Goal: Task Accomplishment & Management: Manage account settings

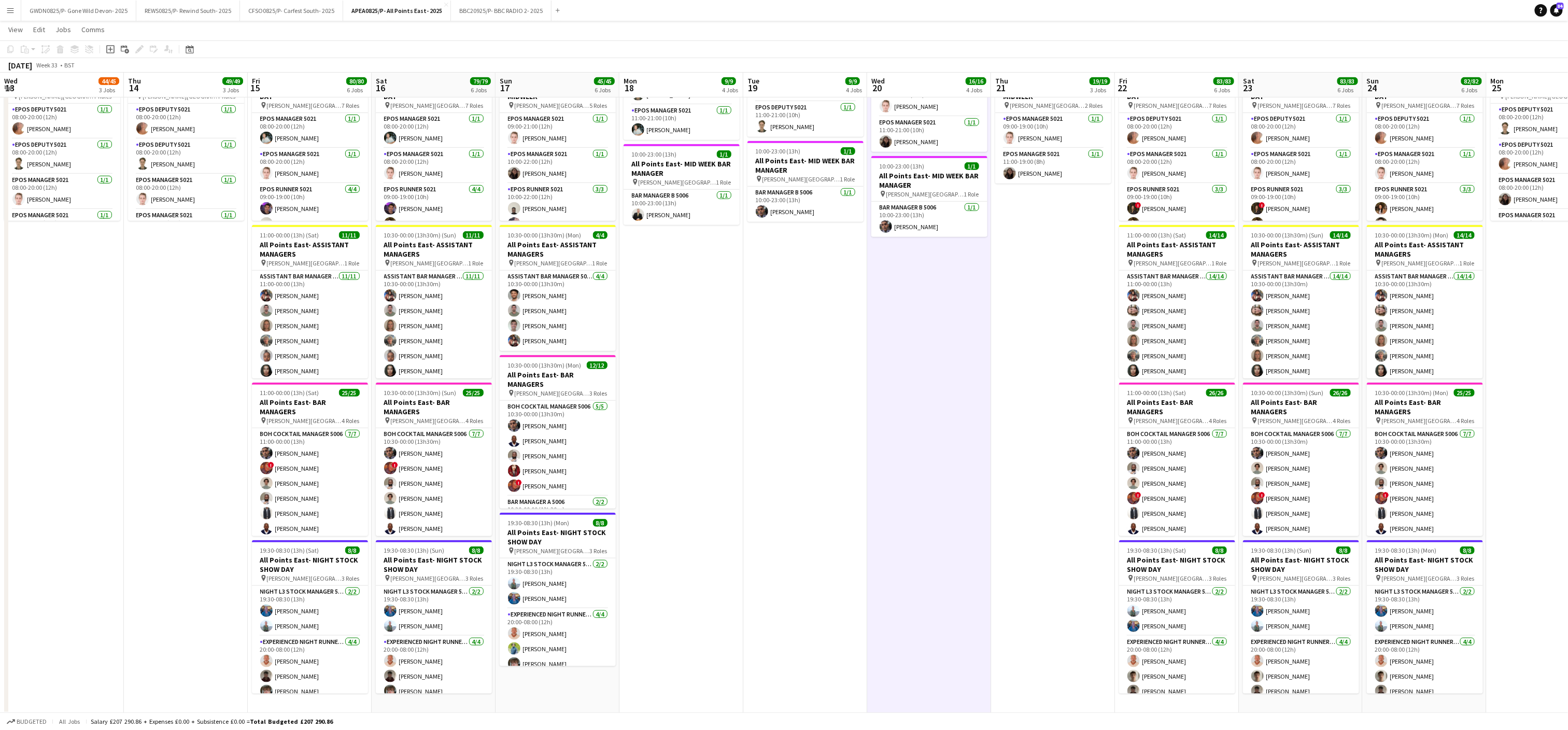
scroll to position [357, 0]
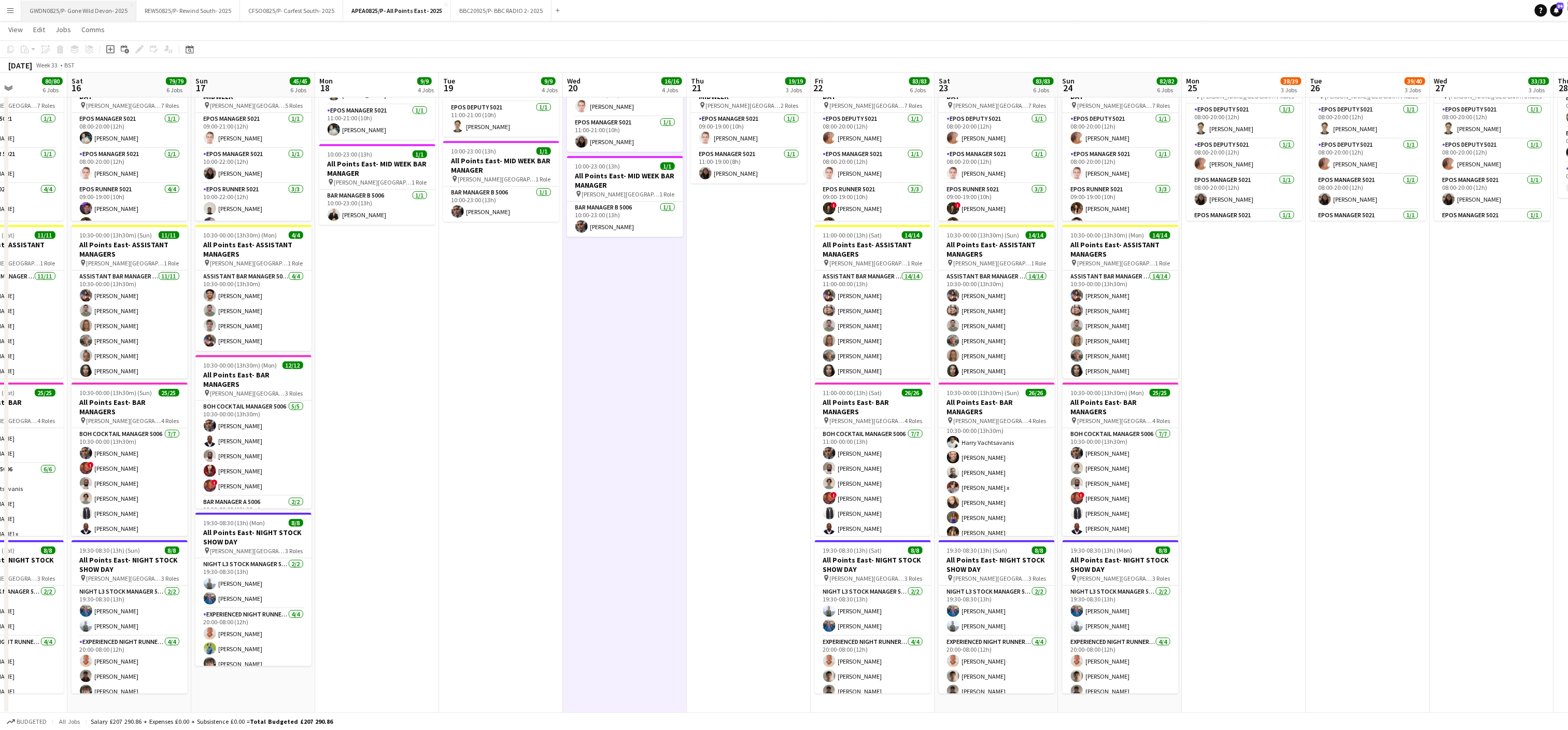
click at [77, 8] on button "GWDN0825/P- Gone Wild Devon- 2025 Close" at bounding box center [79, 11] width 115 height 20
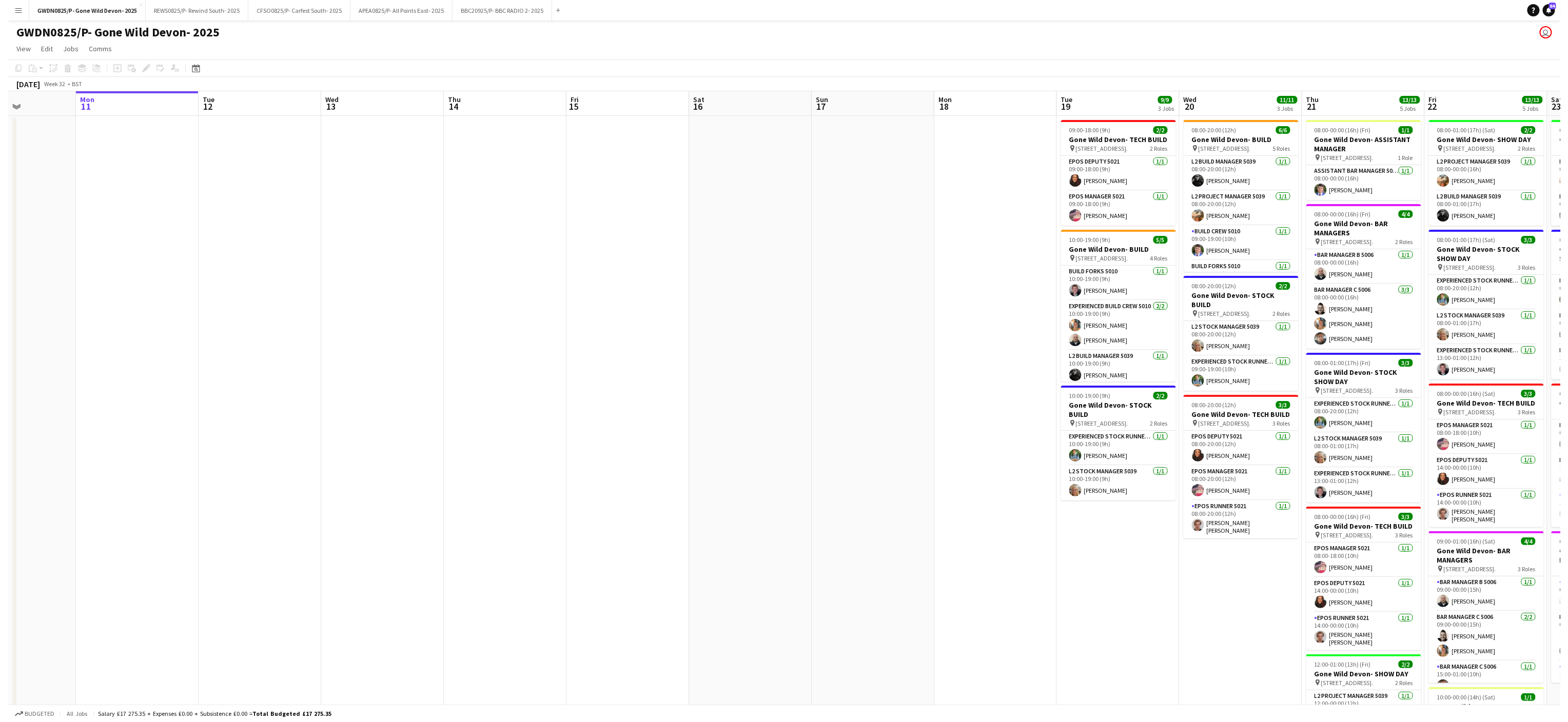
scroll to position [0, 356]
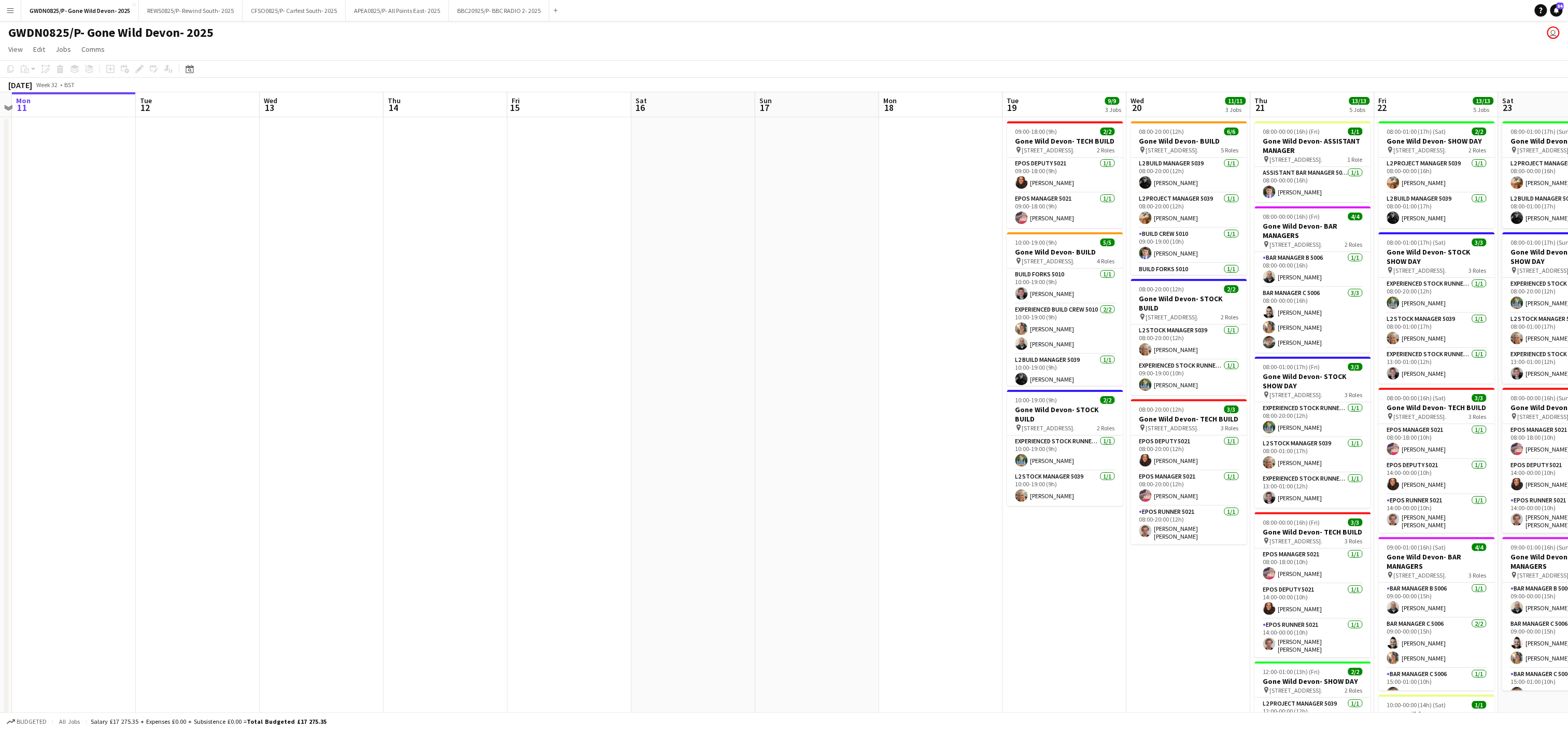
drag, startPoint x: 1043, startPoint y: 506, endPoint x: 931, endPoint y: 516, distance: 112.4
click at [931, 516] on app-calendar-viewport "Fri 8 Sat 9 Sun 10 Mon 11 Tue 12 Wed 13 Thu 14 Fri 15 Sat 16 Sun 17 Mon 18 Tue …" at bounding box center [784, 454] width 1568 height 723
click at [187, 10] on button "REWS0825/P- Rewind South- 2025 Close" at bounding box center [191, 11] width 104 height 20
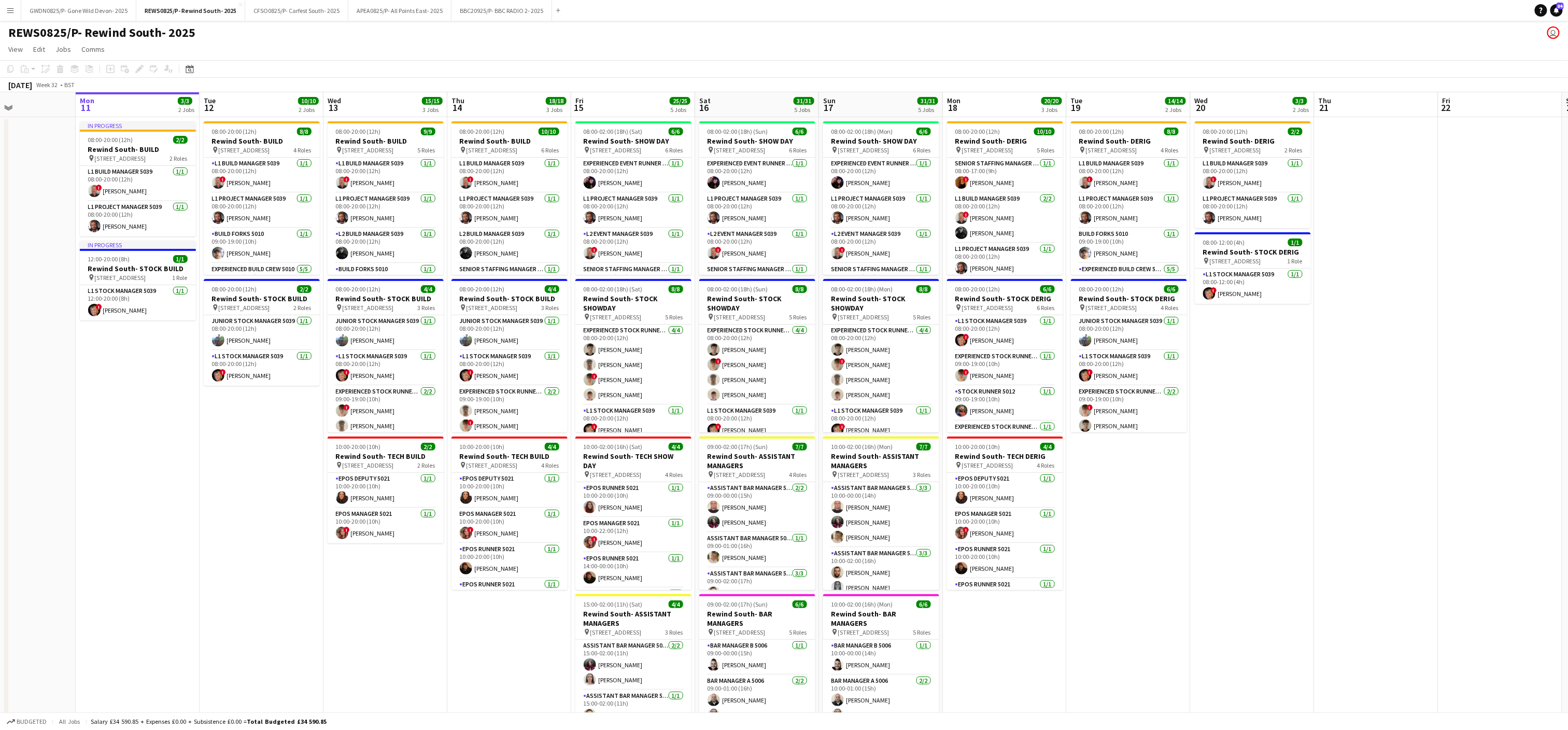
scroll to position [0, 334]
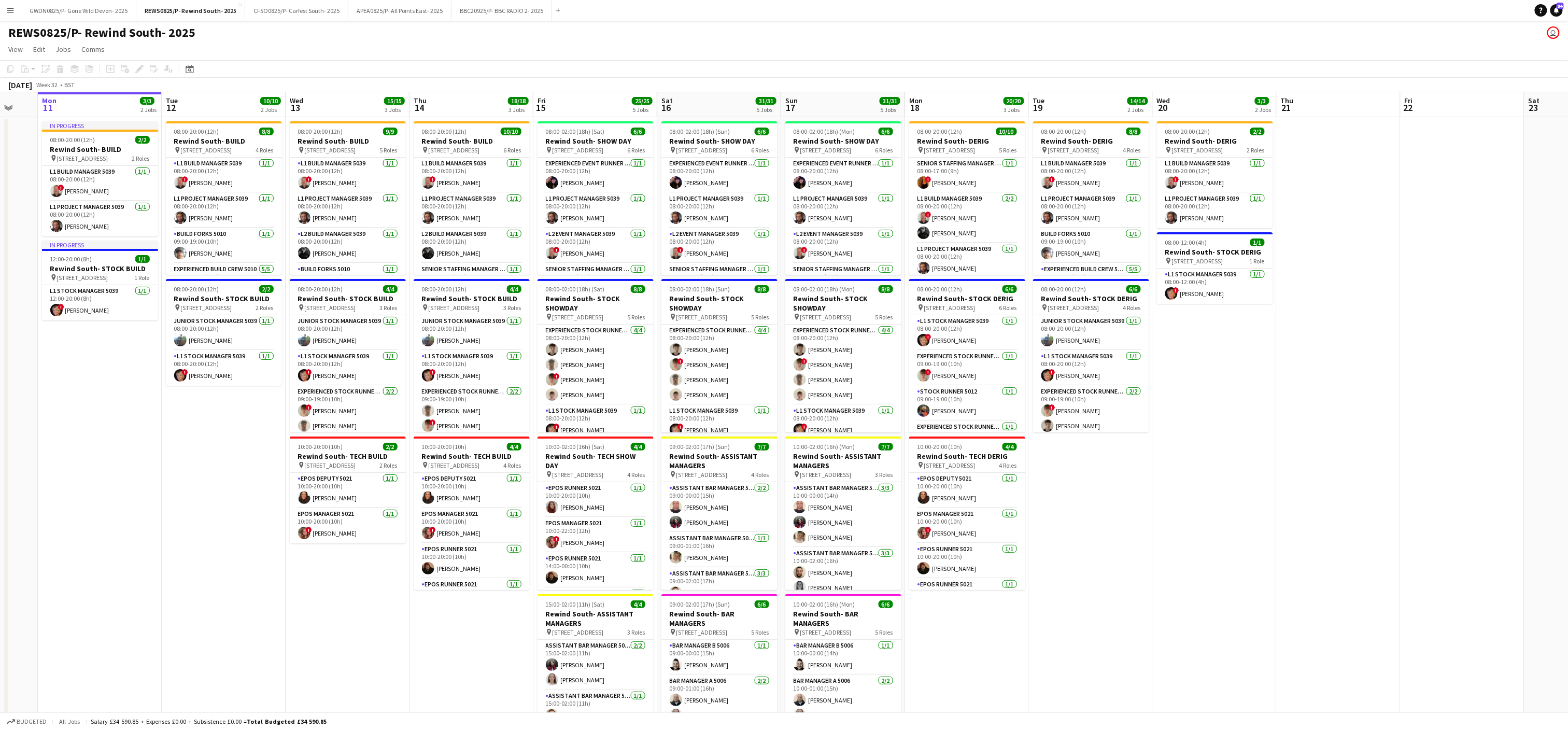
drag, startPoint x: 1165, startPoint y: 428, endPoint x: 1151, endPoint y: 429, distance: 14.0
click at [1151, 429] on app-calendar-viewport "Fri 8 Sat 9 Sun 10 Mon 11 3/3 2 Jobs Tue 12 10/10 2 Jobs Wed 13 15/15 3 Jobs Th…" at bounding box center [784, 509] width 1568 height 834
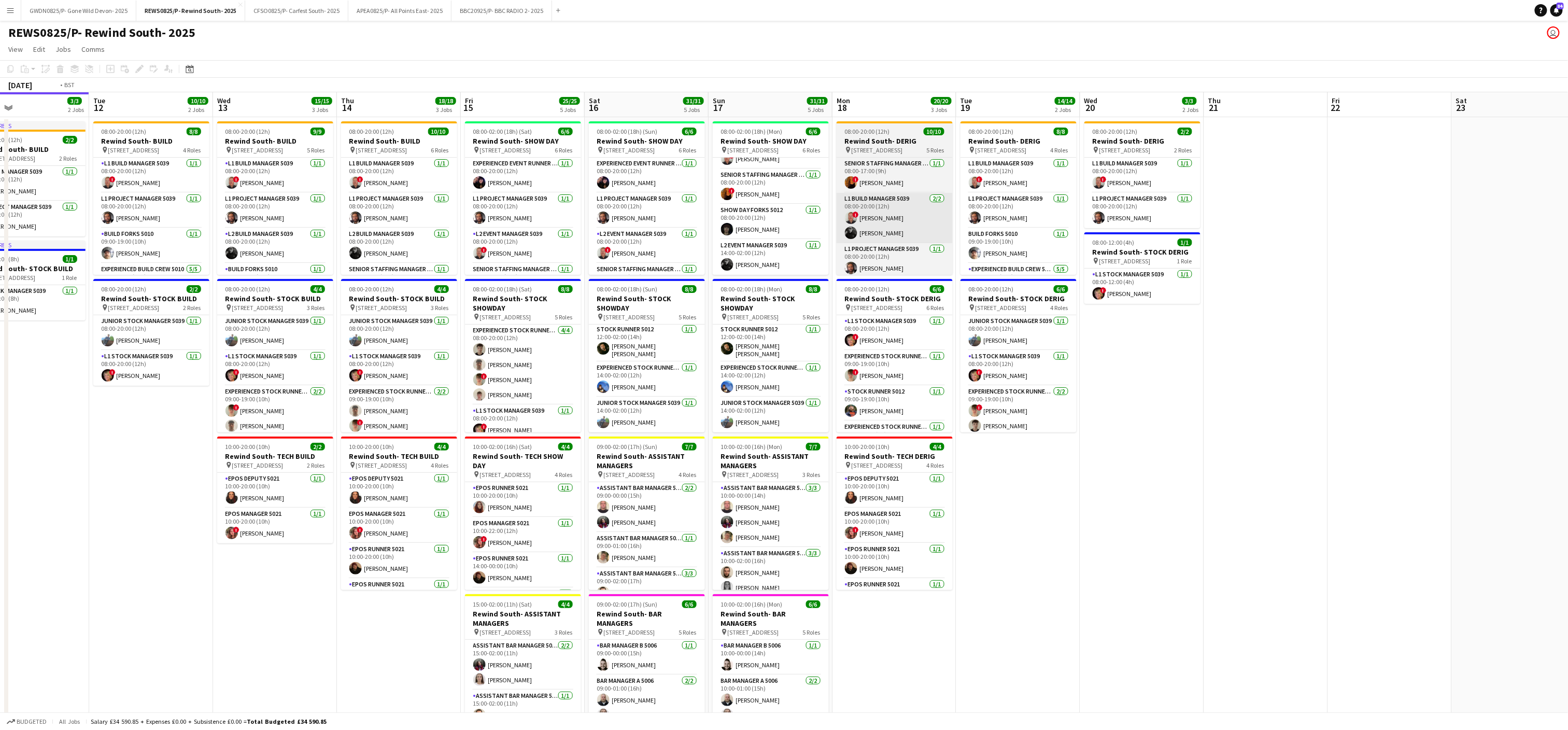
scroll to position [0, 432]
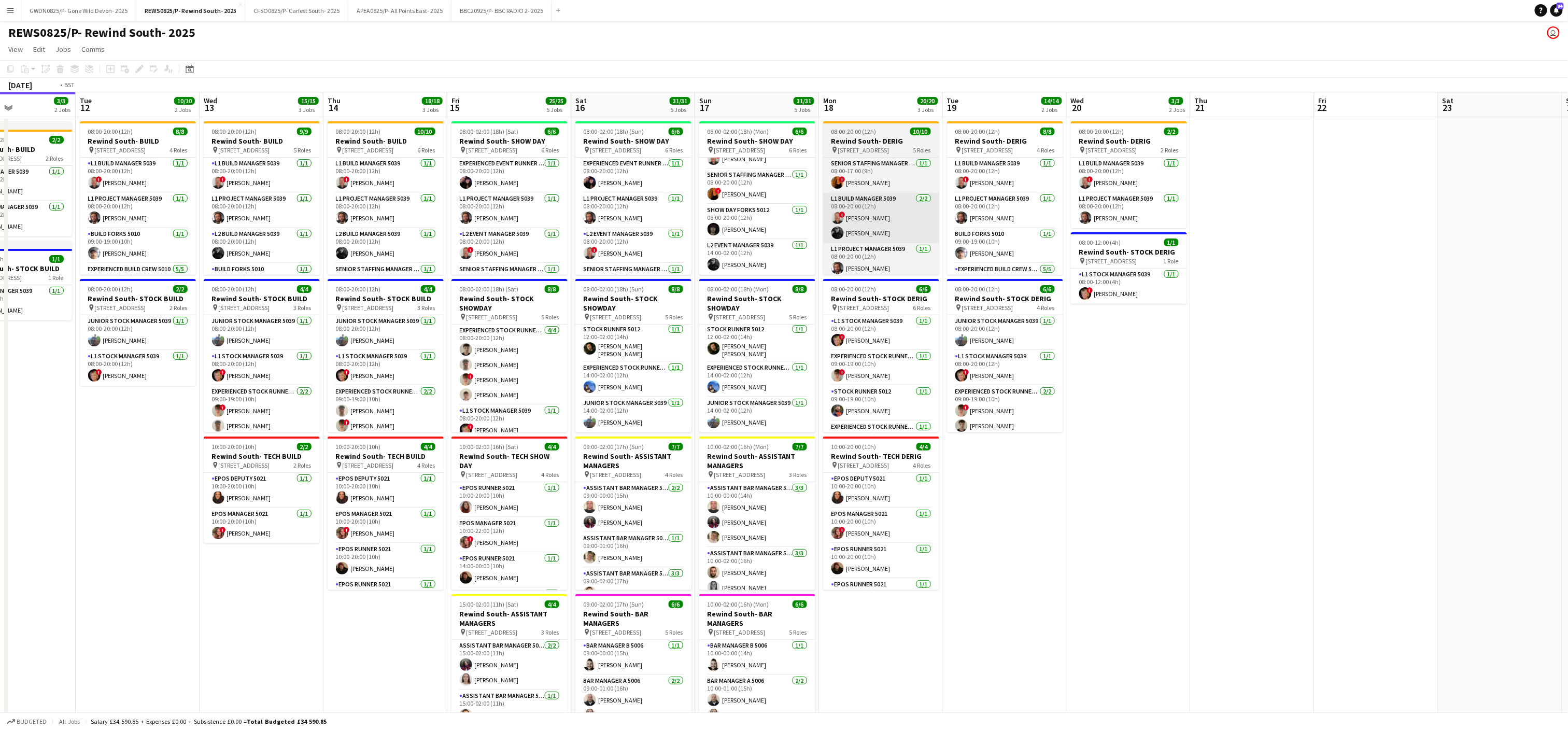
drag, startPoint x: 1151, startPoint y: 385, endPoint x: 839, endPoint y: 239, distance: 344.5
click at [1097, 373] on app-calendar-viewport "Fri 8 Sat 9 Sun 10 Mon 11 3/3 2 Jobs Tue 12 10/10 2 Jobs Wed 13 15/15 3 Jobs Th…" at bounding box center [784, 509] width 1568 height 834
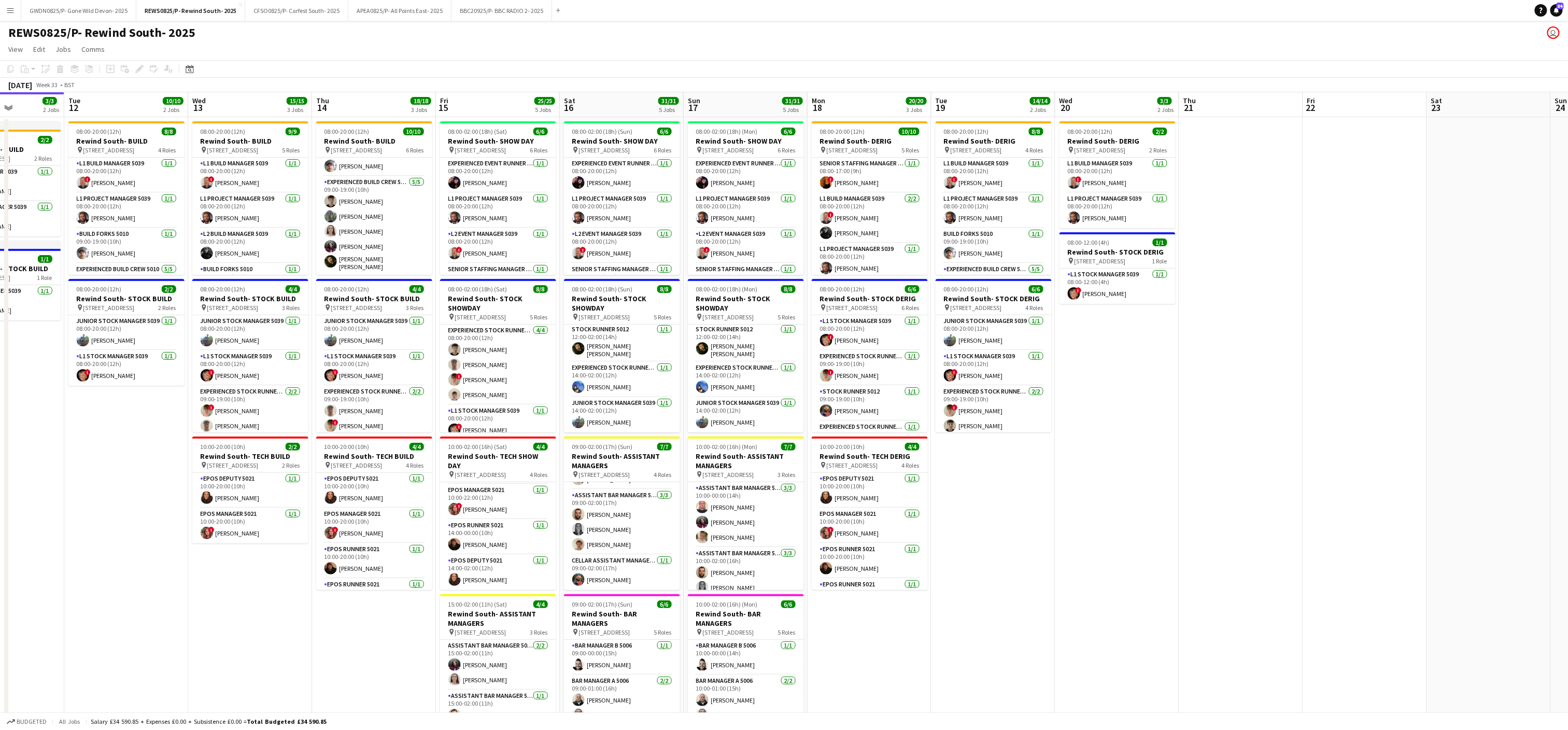
scroll to position [0, 437]
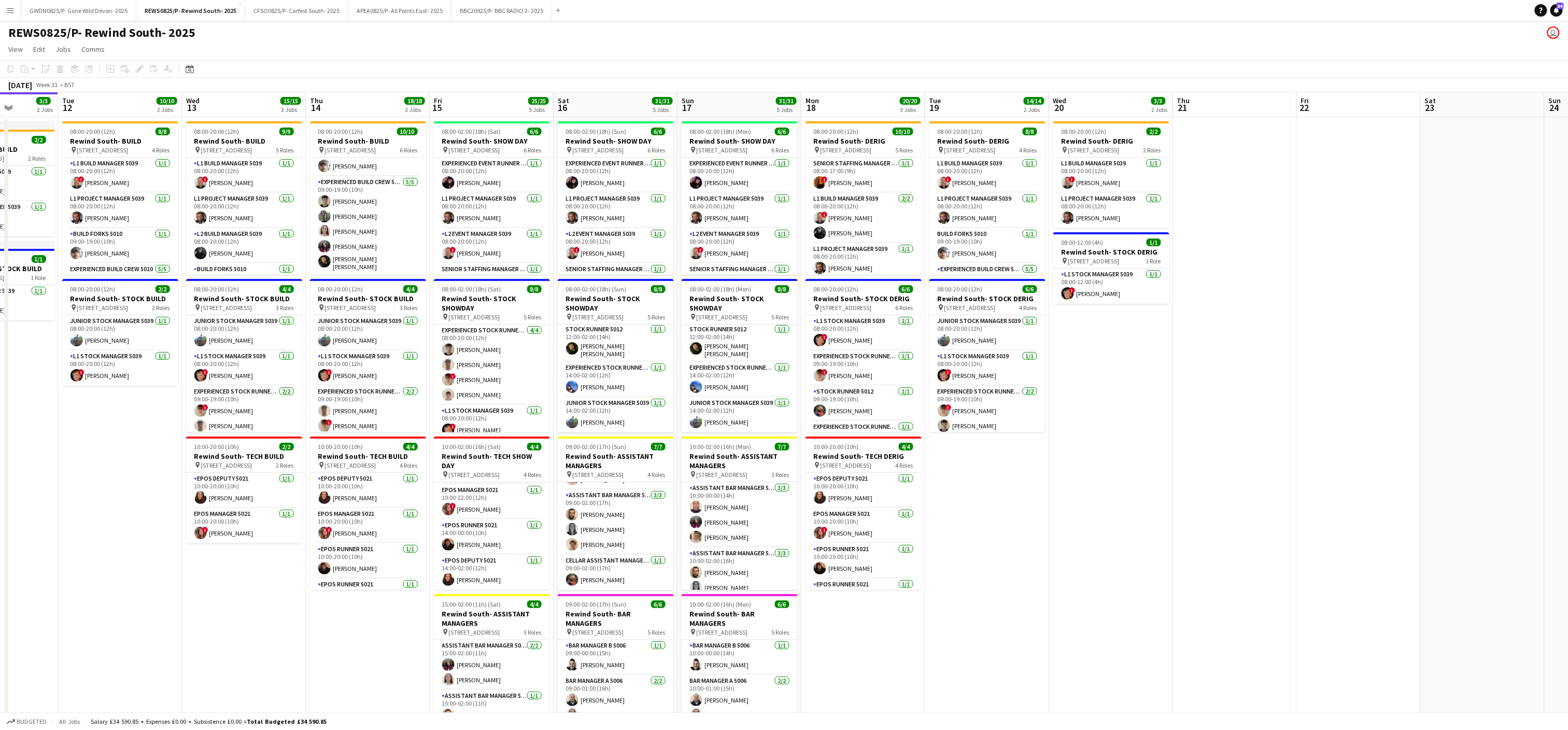
drag, startPoint x: 682, startPoint y: 396, endPoint x: 675, endPoint y: 379, distance: 18.4
click at [675, 379] on app-calendar-viewport "Fri 8 Sat 9 Sun 10 Mon 11 3/3 2 Jobs Tue 12 10/10 2 Jobs Wed 13 15/15 3 Jobs Th…" at bounding box center [784, 509] width 1568 height 834
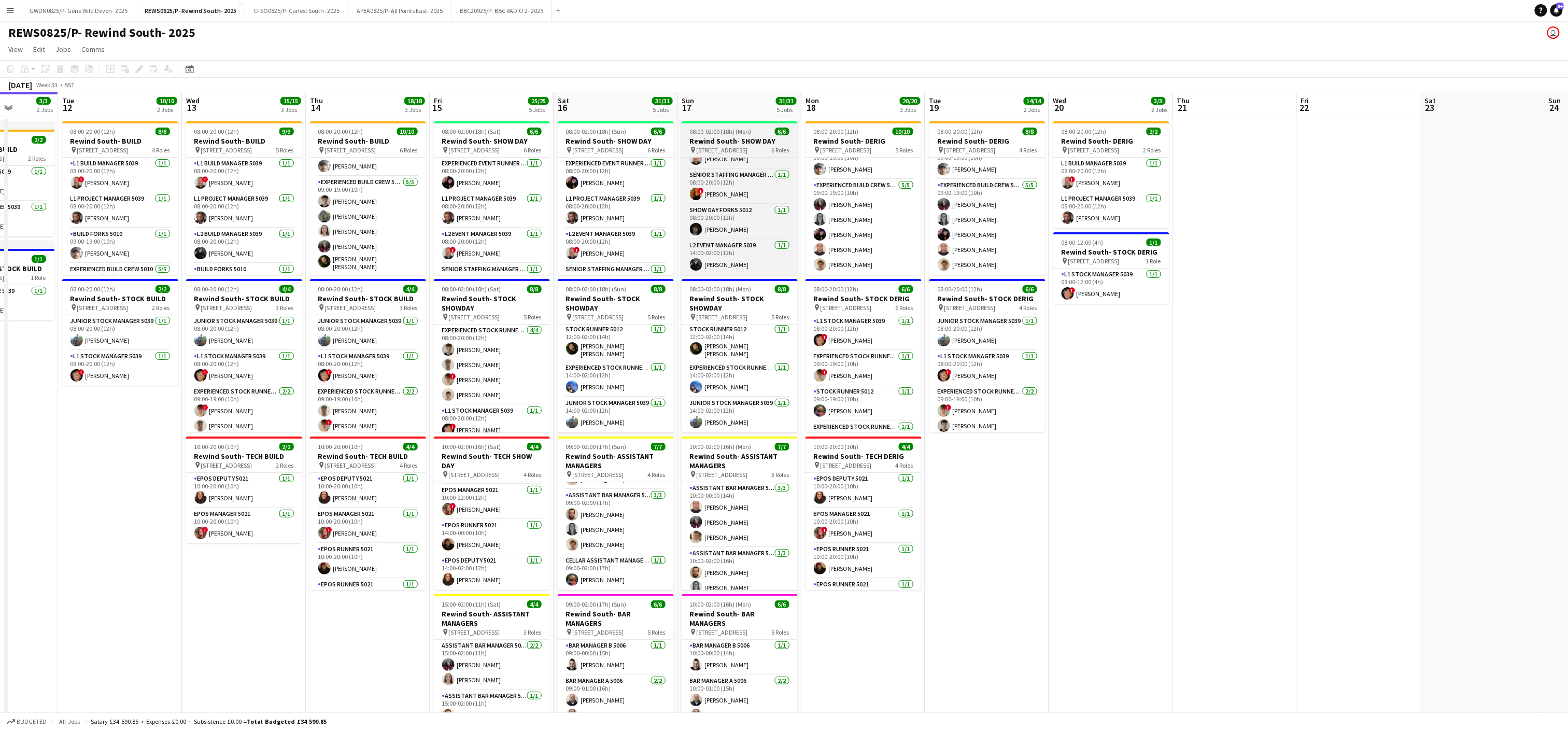
scroll to position [0, 0]
click at [1088, 503] on app-date-cell "08:00-20:00 (12h) 2/2 Rewind South- DERIG pin [STREET_ADDRESS] 2 Roles L1 Build…" at bounding box center [1111, 521] width 124 height 809
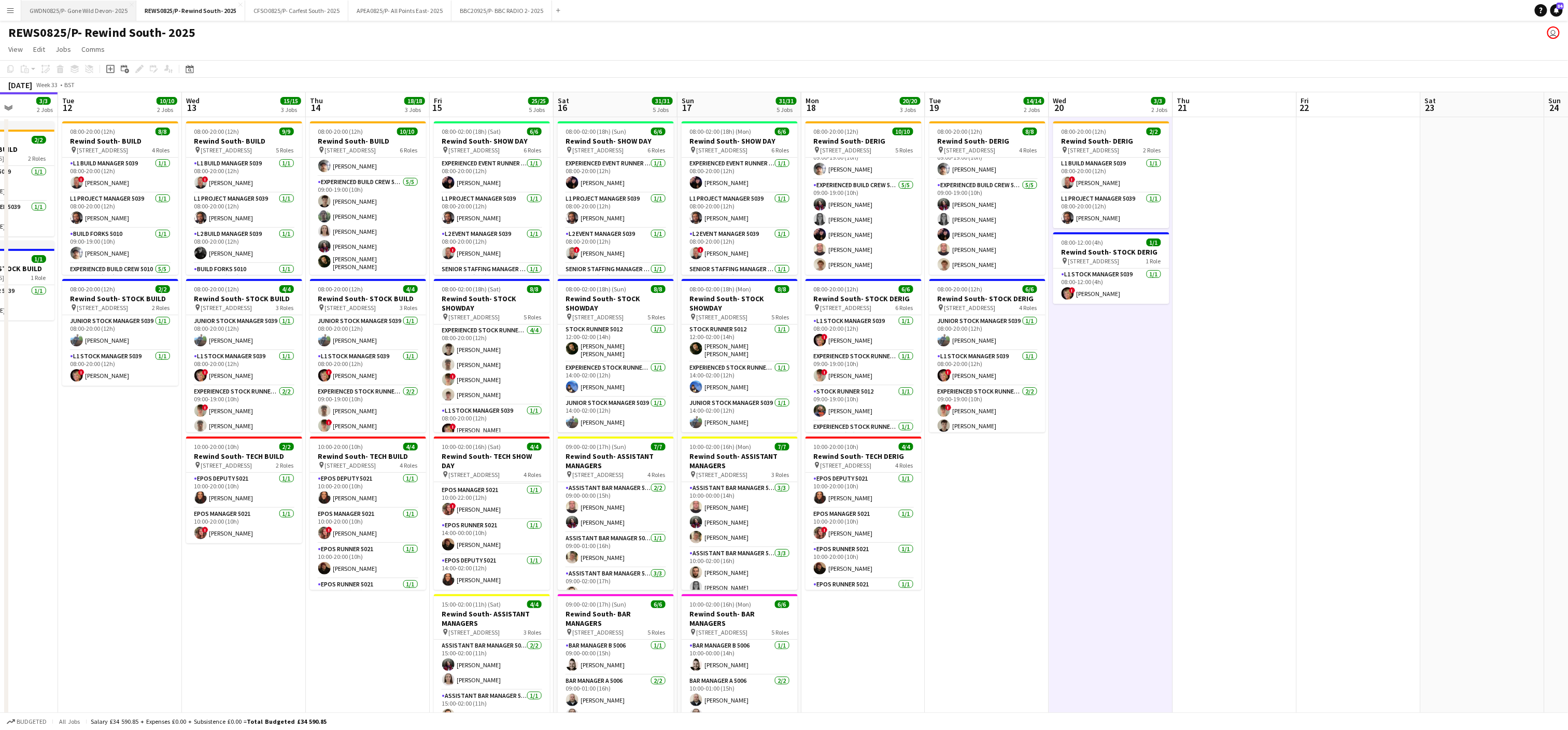
click at [79, 10] on button "GWDN0825/P- Gone Wild Devon- 2025 Close" at bounding box center [79, 11] width 115 height 20
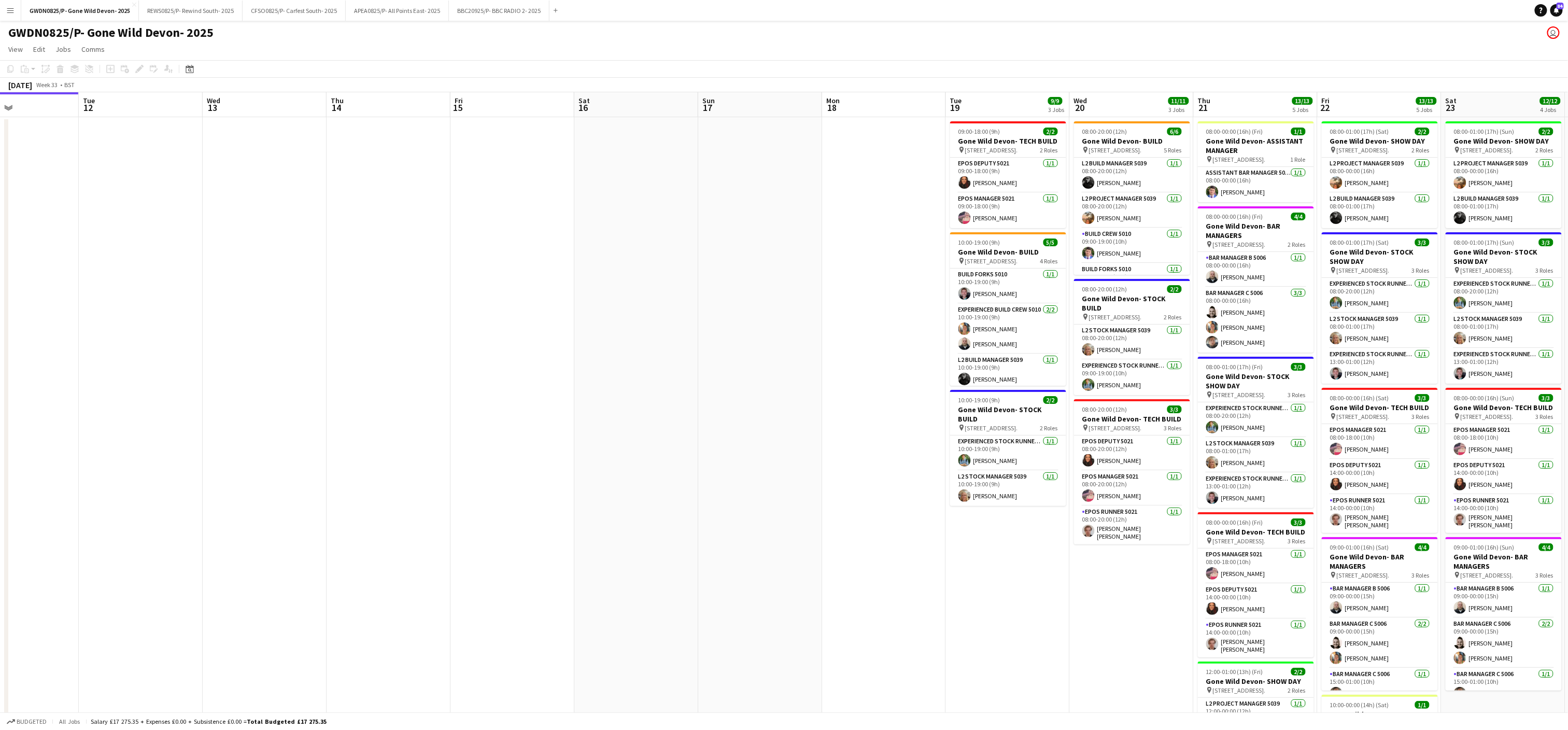
scroll to position [0, 359]
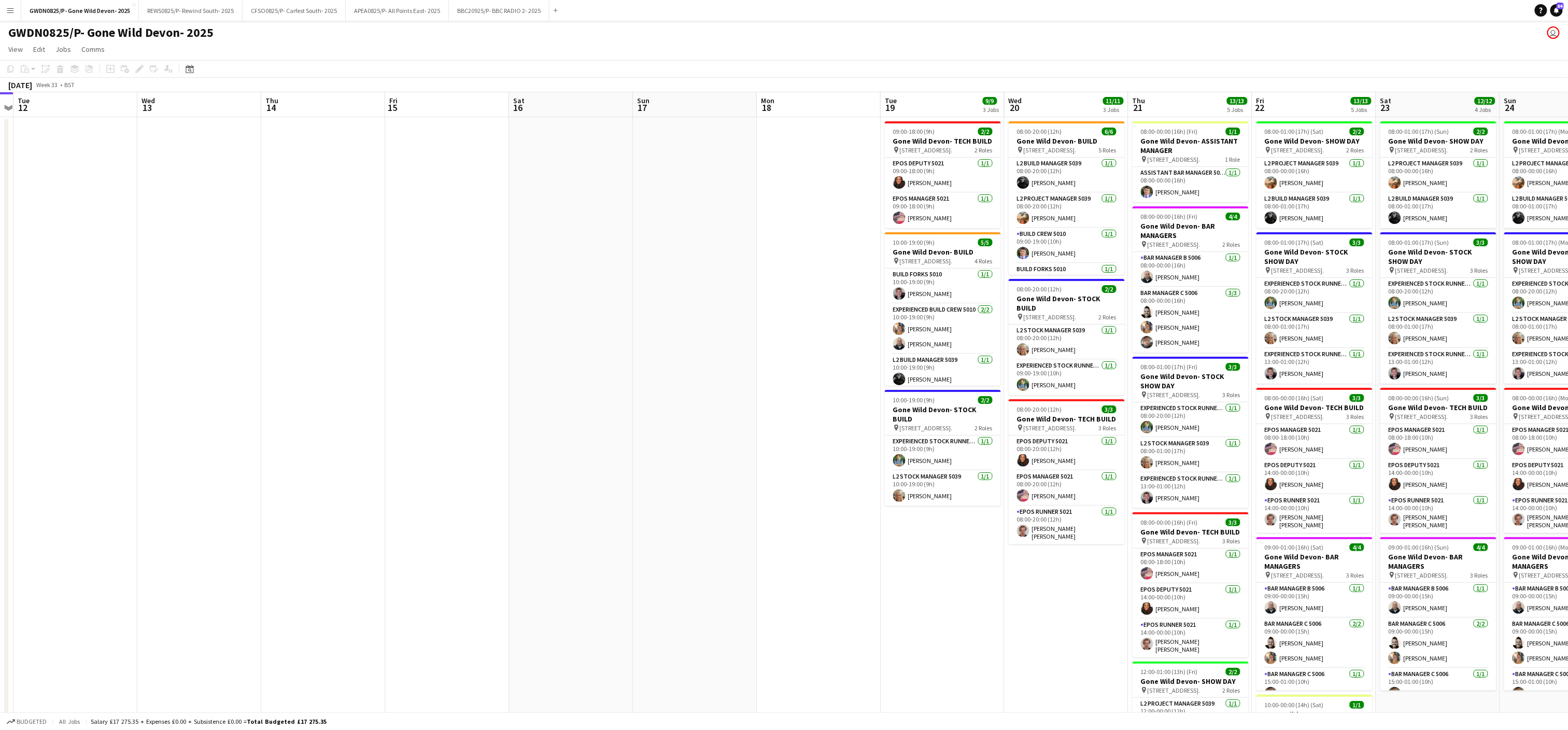
drag, startPoint x: 1182, startPoint y: 406, endPoint x: 951, endPoint y: 416, distance: 231.2
click at [951, 416] on app-calendar-viewport "Sat 9 Sun 10 Mon 11 Tue 12 Wed 13 Thu 14 Fri 15 Sat 16 Sun 17 Mon 18 Tue 19 9/9…" at bounding box center [784, 454] width 1568 height 723
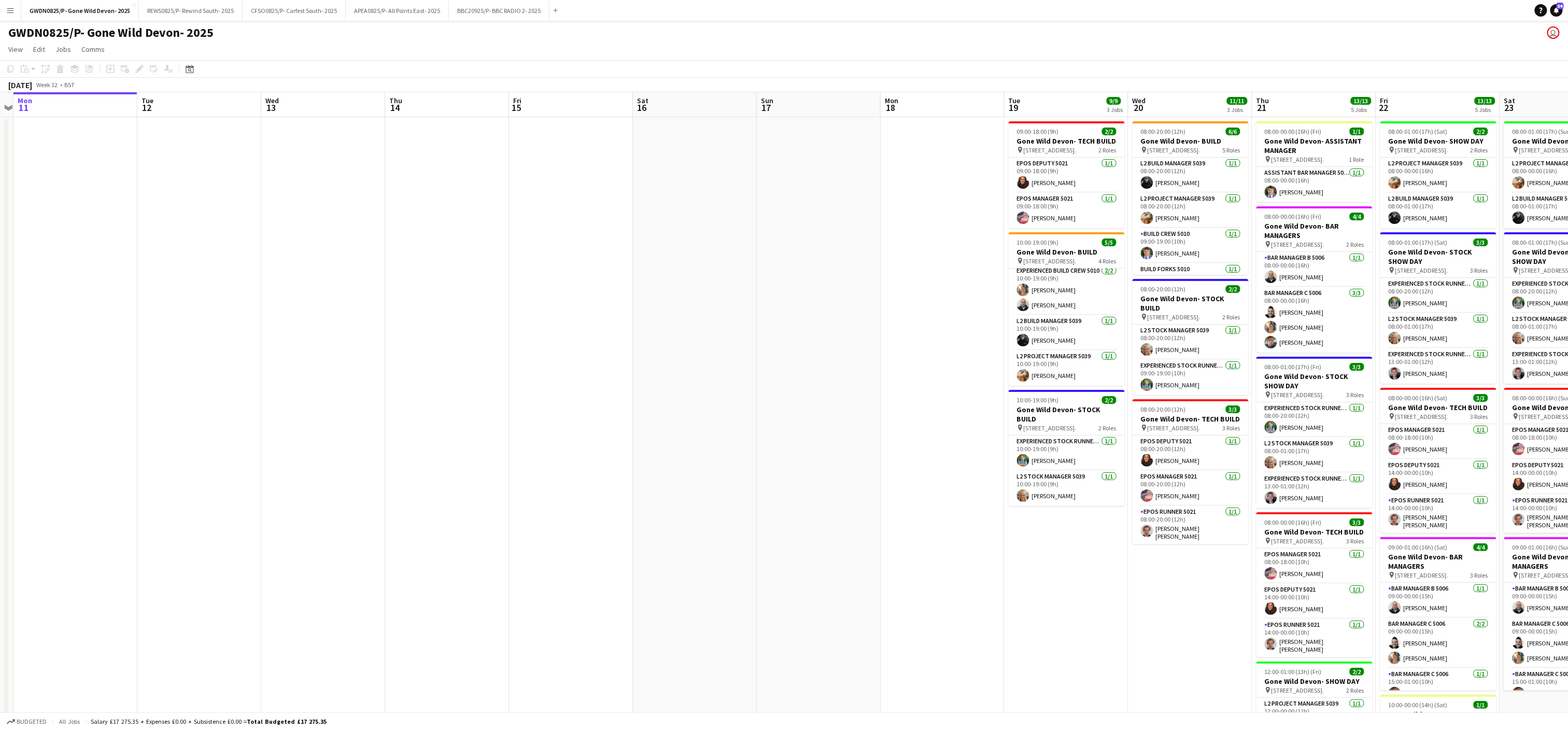
scroll to position [0, 325]
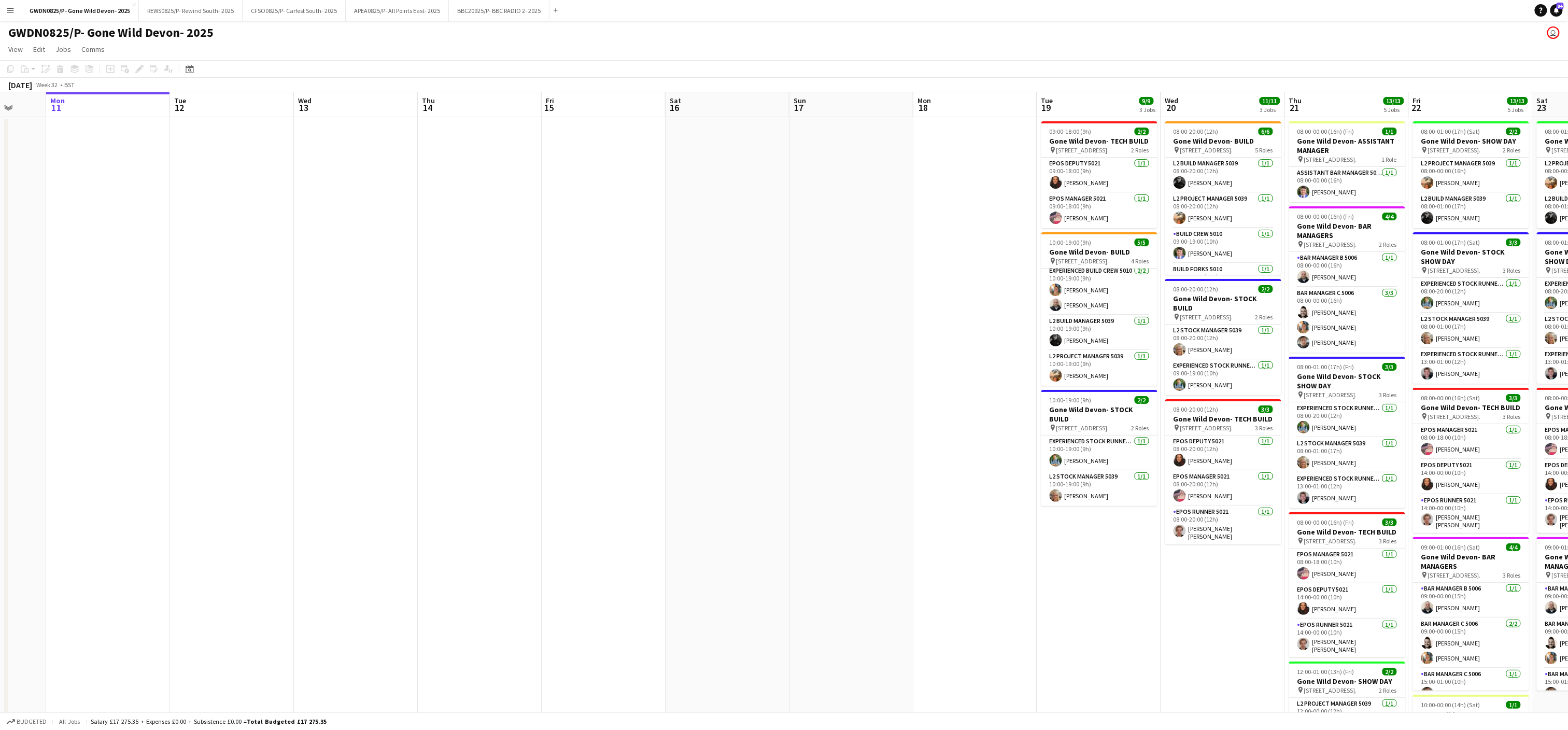
drag, startPoint x: 197, startPoint y: 407, endPoint x: 353, endPoint y: 398, distance: 156.3
click at [353, 398] on app-calendar-viewport "Fri 8 Sat 9 Sun 10 Mon 11 Tue 12 Wed 13 Thu 14 Fri 15 Sat 16 Sun 17 Mon 18 Tue …" at bounding box center [784, 454] width 1568 height 723
click at [961, 483] on app-date-cell at bounding box center [975, 466] width 124 height 698
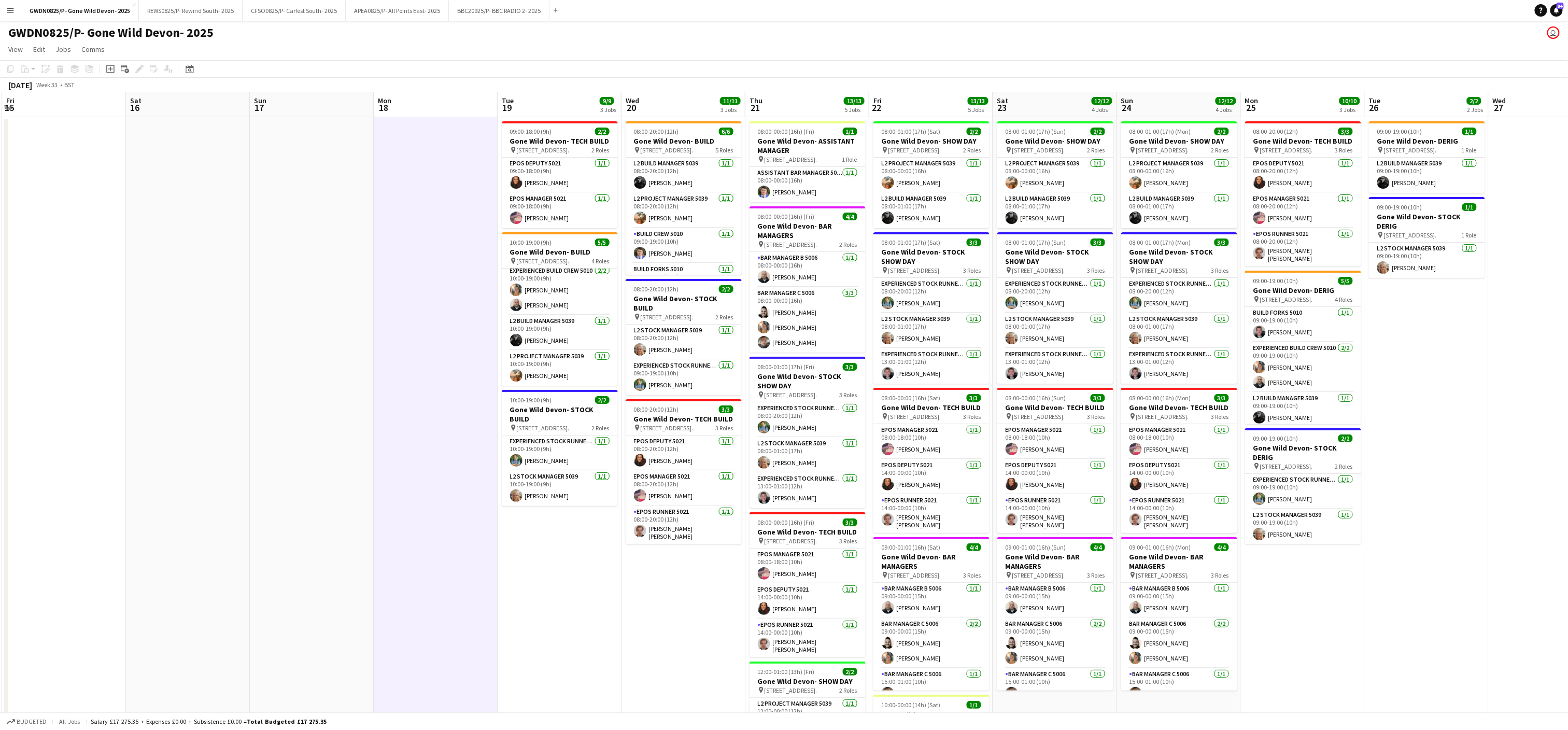
scroll to position [0, 380]
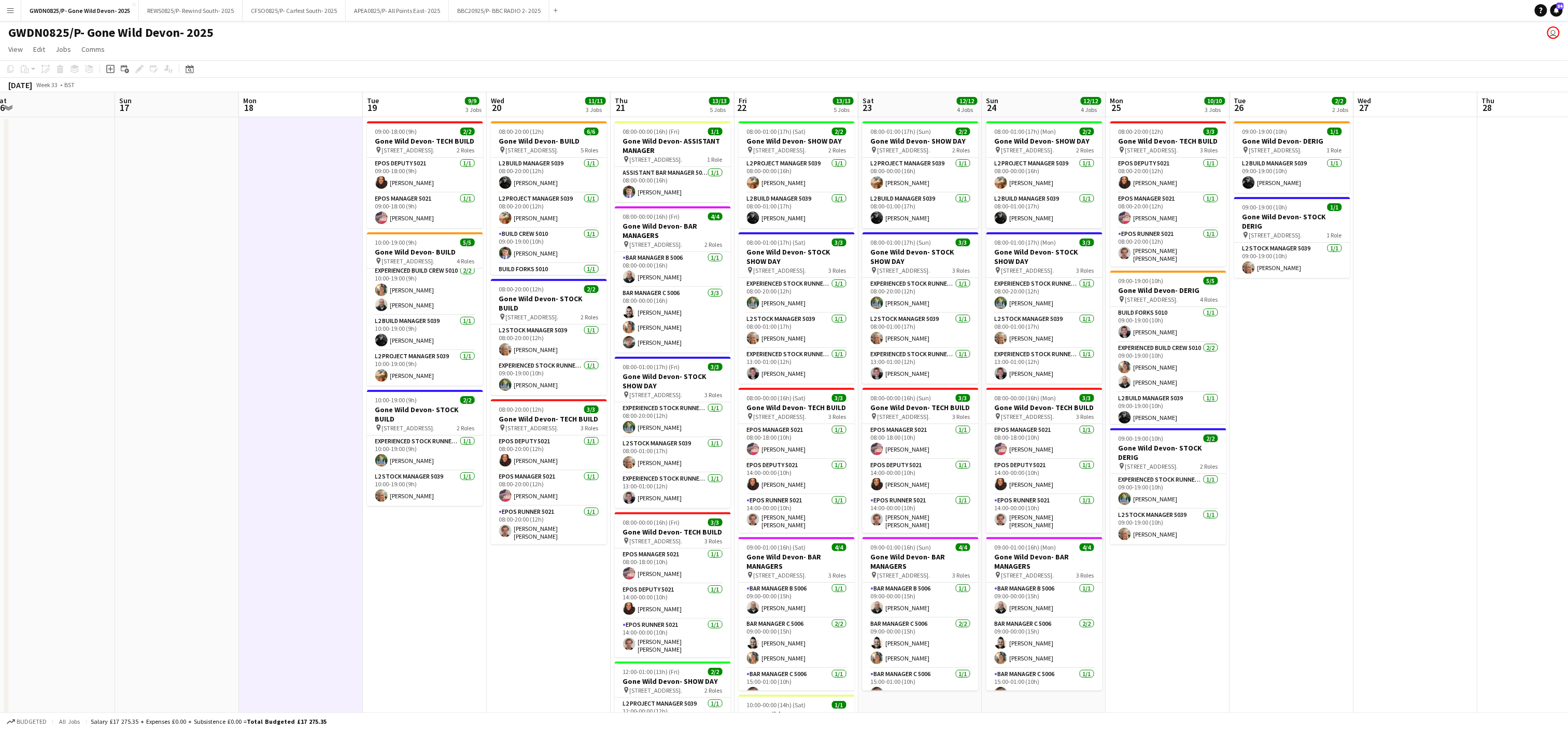
drag, startPoint x: 1128, startPoint y: 658, endPoint x: 454, endPoint y: 696, distance: 675.1
click at [454, 696] on app-calendar-viewport "Wed 13 Thu 14 Fri 15 Sat 16 Sun 17 Mon 18 Tue 19 9/9 3 Jobs Wed 20 11/11 3 Jobs…" at bounding box center [784, 454] width 1568 height 723
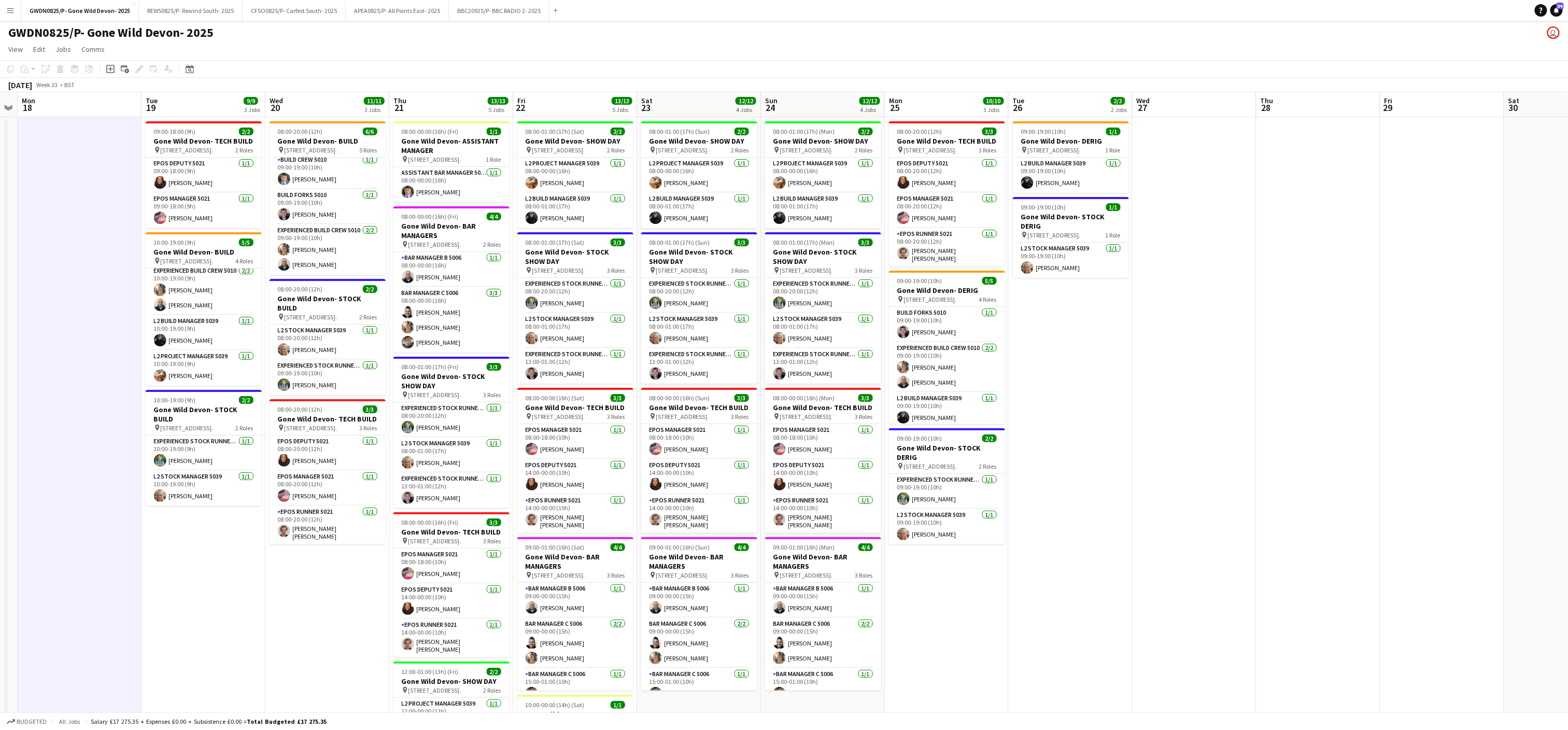
scroll to position [0, 357]
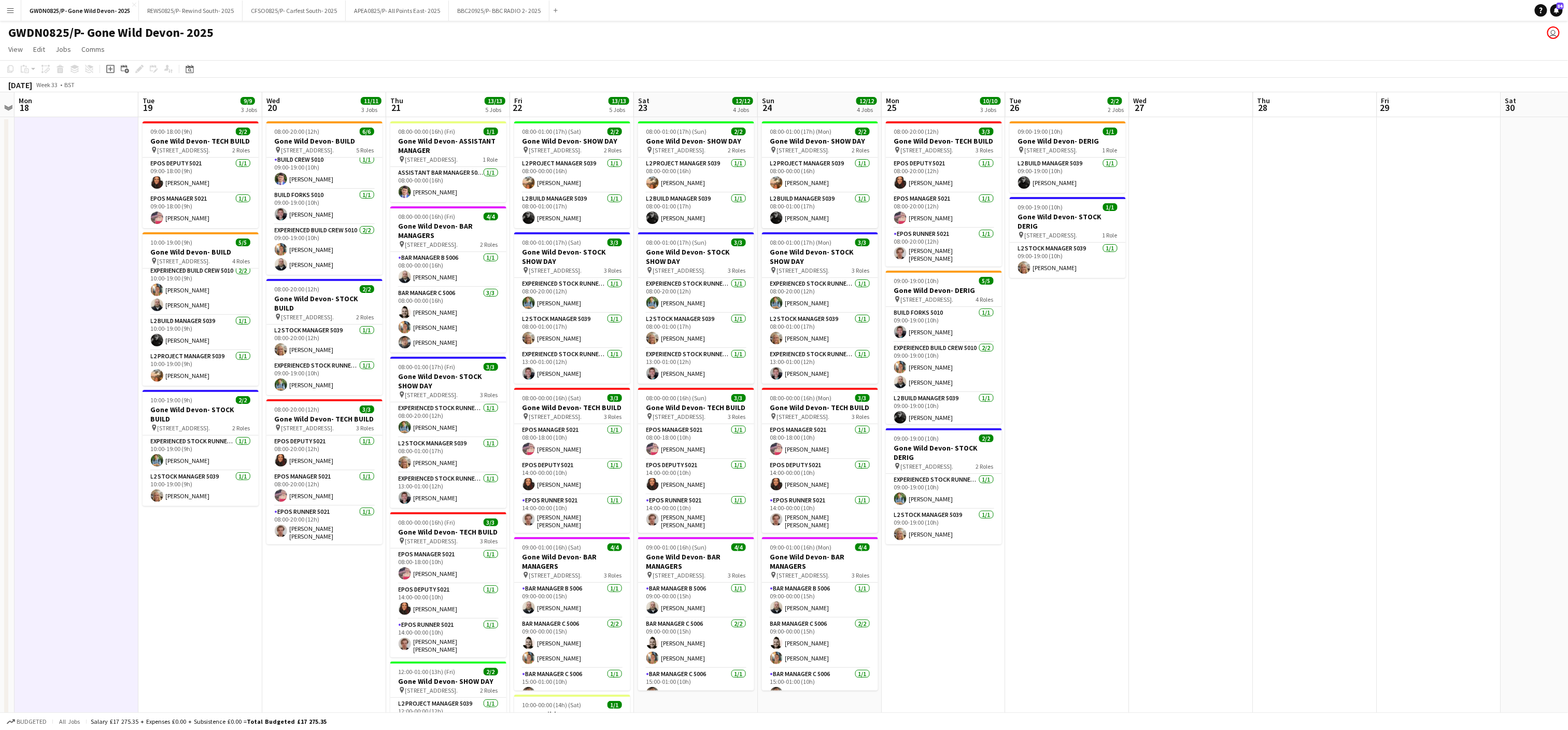
drag, startPoint x: 1367, startPoint y: 395, endPoint x: 1142, endPoint y: 398, distance: 225.0
click at [1142, 398] on app-calendar-viewport "Fri 15 Sat 16 Sun 17 Mon 18 Tue 19 9/9 3 Jobs Wed 20 11/11 3 Jobs Thu 21 13/13 …" at bounding box center [784, 454] width 1568 height 723
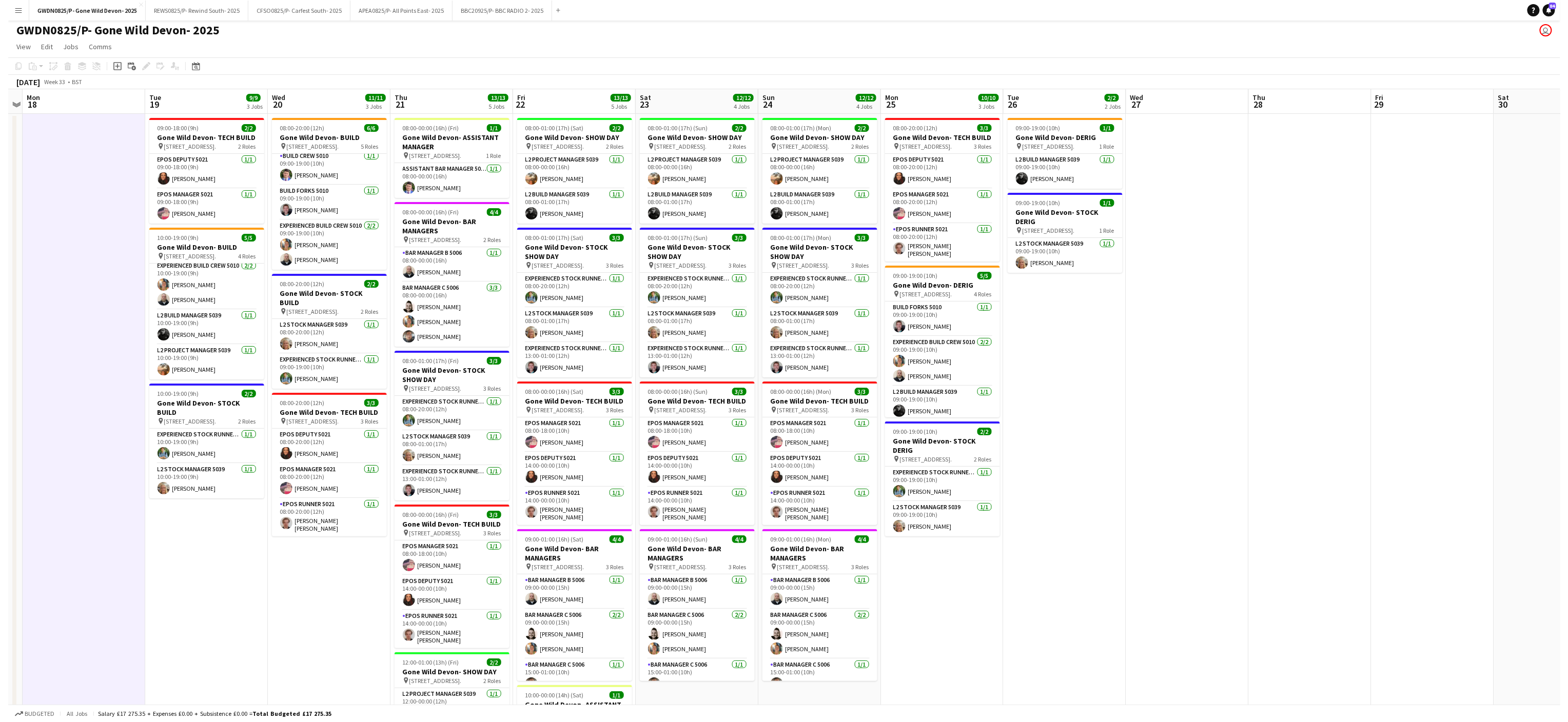
scroll to position [0, 0]
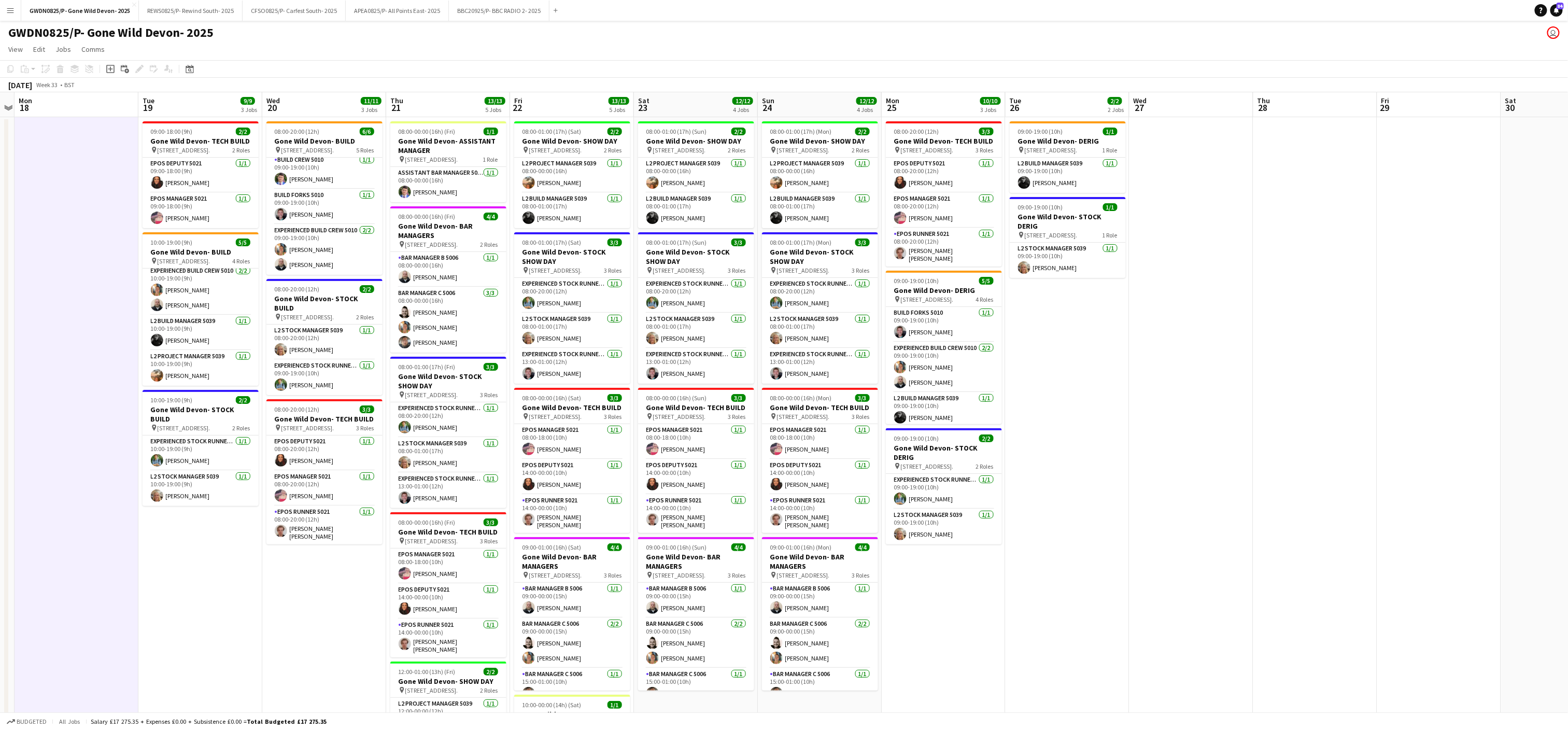
click at [184, 21] on div "GWDN0825/P- Gone Wild Devon- 2025 user" at bounding box center [784, 31] width 1568 height 20
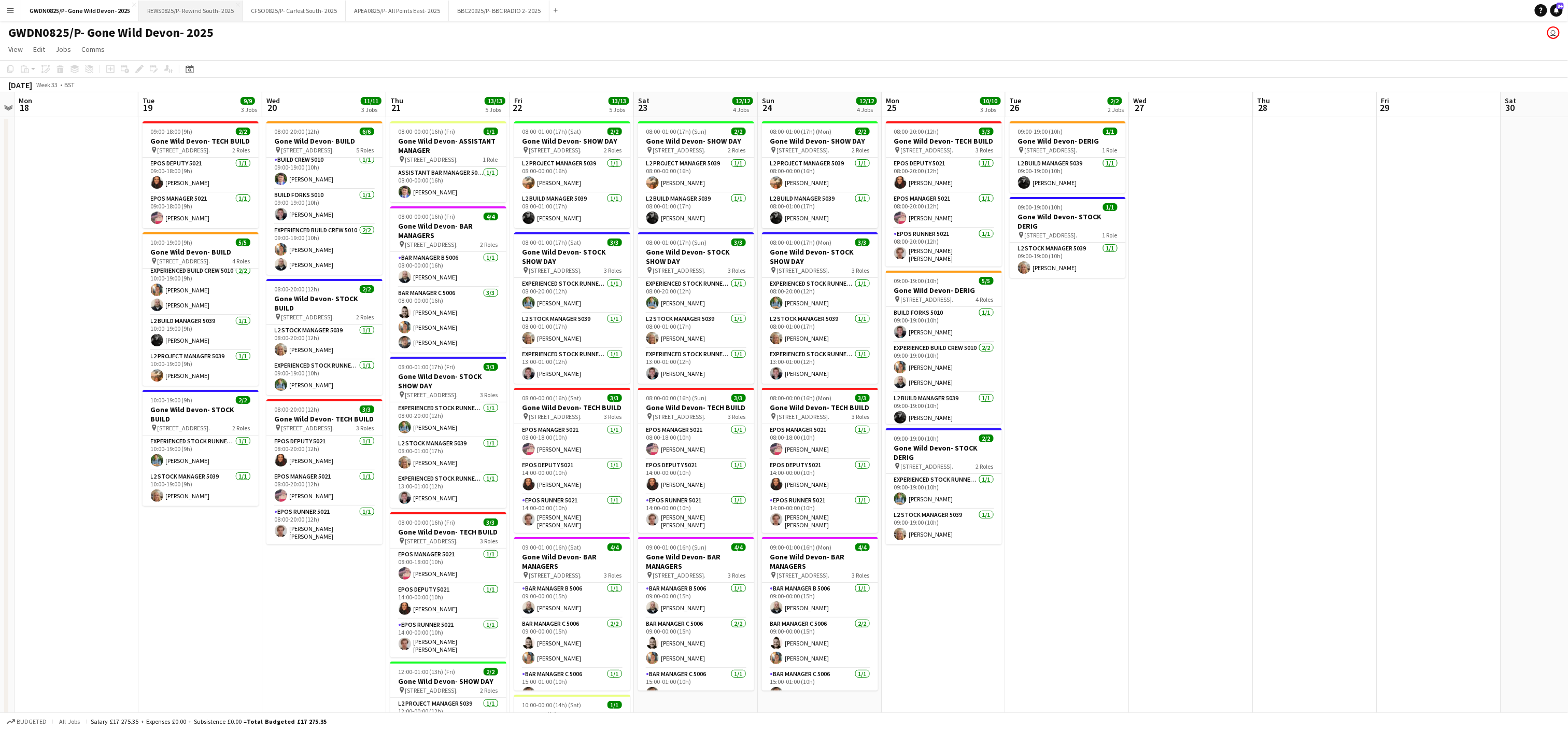
click at [185, 10] on button "REWS0825/P- Rewind South- 2025 Close" at bounding box center [191, 11] width 104 height 20
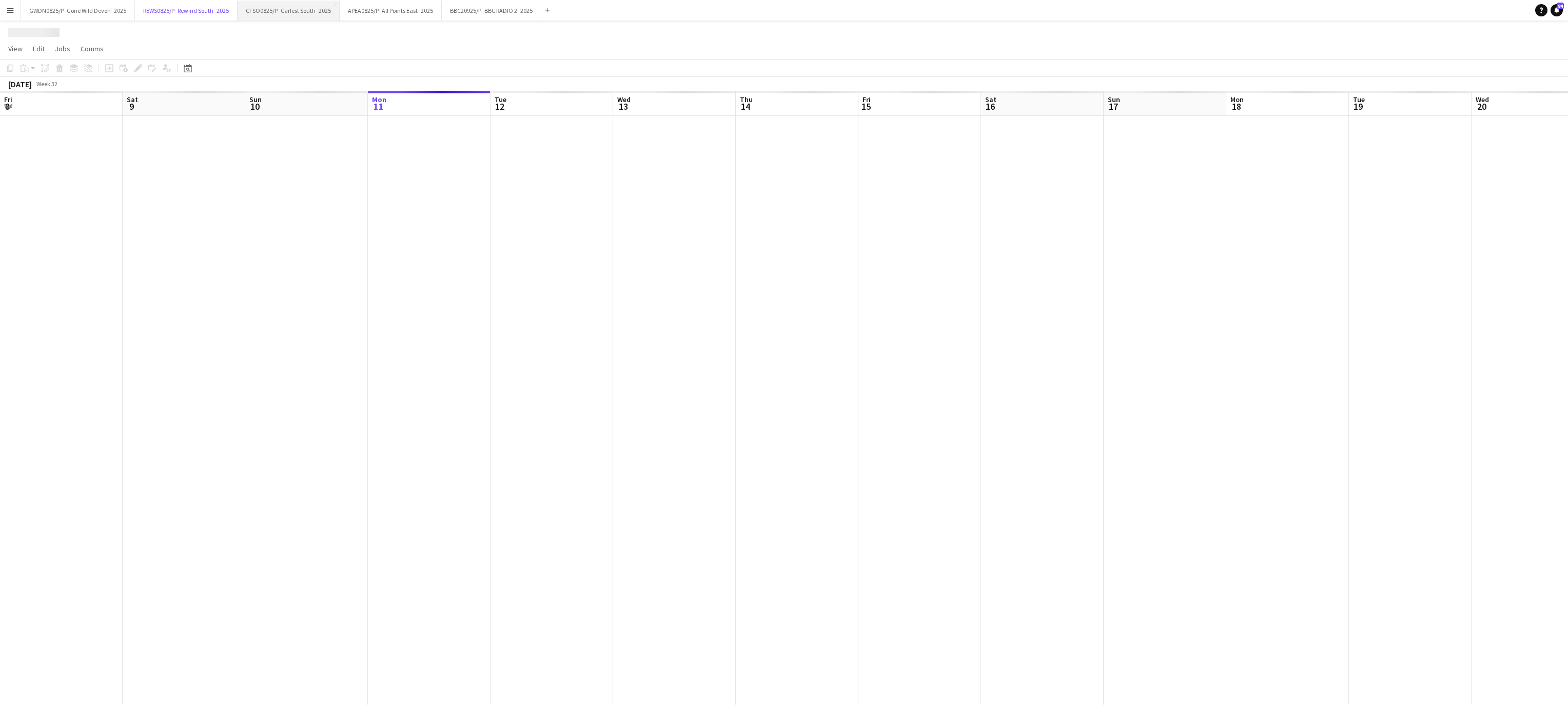
scroll to position [0, 245]
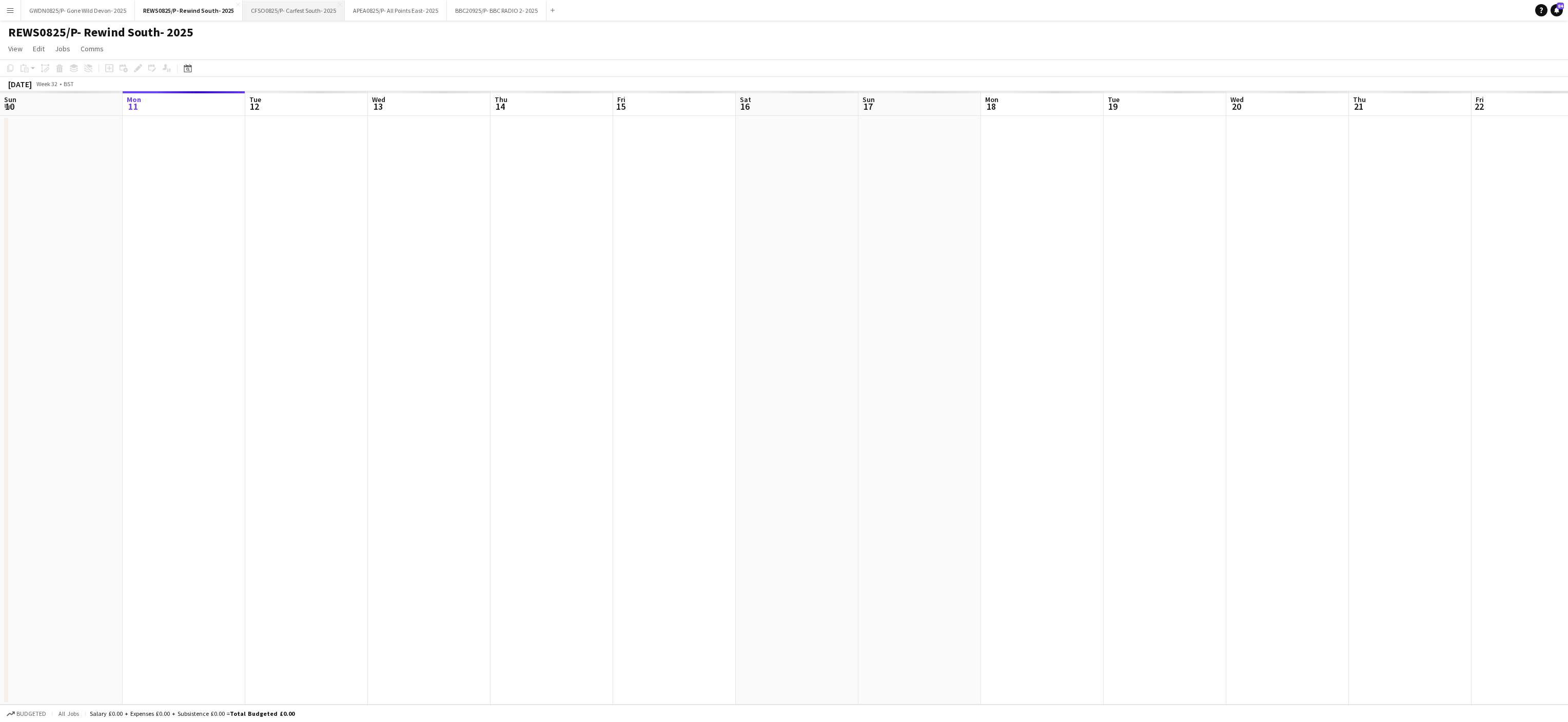
click at [275, 5] on button "CFSO0825/P- Carfest South- 2025 Close" at bounding box center [293, 11] width 102 height 20
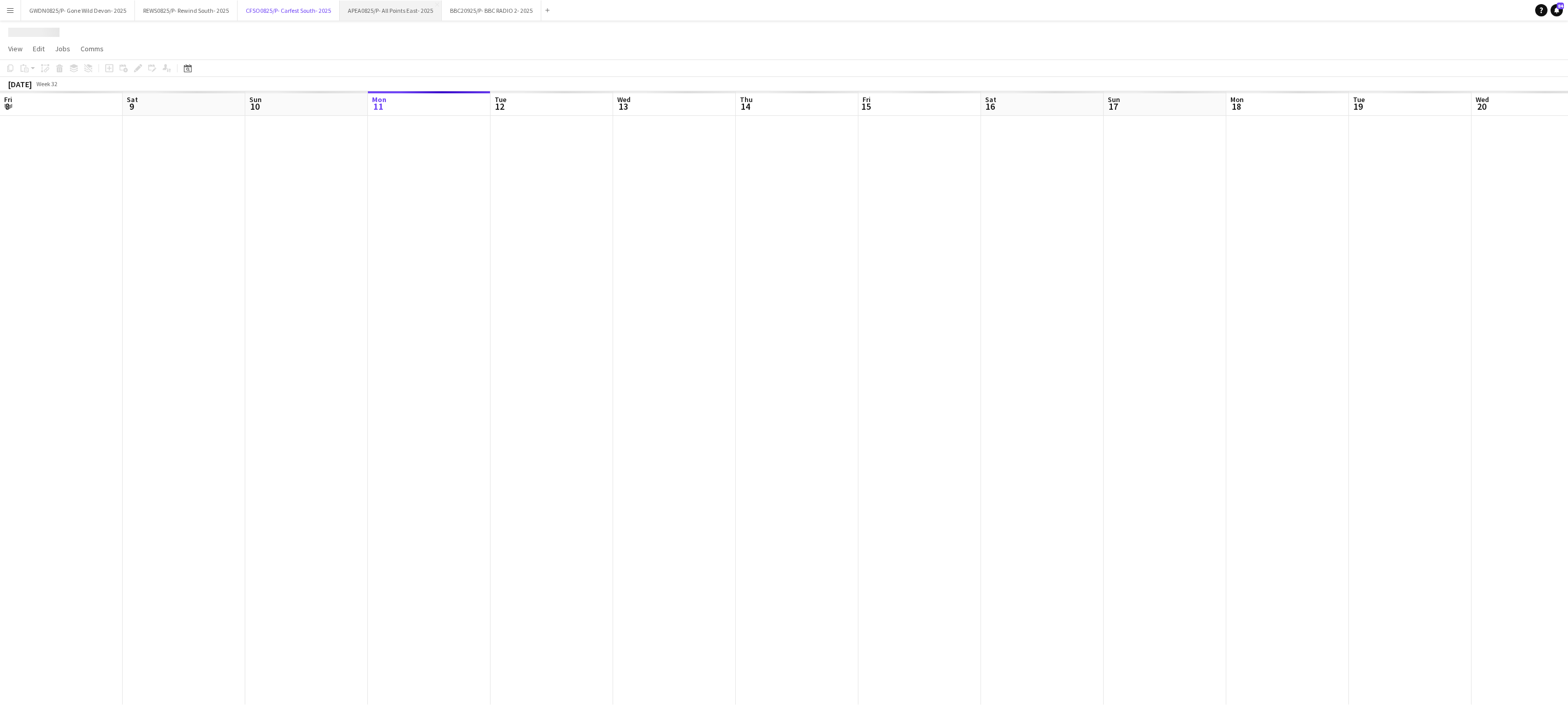
scroll to position [0, 245]
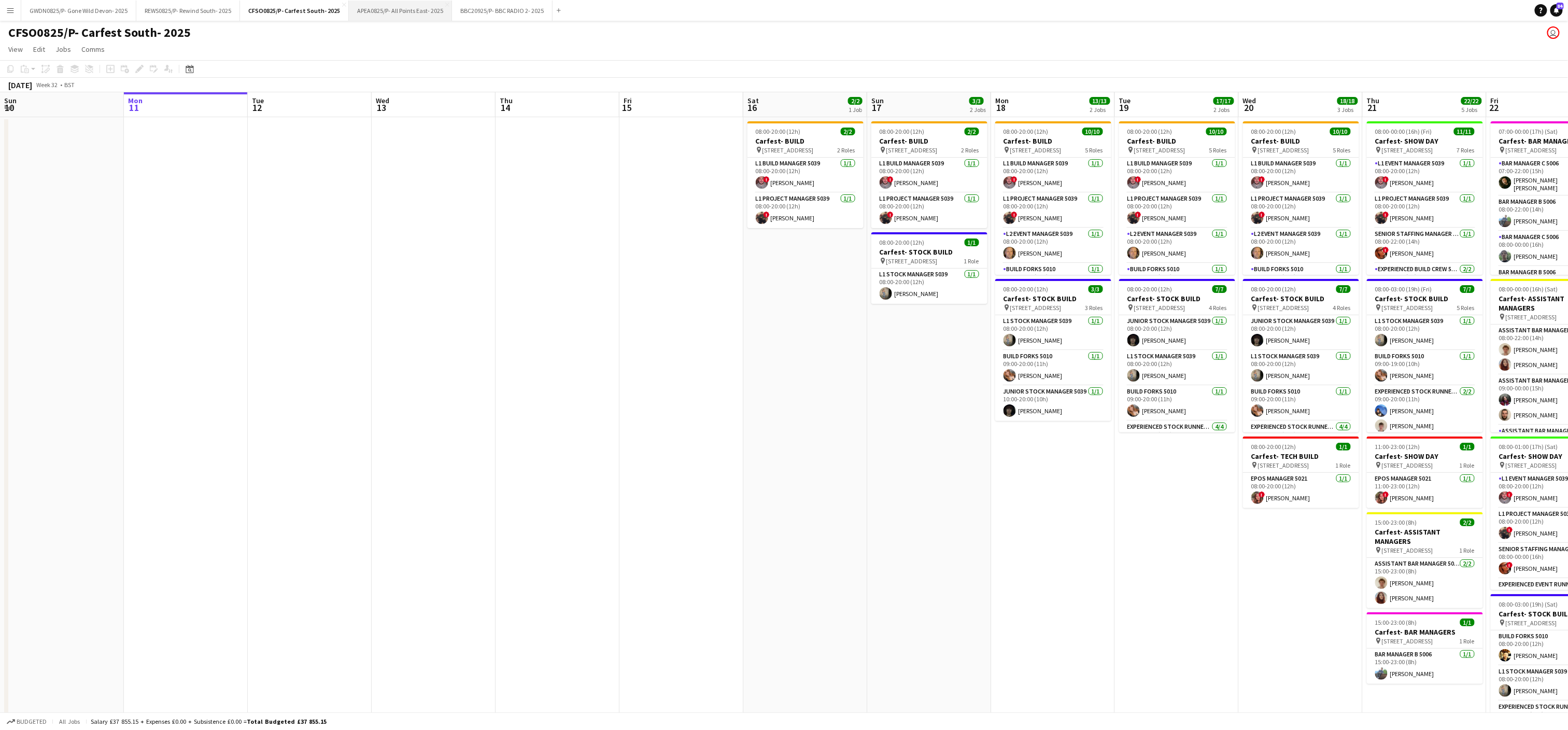
click at [415, 1] on button "APEA0825/P- All Points East- 2025 Close" at bounding box center [400, 11] width 103 height 20
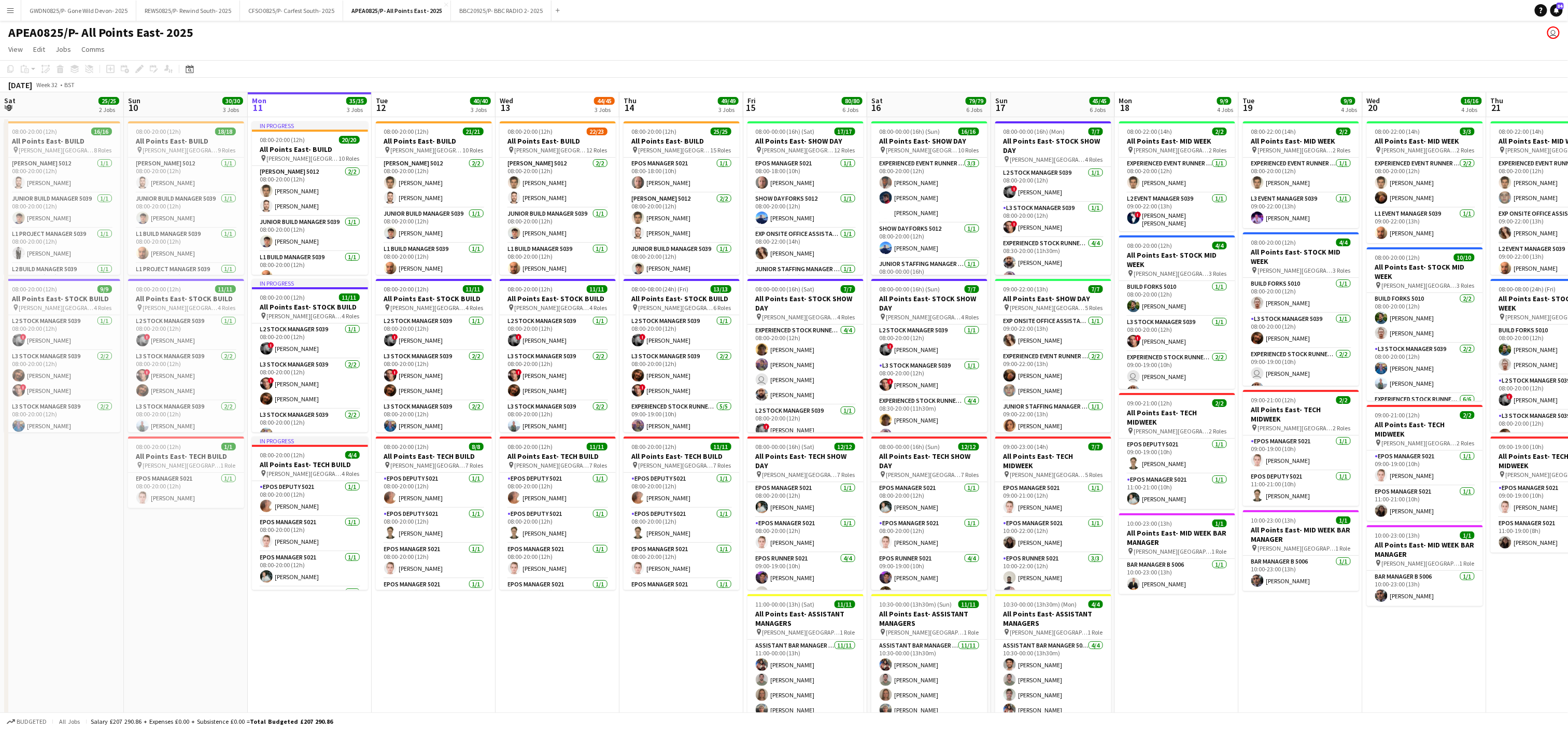
scroll to position [0, 279]
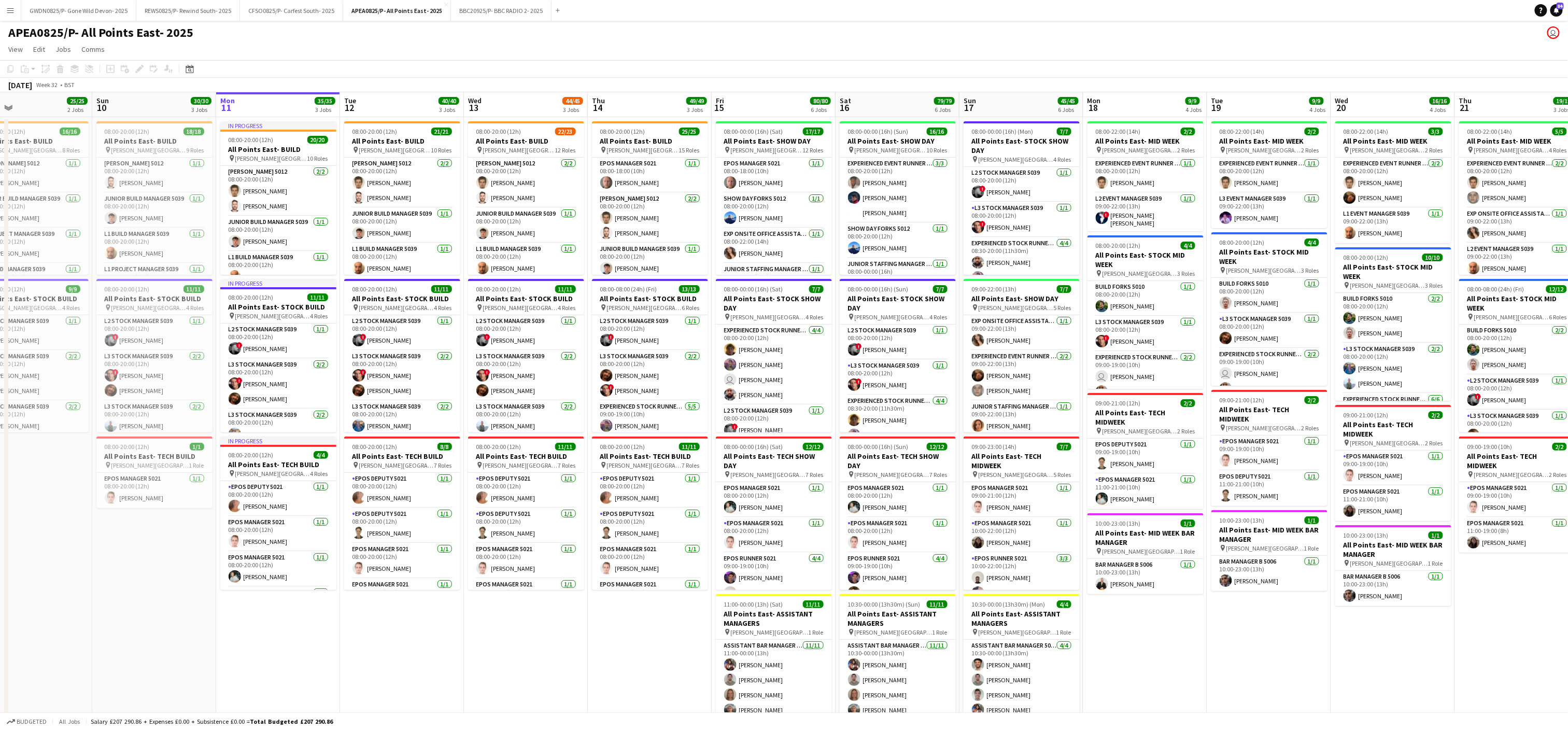
drag, startPoint x: 174, startPoint y: 644, endPoint x: 267, endPoint y: 641, distance: 93.0
click at [267, 641] on app-calendar-viewport "Thu 7 Fri 8 26/26 2 Jobs Sat 9 25/25 2 Jobs Sun 10 30/30 3 Jobs Mon 11 35/35 3 …" at bounding box center [784, 587] width 1568 height 991
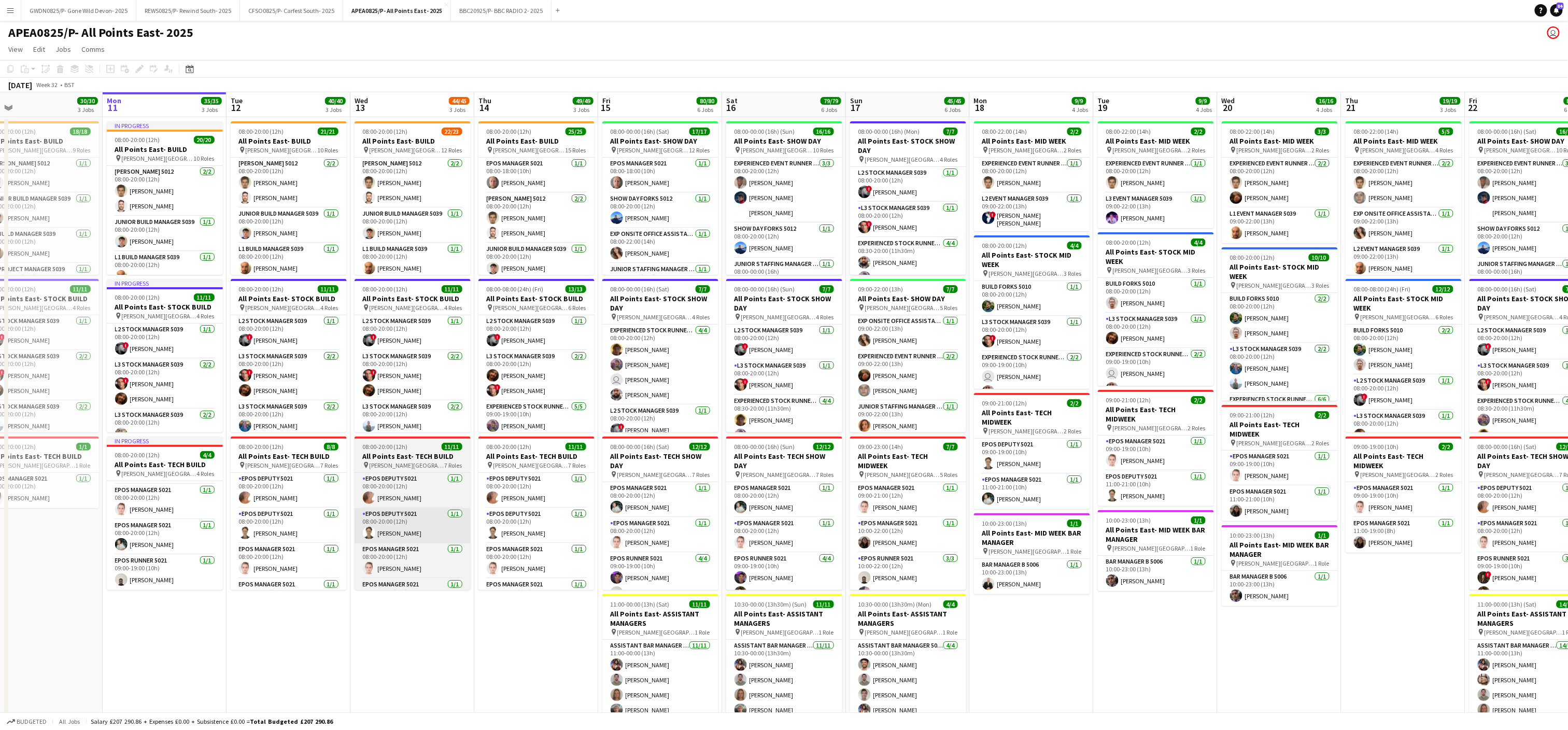
drag, startPoint x: 487, startPoint y: 631, endPoint x: 397, endPoint y: 527, distance: 137.5
click at [401, 610] on app-calendar-viewport "Thu 7 12/12 2 Jobs Fri 8 26/26 2 Jobs Sat 9 25/25 2 Jobs Sun 10 30/30 3 Jobs Mo…" at bounding box center [784, 587] width 1568 height 991
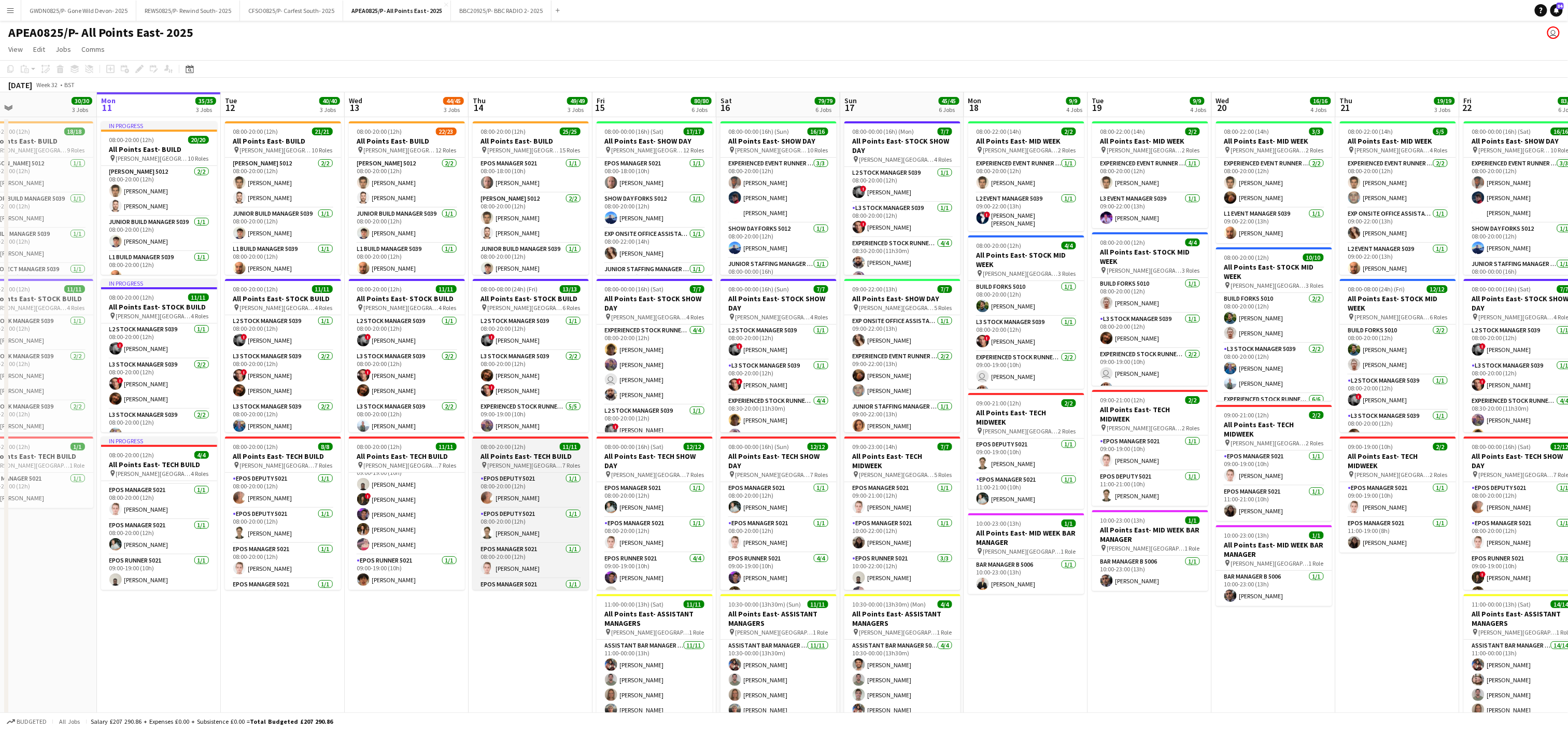
scroll to position [194, 0]
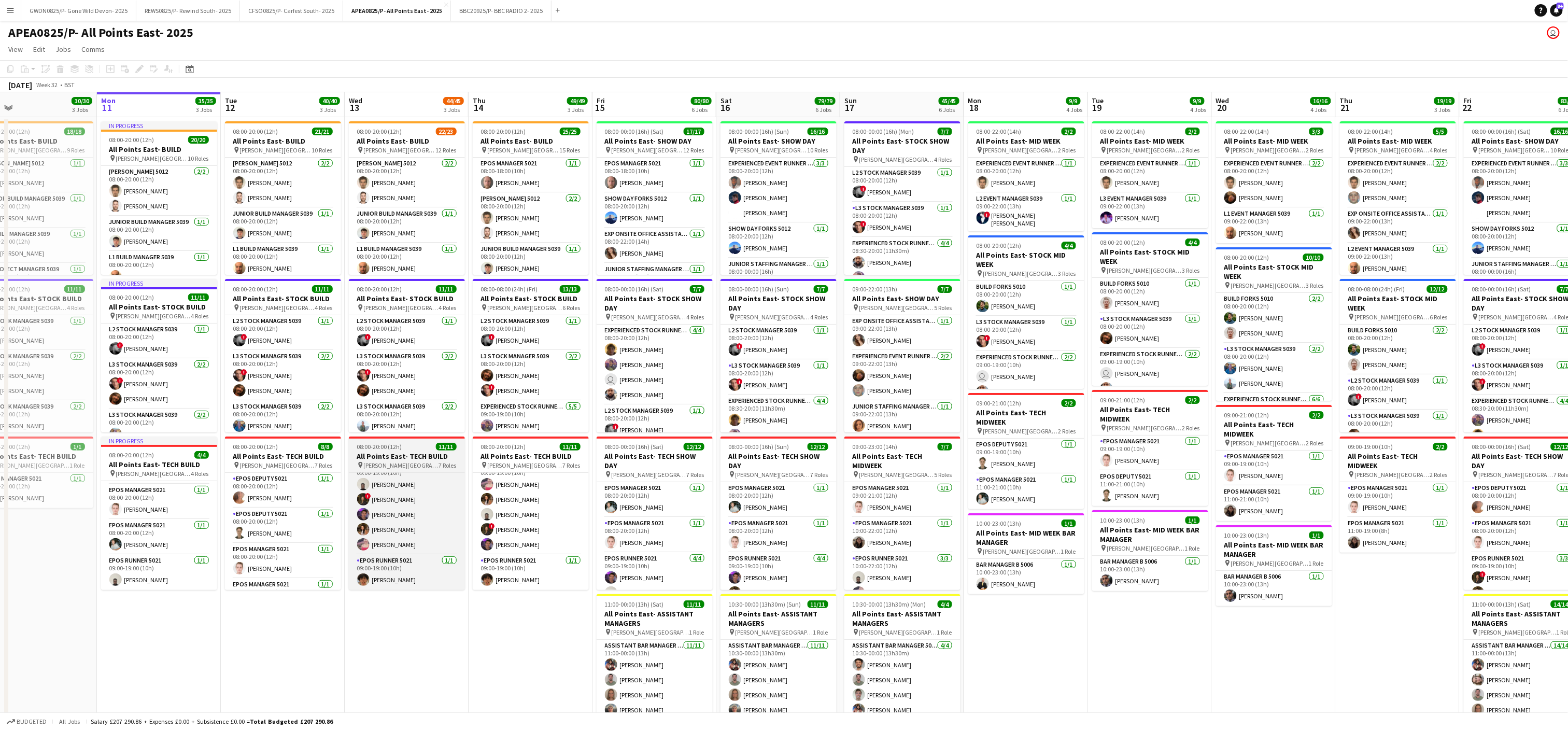
click at [402, 454] on h3 "All Points East- TECH BUILD" at bounding box center [406, 456] width 117 height 9
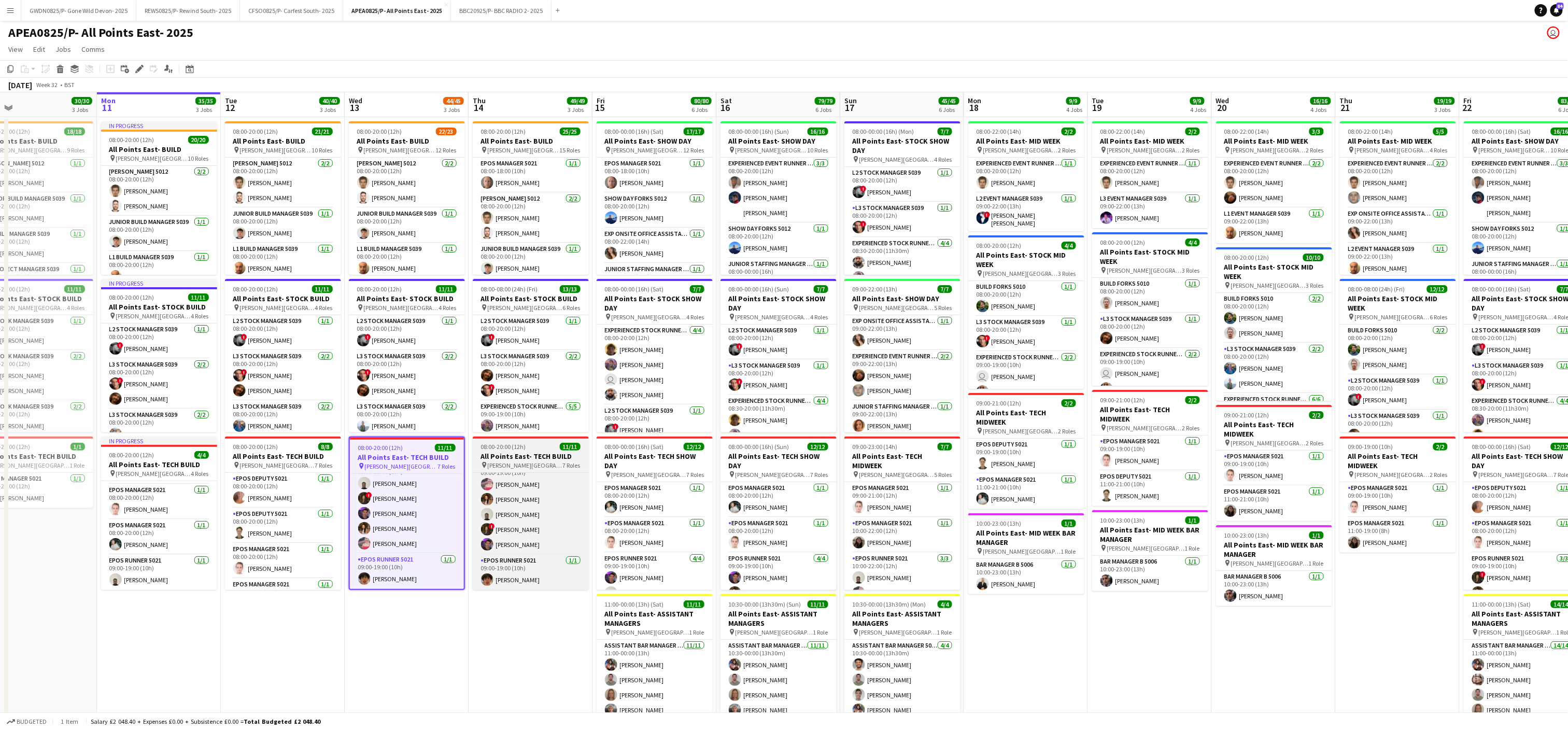
click at [523, 464] on span "[PERSON_NAME][GEOGRAPHIC_DATA]" at bounding box center [525, 465] width 75 height 8
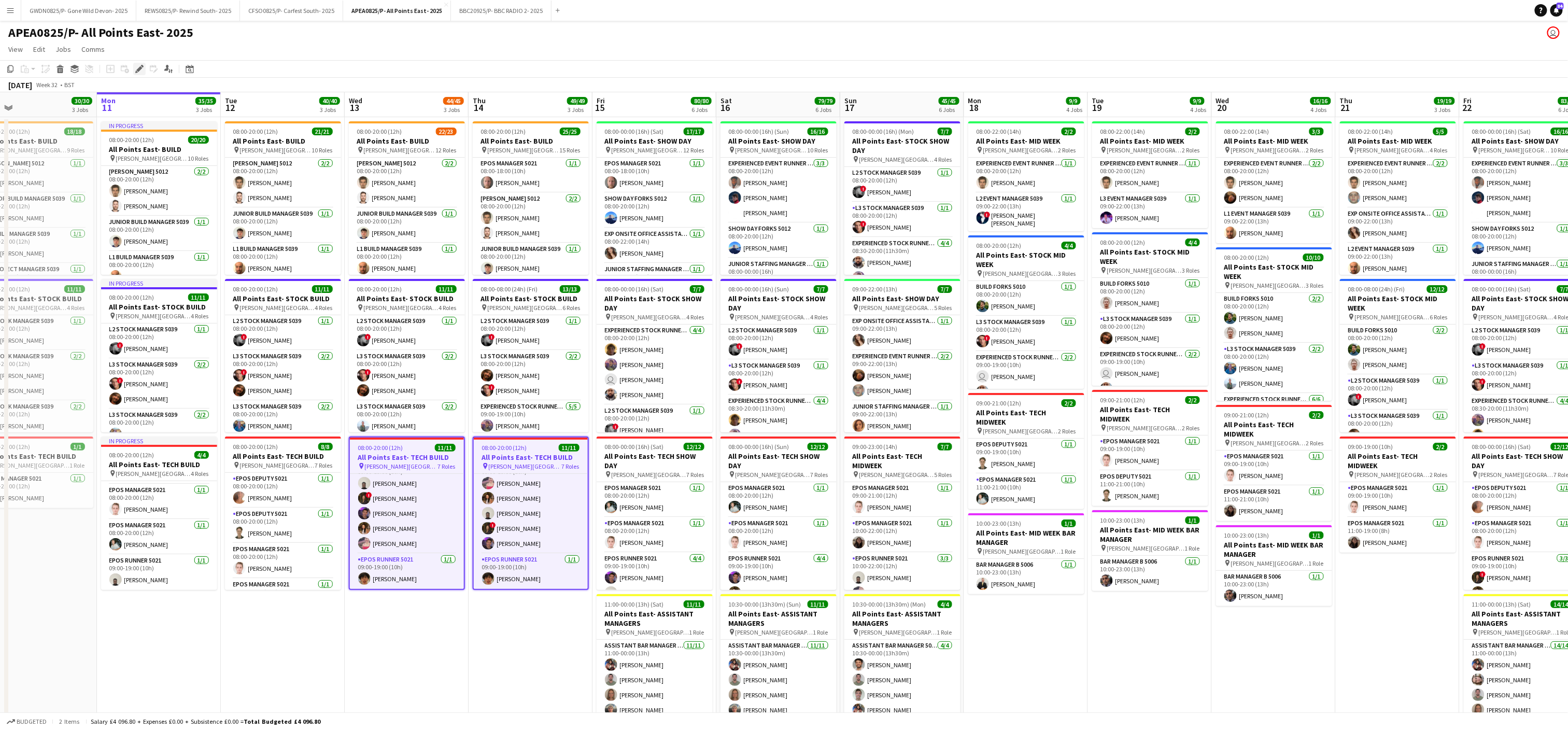
click at [135, 71] on icon "Edit" at bounding box center [139, 69] width 8 height 8
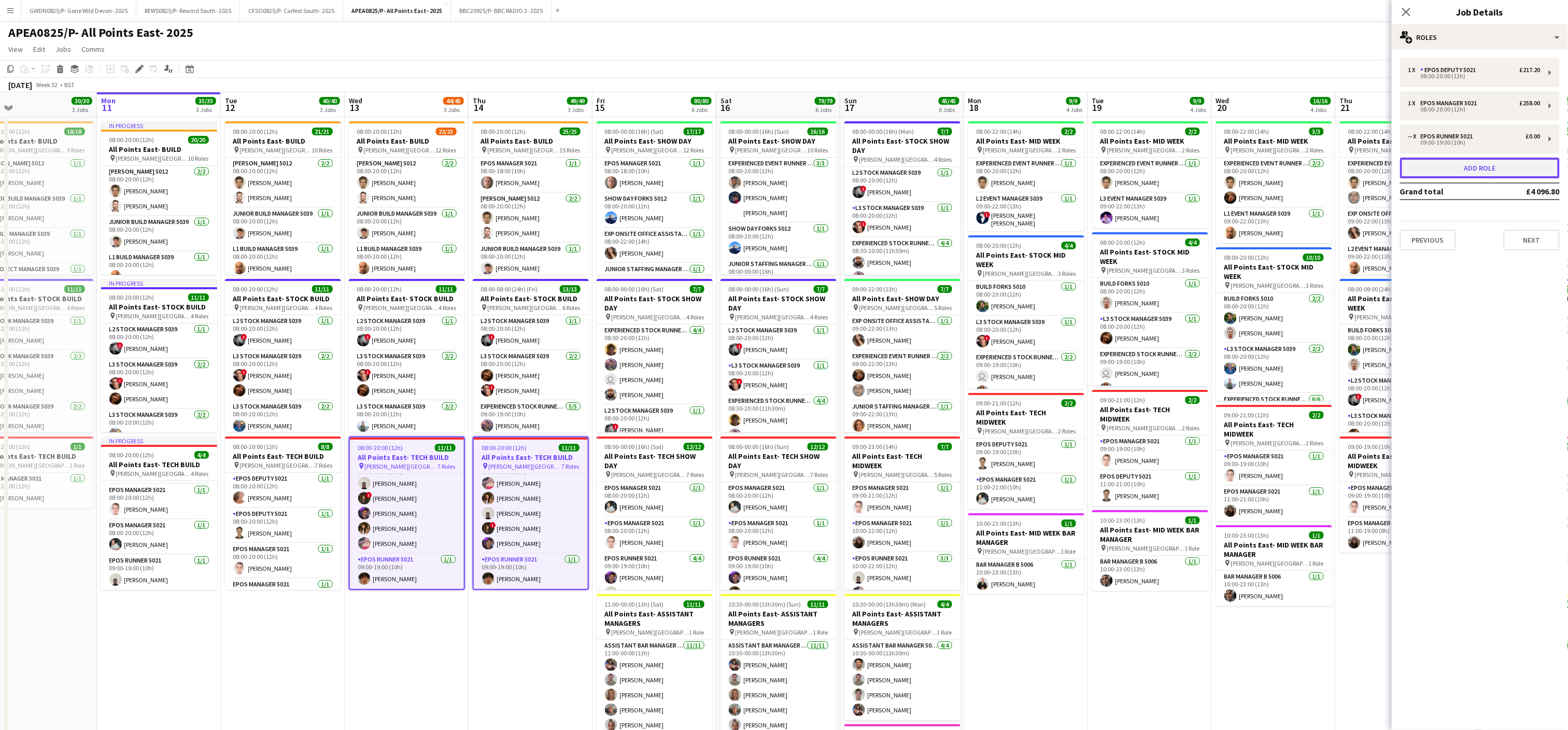
click at [1487, 171] on button "Add role" at bounding box center [1479, 167] width 160 height 21
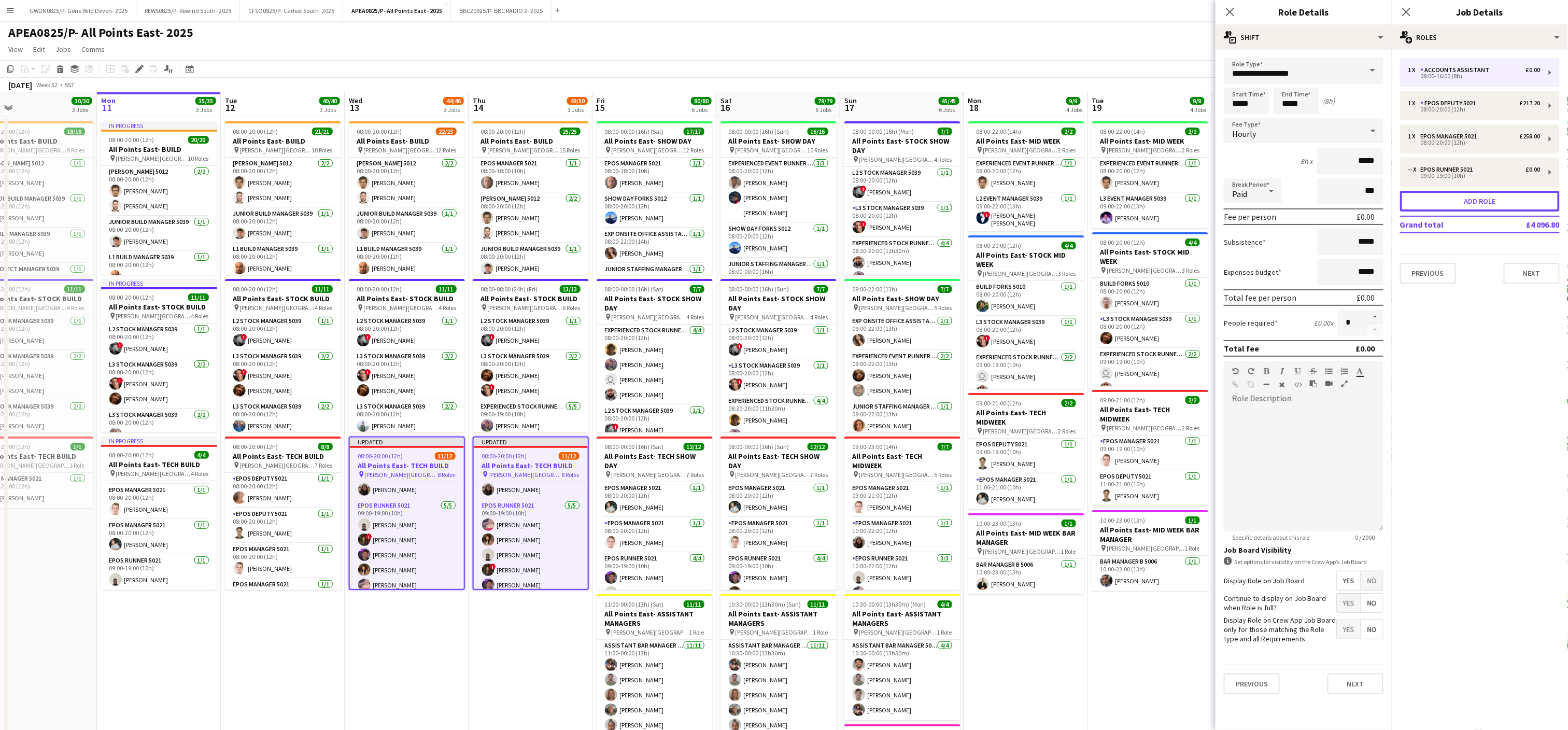
scroll to position [230, 0]
drag, startPoint x: 1341, startPoint y: 68, endPoint x: 545, endPoint y: 23, distance: 797.3
click at [612, 47] on body "Menu Boards Boards Boards All jobs Status Workforce Workforce My Workforce Recr…" at bounding box center [784, 550] width 1568 height 1101
type input "*"
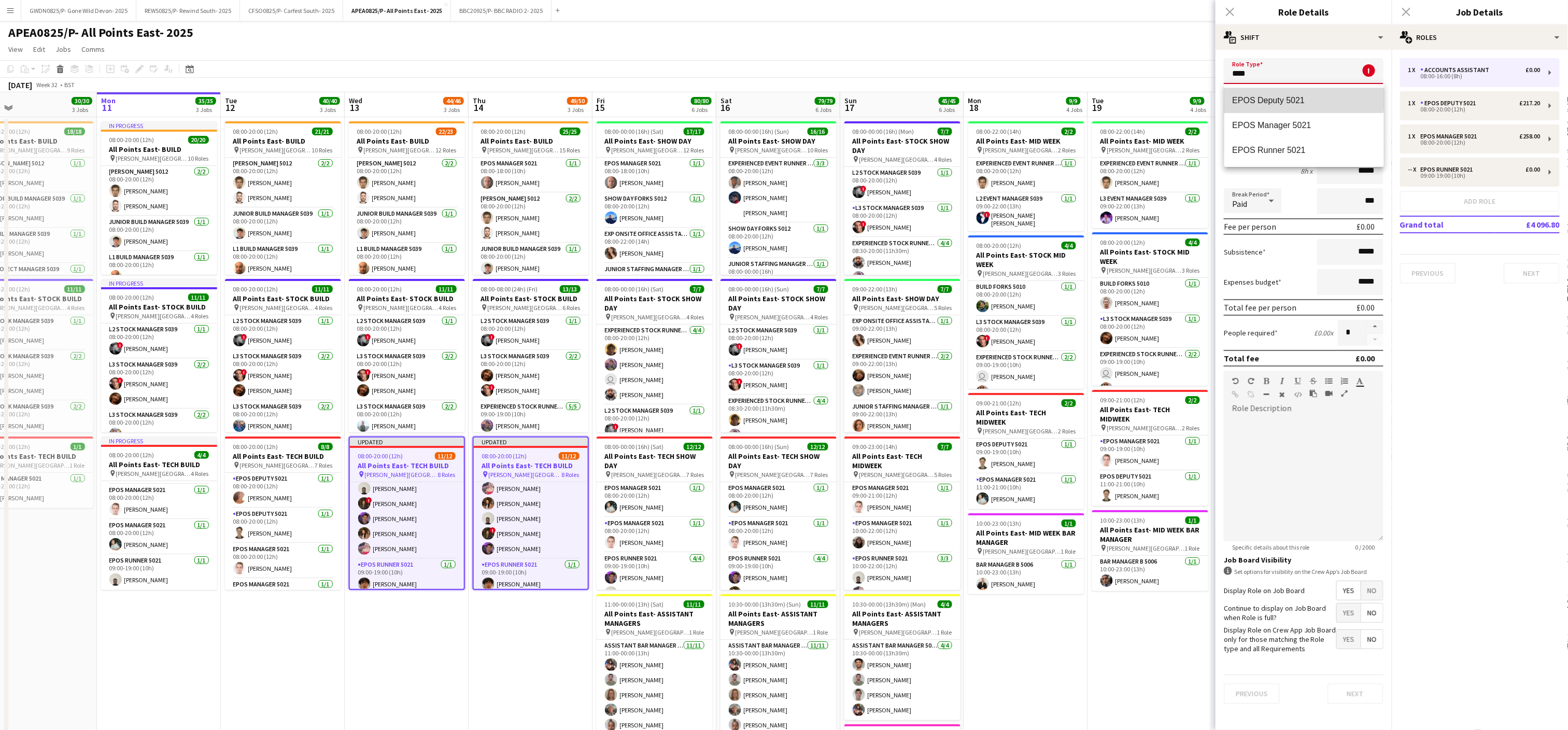
click at [1242, 98] on span "EPOS Deputy 5021" at bounding box center [1304, 100] width 143 height 10
type input "**********"
type input "******"
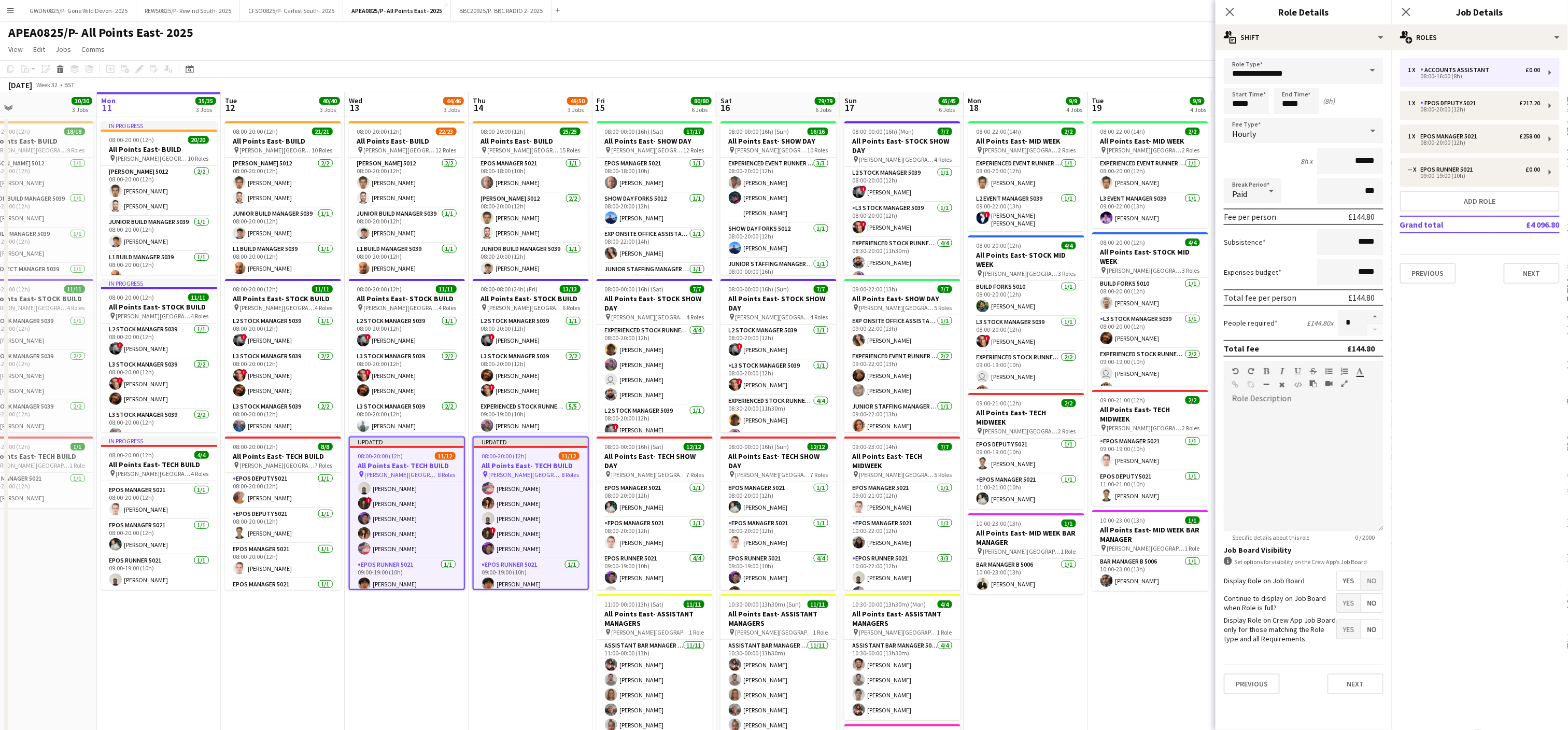
scroll to position [211, 0]
click at [1250, 90] on input "*****" at bounding box center [1246, 101] width 46 height 26
type input "*****"
click at [1237, 80] on div at bounding box center [1236, 82] width 21 height 10
click at [1285, 98] on input "*****" at bounding box center [1296, 101] width 46 height 26
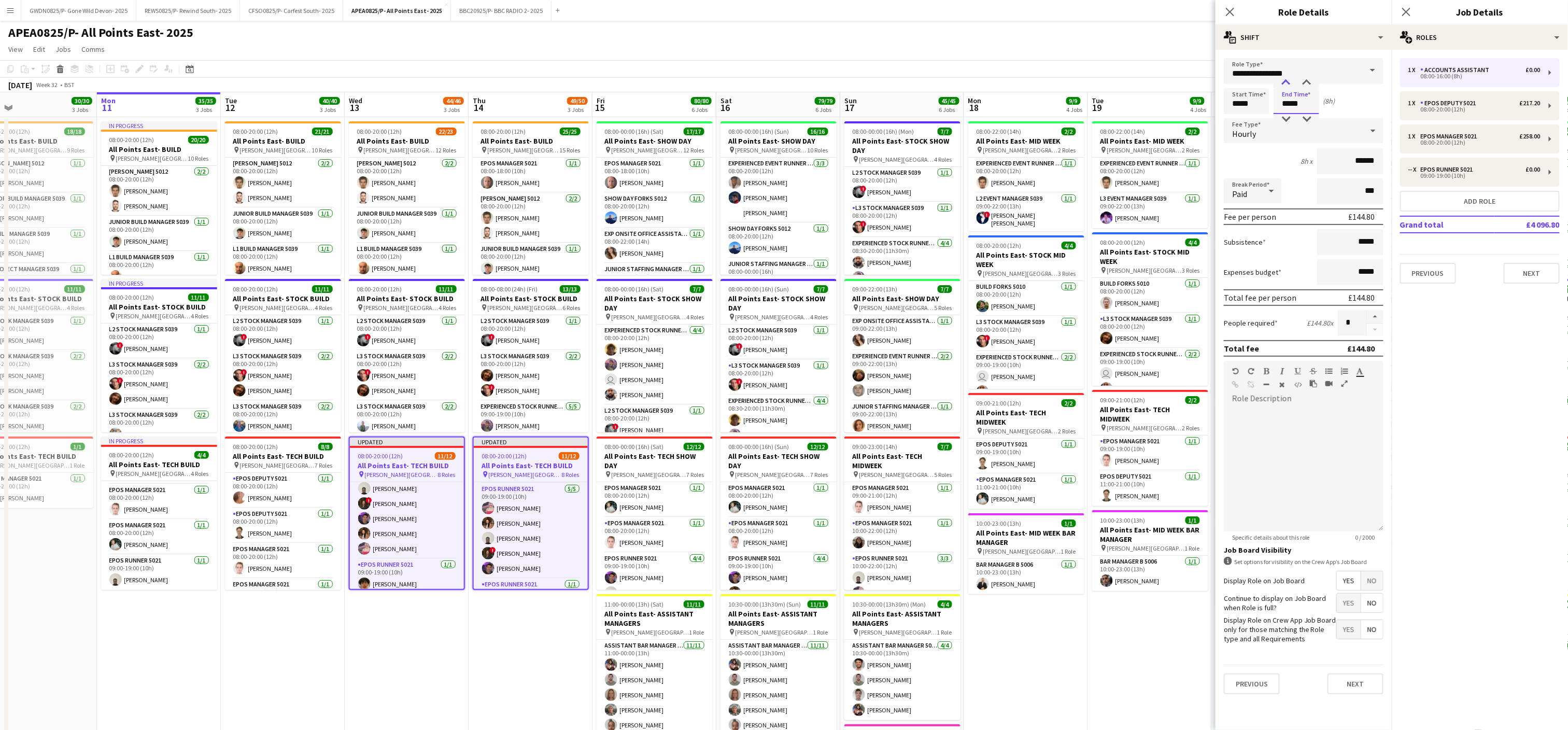
click at [1285, 80] on div at bounding box center [1286, 82] width 21 height 10
type input "*****"
click at [1285, 80] on div at bounding box center [1286, 82] width 21 height 10
click at [1373, 576] on span "No" at bounding box center [1372, 581] width 22 height 19
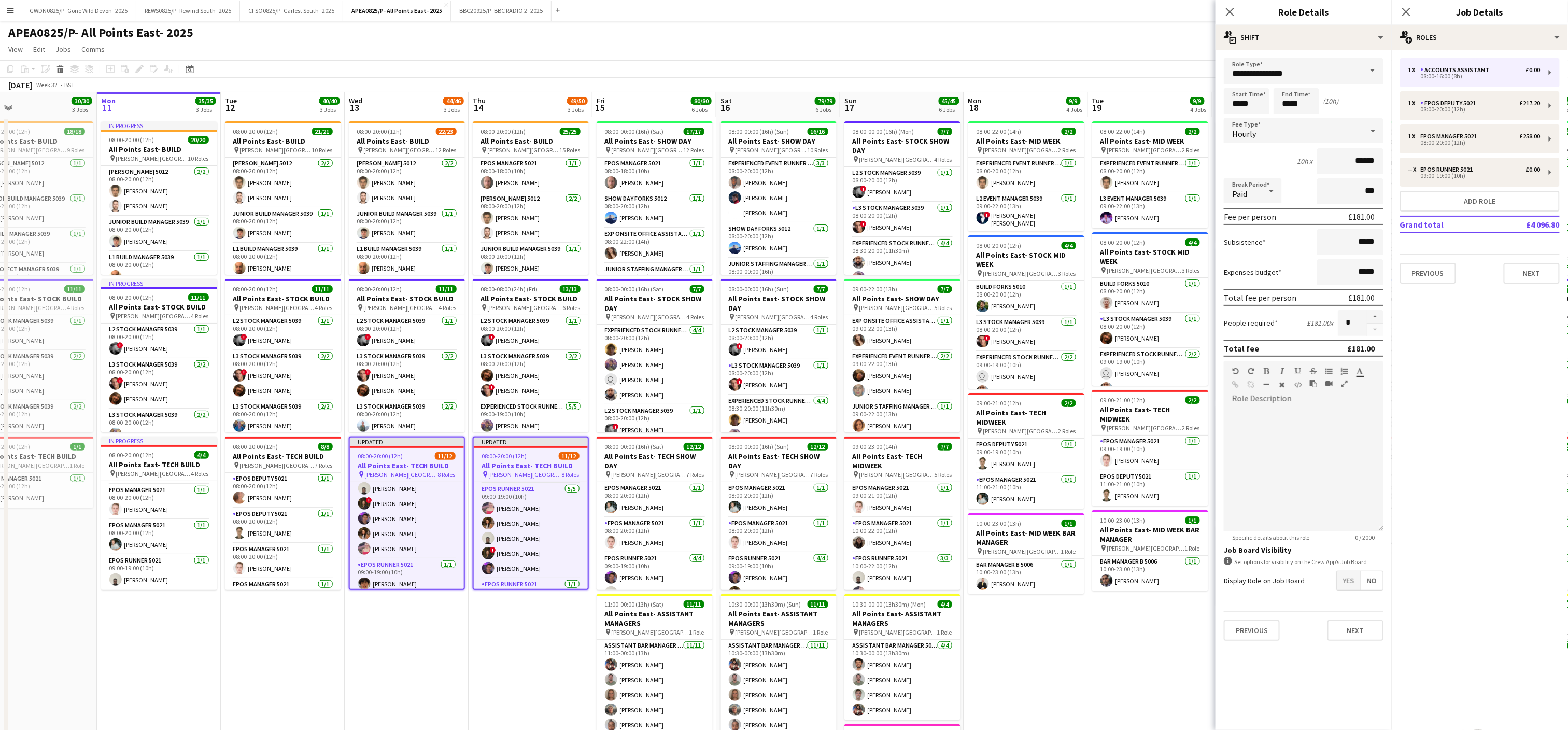
click at [465, 632] on app-date-cell "08:00-20:00 (12h) 22/23 All Points East- BUILD pin [PERSON_NAME] [GEOGRAPHIC_DA…" at bounding box center [406, 601] width 124 height 967
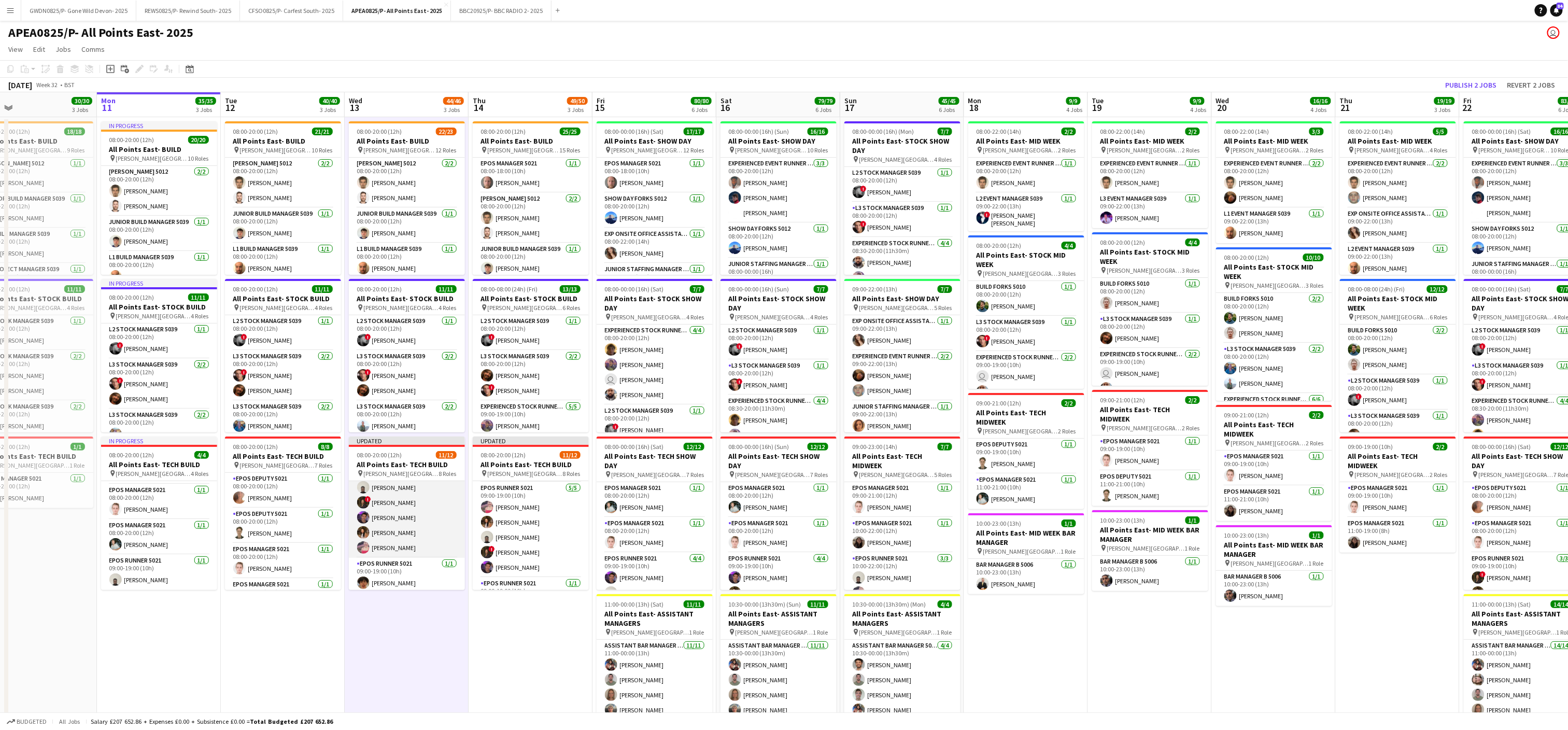
click at [387, 513] on app-card-role "EPOS Runner 5021 [DATE] 09:00-19:00 (10h) [PERSON_NAME] Bagambe ! [PERSON_NAME]…" at bounding box center [406, 510] width 117 height 96
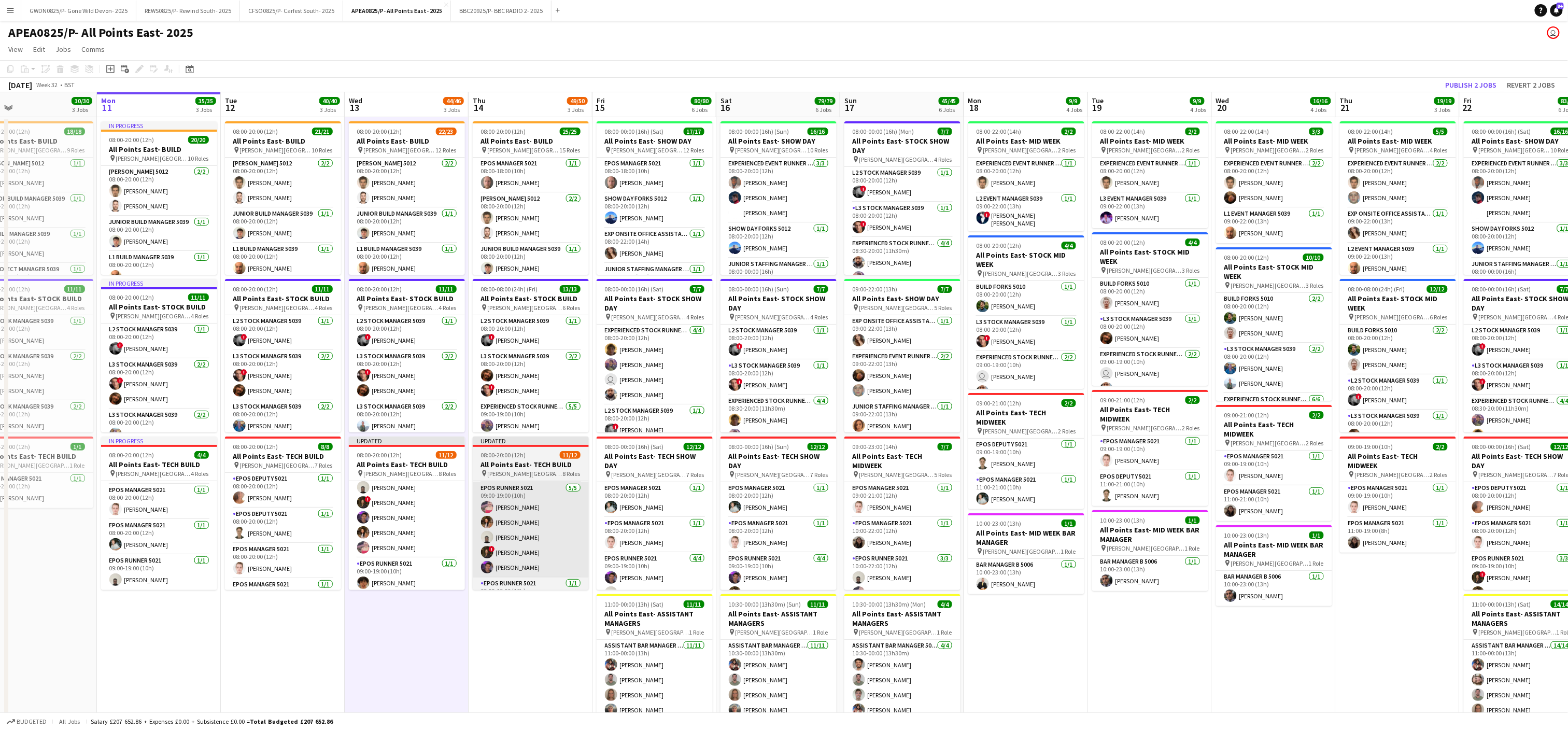
scroll to position [231, 0]
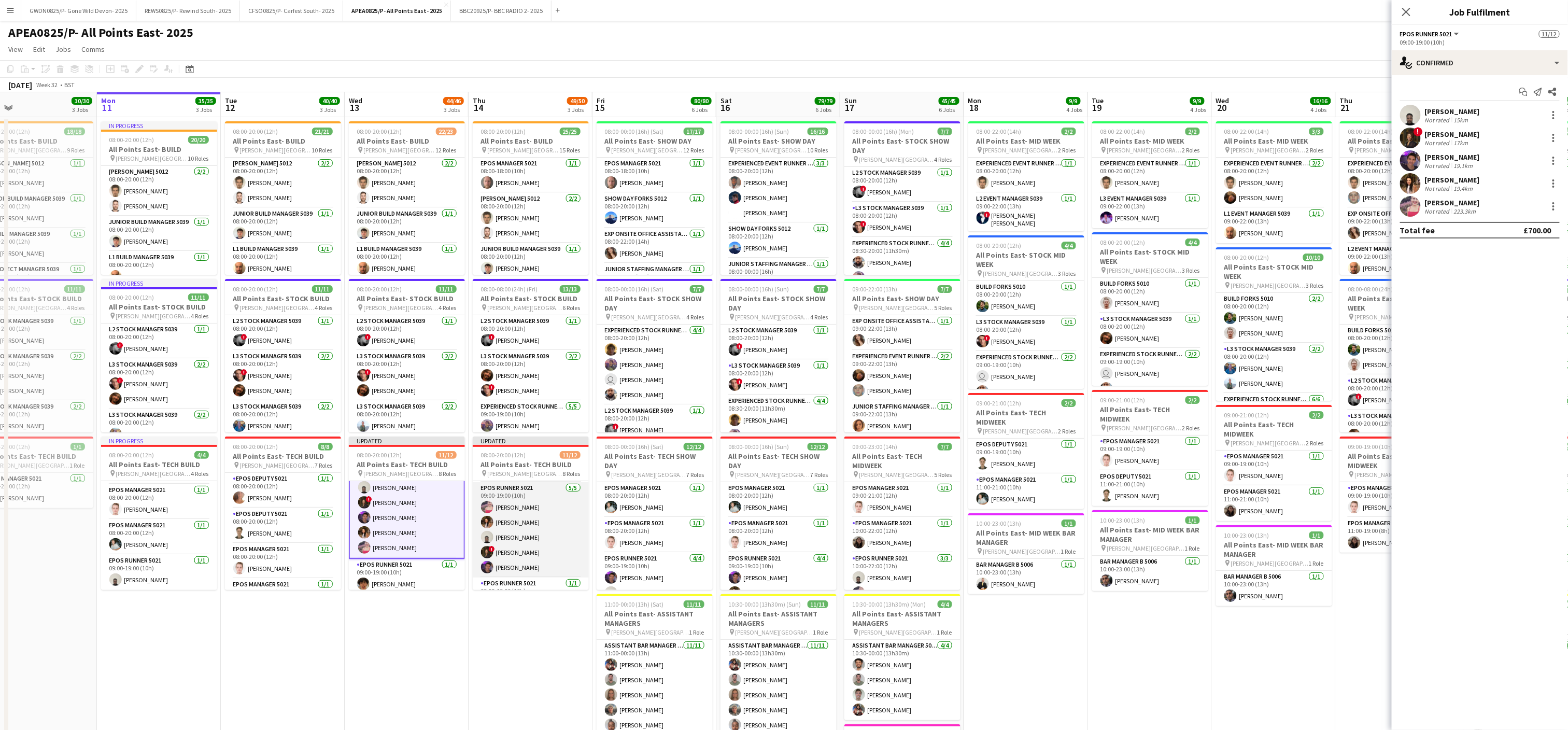
click at [491, 526] on app-user-avatar at bounding box center [488, 522] width 13 height 13
click at [1554, 208] on div at bounding box center [1554, 206] width 2 height 2
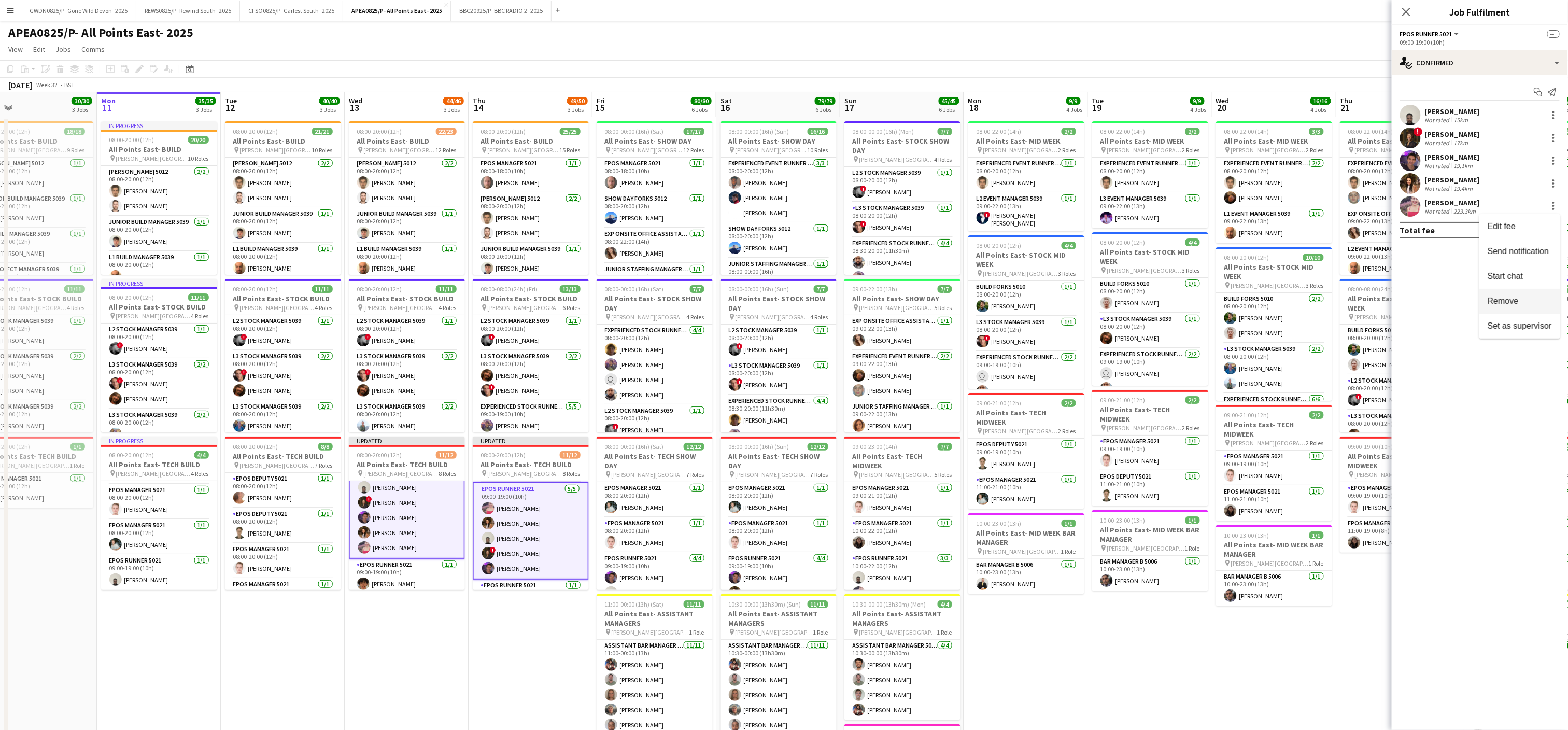
click at [1524, 295] on button "Remove" at bounding box center [1520, 302] width 81 height 25
click at [1190, 663] on app-date-cell "08:00-22:00 (14h) 2/2 All Points East- MID WEEK pin [PERSON_NAME] [GEOGRAPHIC_D…" at bounding box center [1150, 601] width 124 height 967
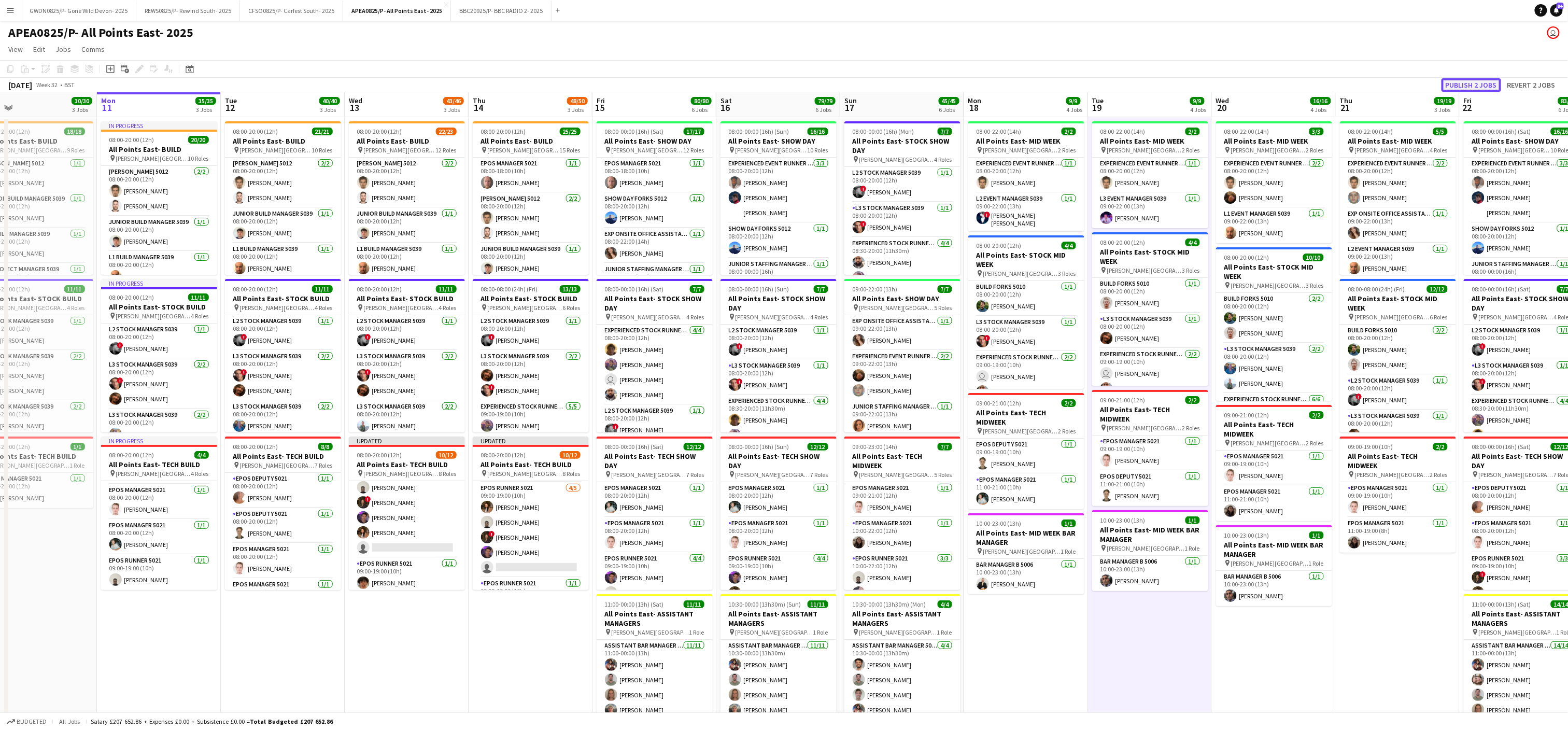
click at [1470, 89] on button "Publish 2 jobs" at bounding box center [1471, 85] width 60 height 14
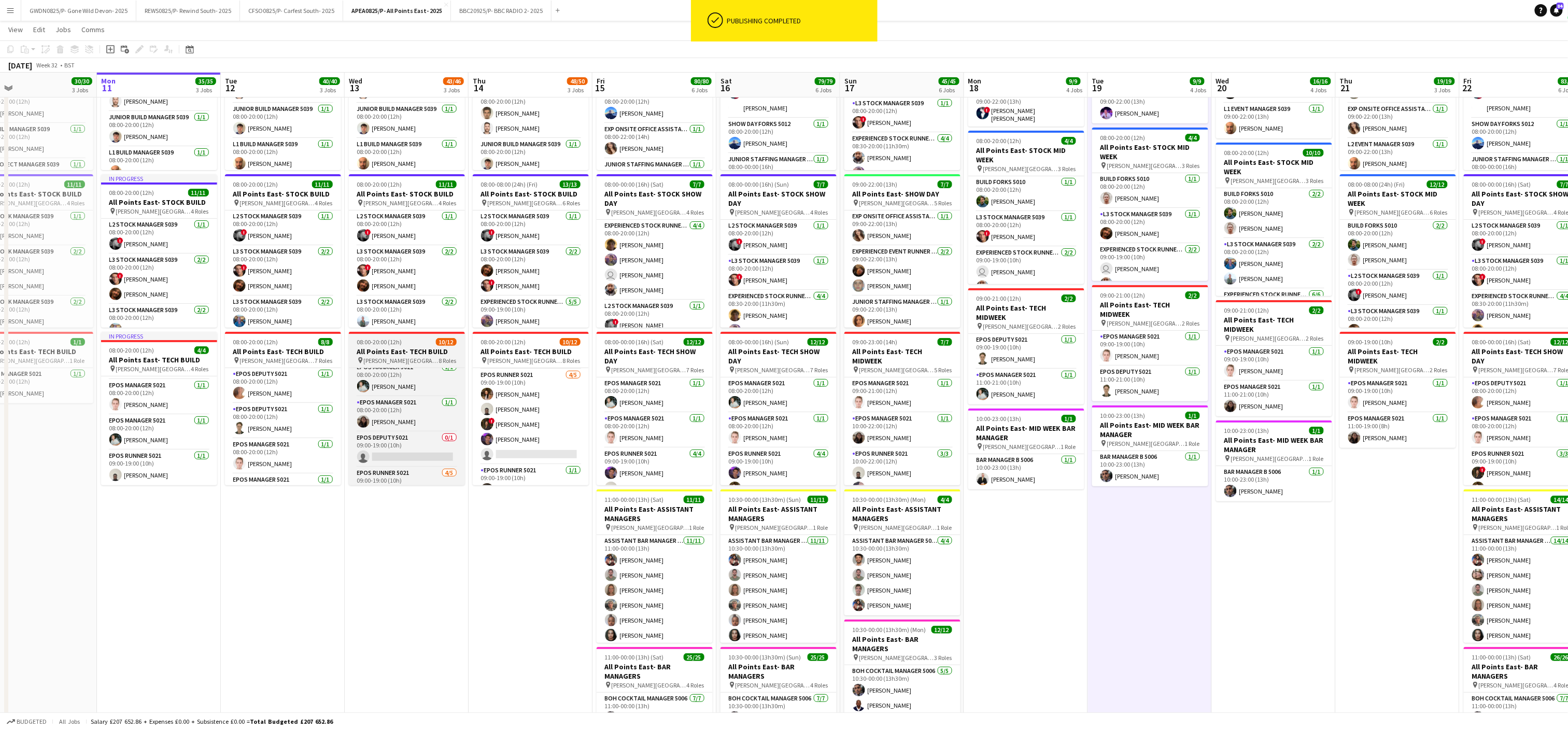
scroll to position [117, 0]
click at [411, 441] on app-card-role "EPOS Deputy 5021 0/1 09:00-19:00 (10h) single-neutral-actions" at bounding box center [406, 444] width 117 height 35
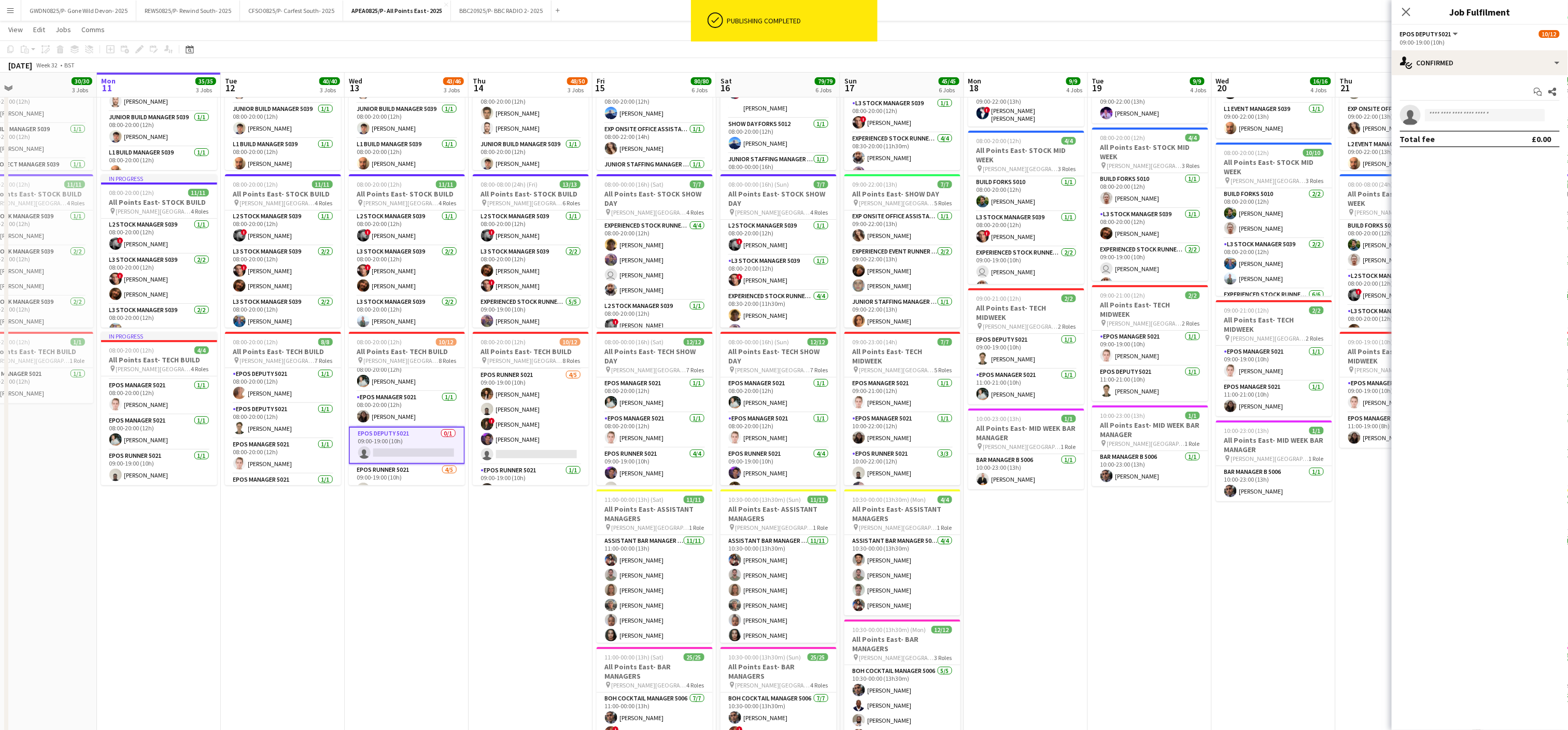
scroll to position [0, 386]
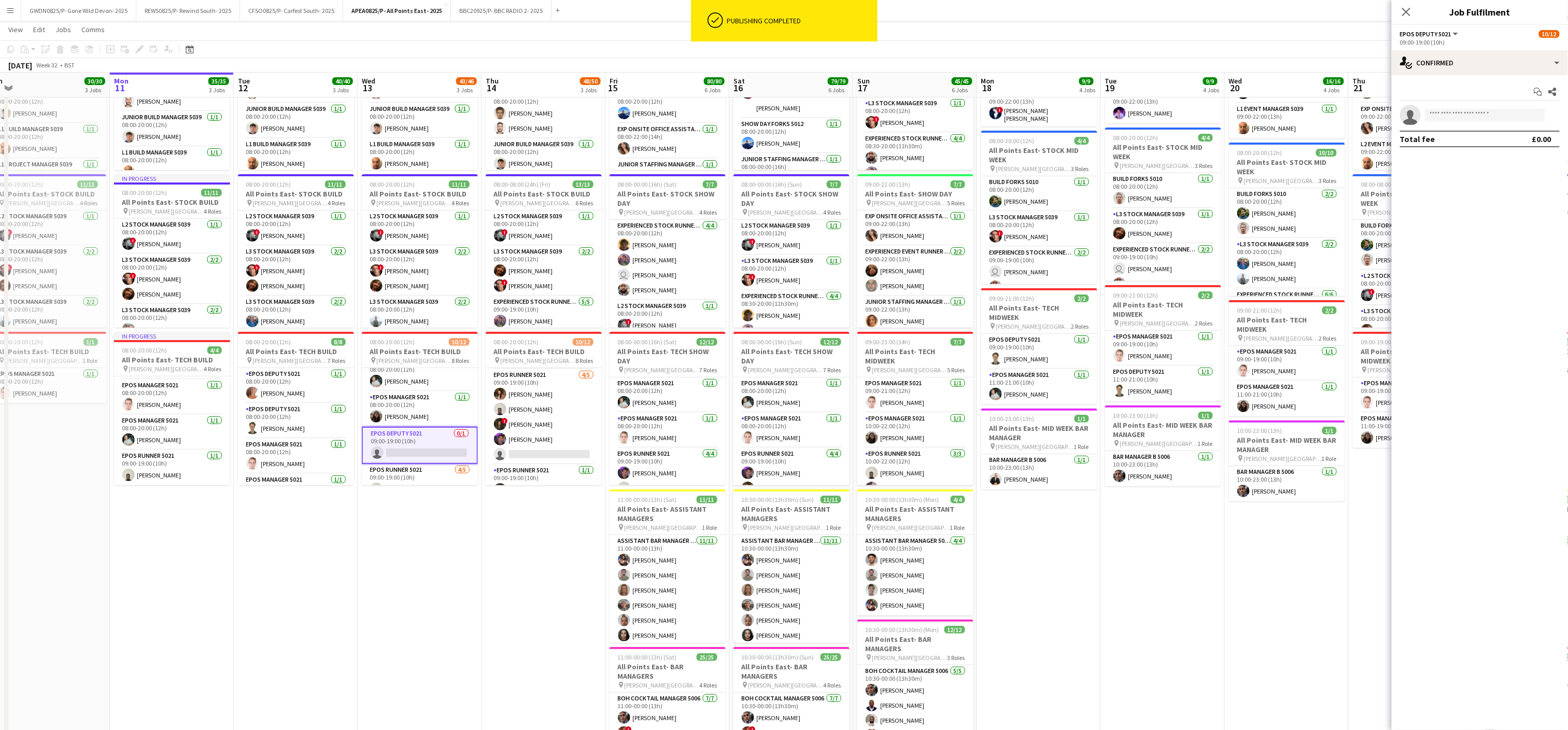
drag, startPoint x: 568, startPoint y: 447, endPoint x: 583, endPoint y: 430, distance: 22.7
click at [583, 430] on app-calendar-viewport "Thu 7 12/12 2 Jobs Fri 8 26/26 2 Jobs Sat 9 25/25 2 Jobs Sun 10 30/30 3 Jobs Mo…" at bounding box center [784, 458] width 1568 height 1043
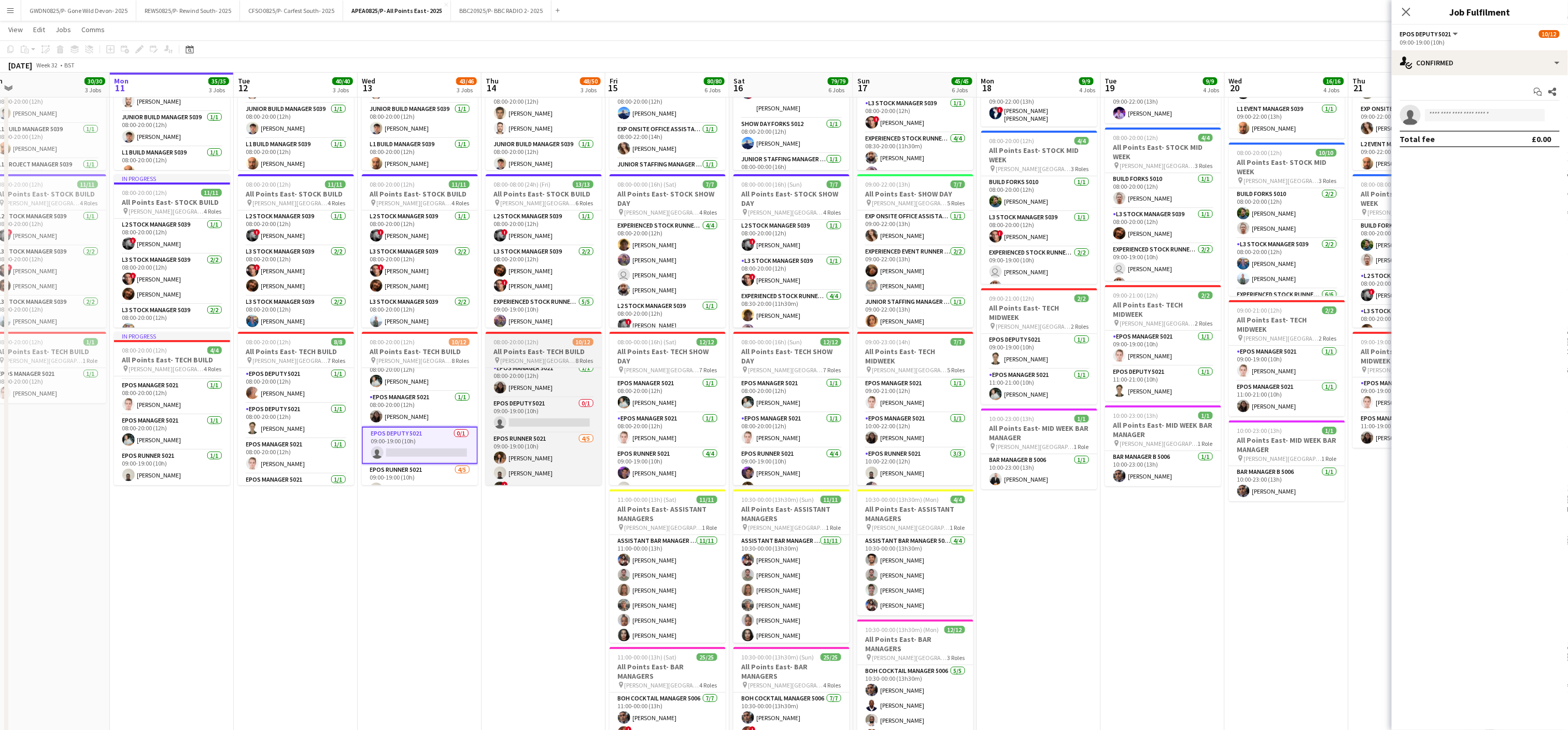
scroll to position [92, 0]
click at [545, 469] on app-card-role "EPOS Deputy 5021 0/1 09:00-19:00 (10h) single-neutral-actions" at bounding box center [544, 470] width 117 height 35
click at [1462, 118] on input at bounding box center [1485, 116] width 120 height 13
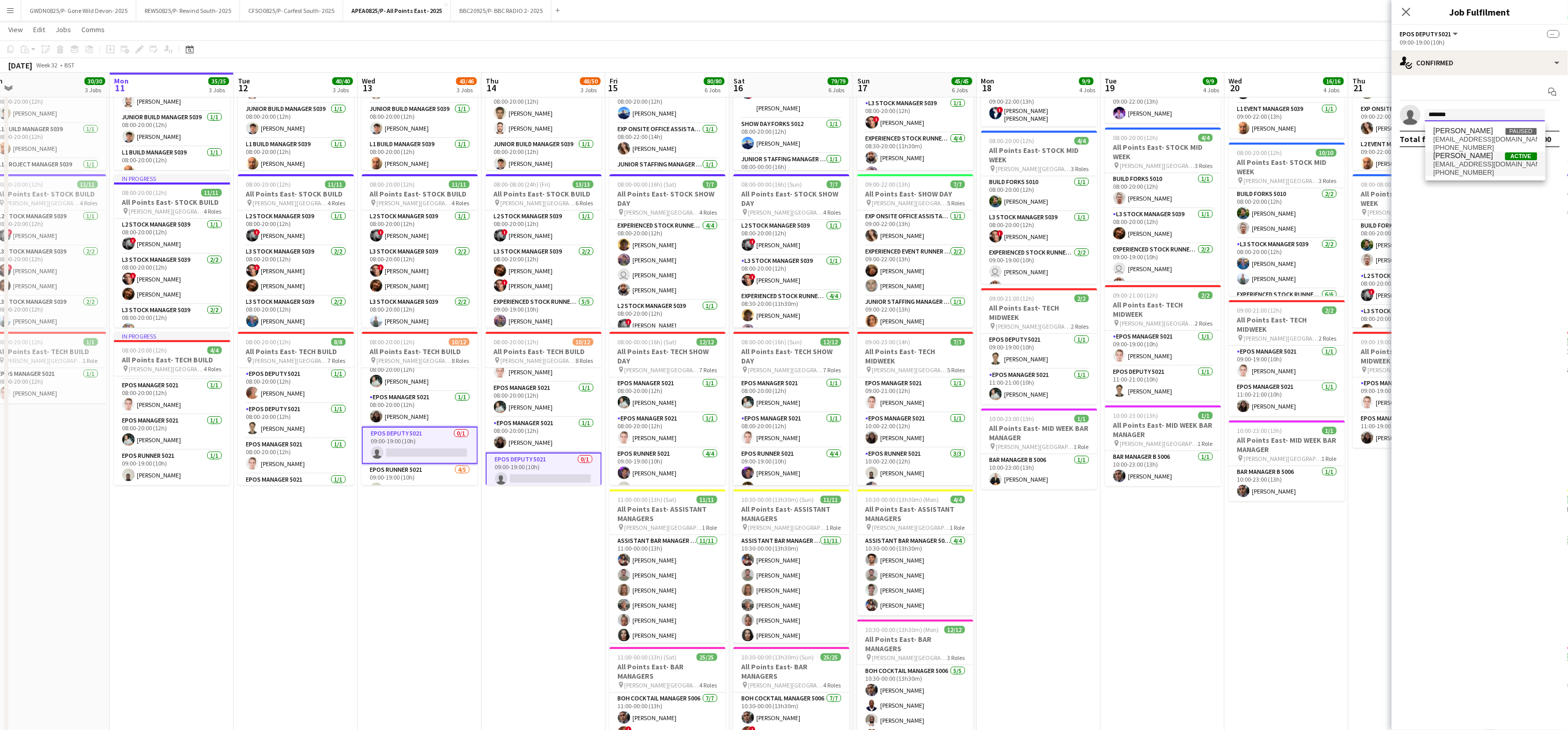
type input "*******"
click at [1470, 171] on span "[PHONE_NUMBER]" at bounding box center [1486, 173] width 104 height 8
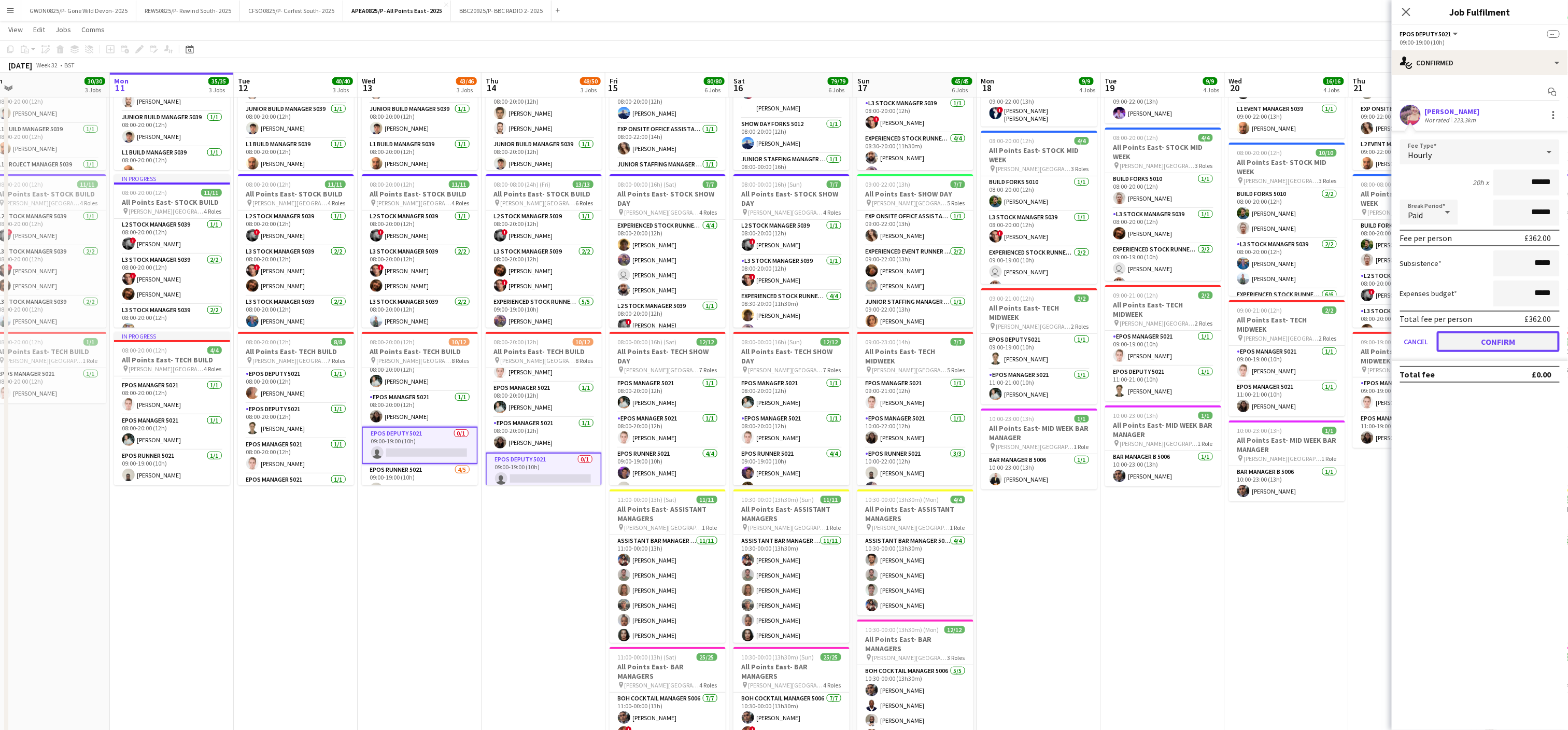
click at [1487, 339] on button "Confirm" at bounding box center [1498, 342] width 123 height 21
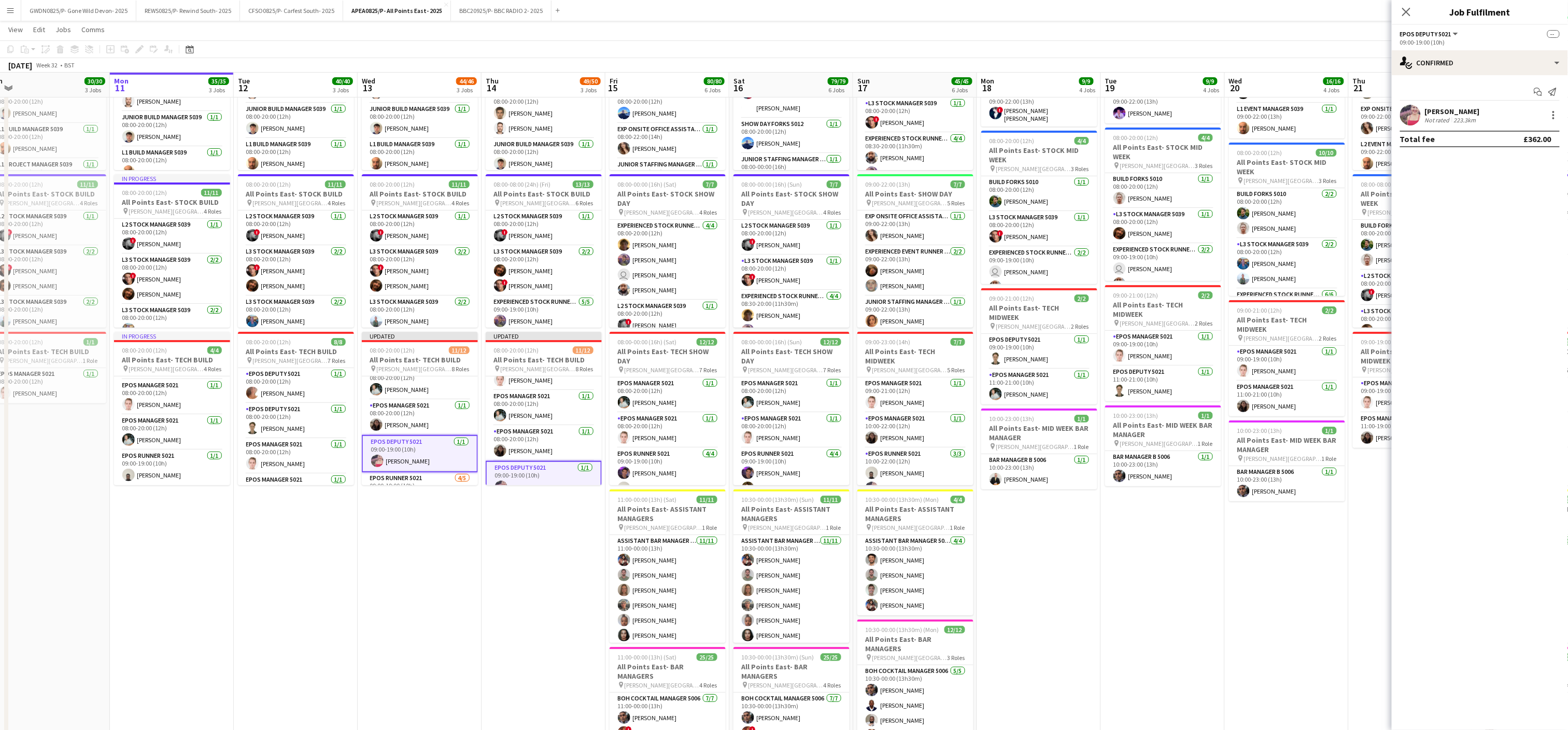
click at [1186, 594] on app-date-cell "08:00-22:00 (14h) 2/2 All Points East- MID WEEK pin [PERSON_NAME] [GEOGRAPHIC_D…" at bounding box center [1162, 496] width 124 height 967
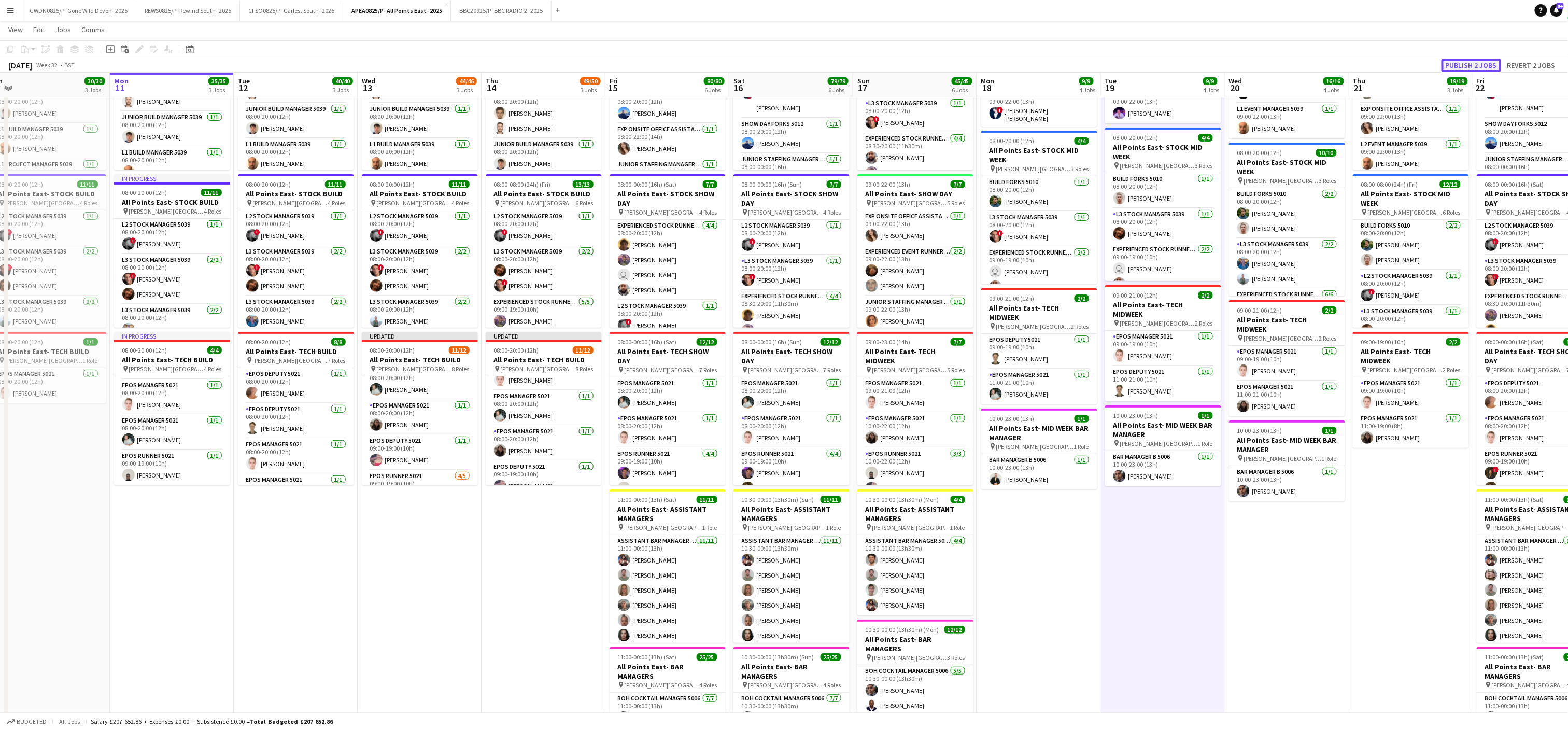
click at [1477, 62] on button "Publish 2 jobs" at bounding box center [1471, 65] width 60 height 14
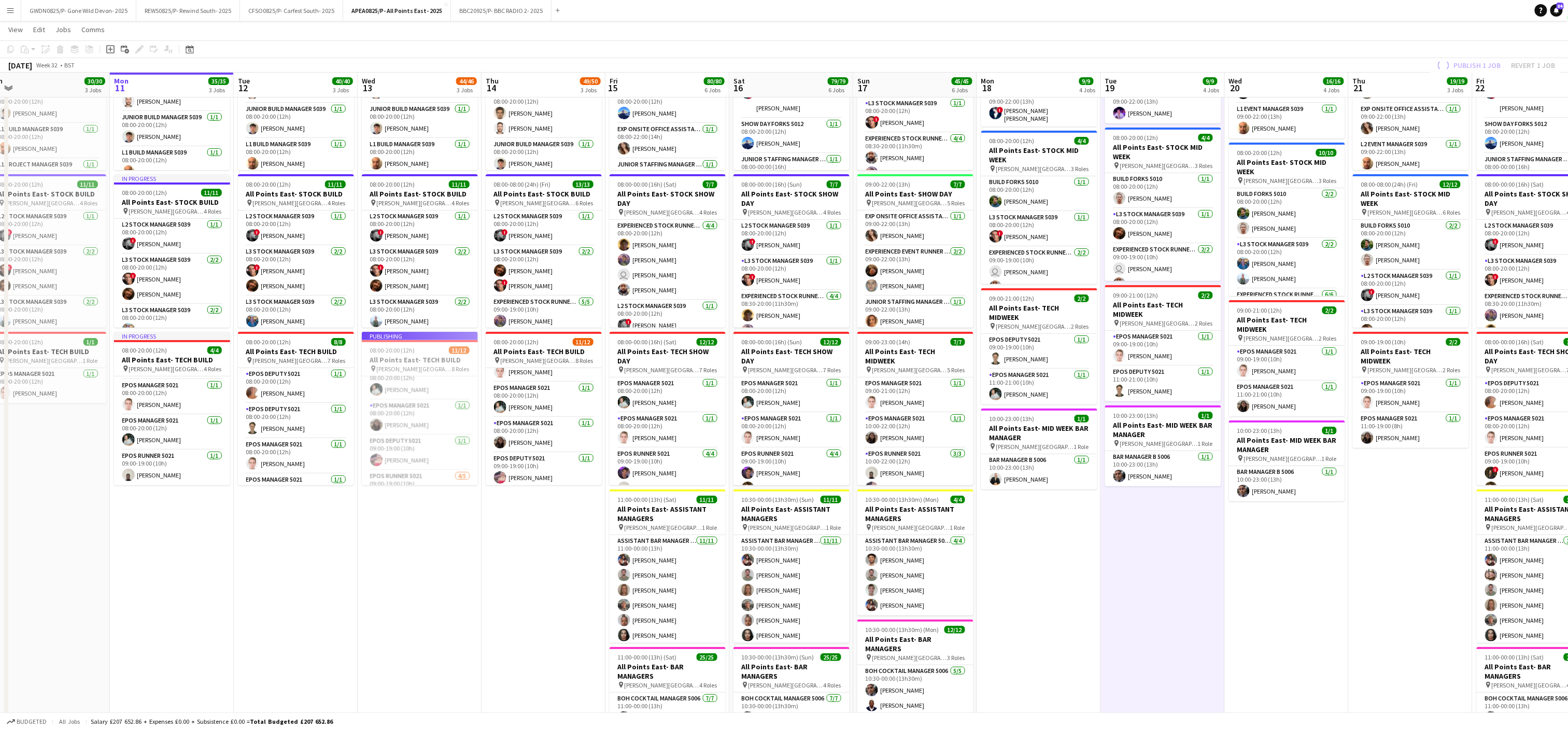
click at [505, 591] on app-date-cell "08:00-20:00 (12h) 25/25 All Points East- BUILD pin [PERSON_NAME] [GEOGRAPHIC_DA…" at bounding box center [543, 496] width 124 height 967
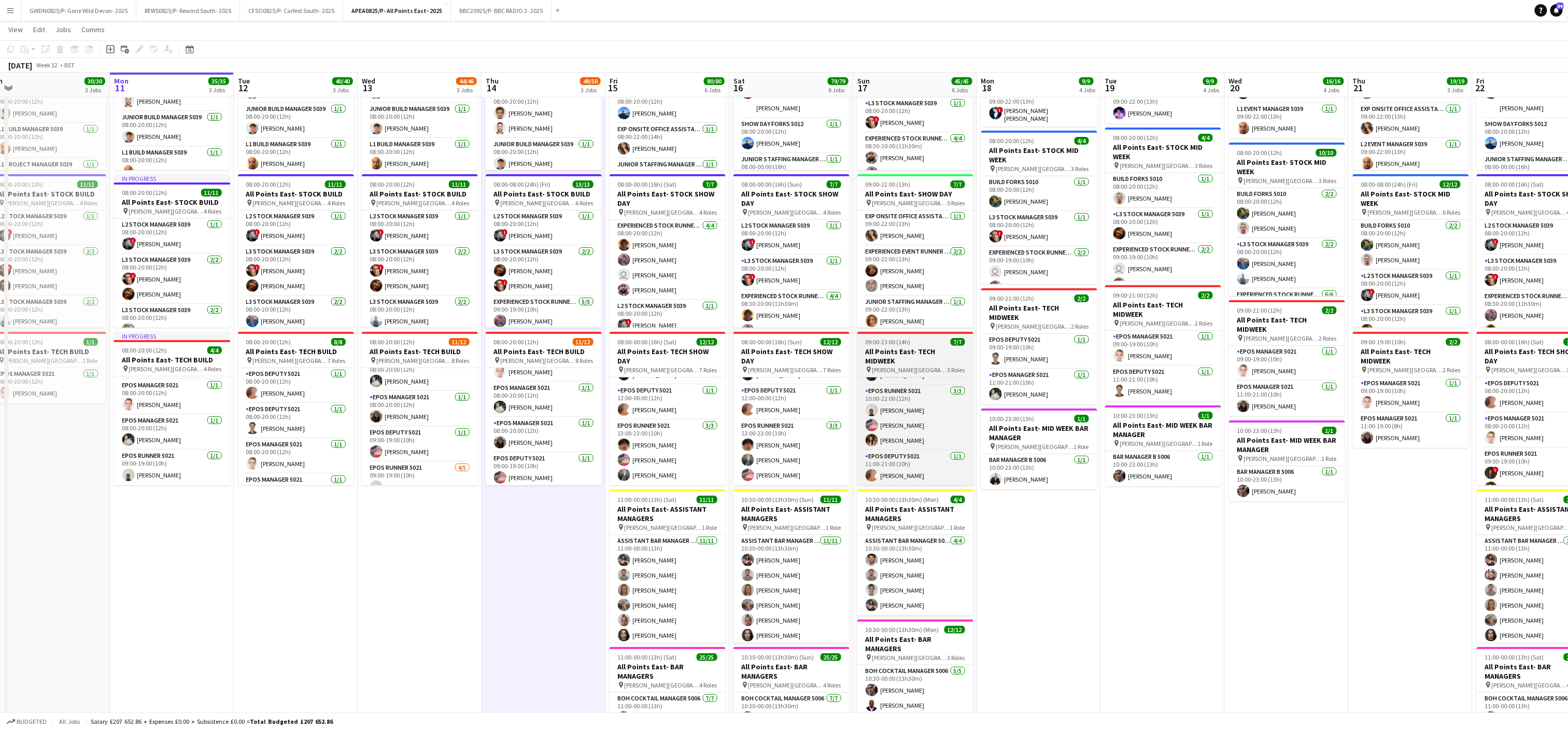
scroll to position [60, 0]
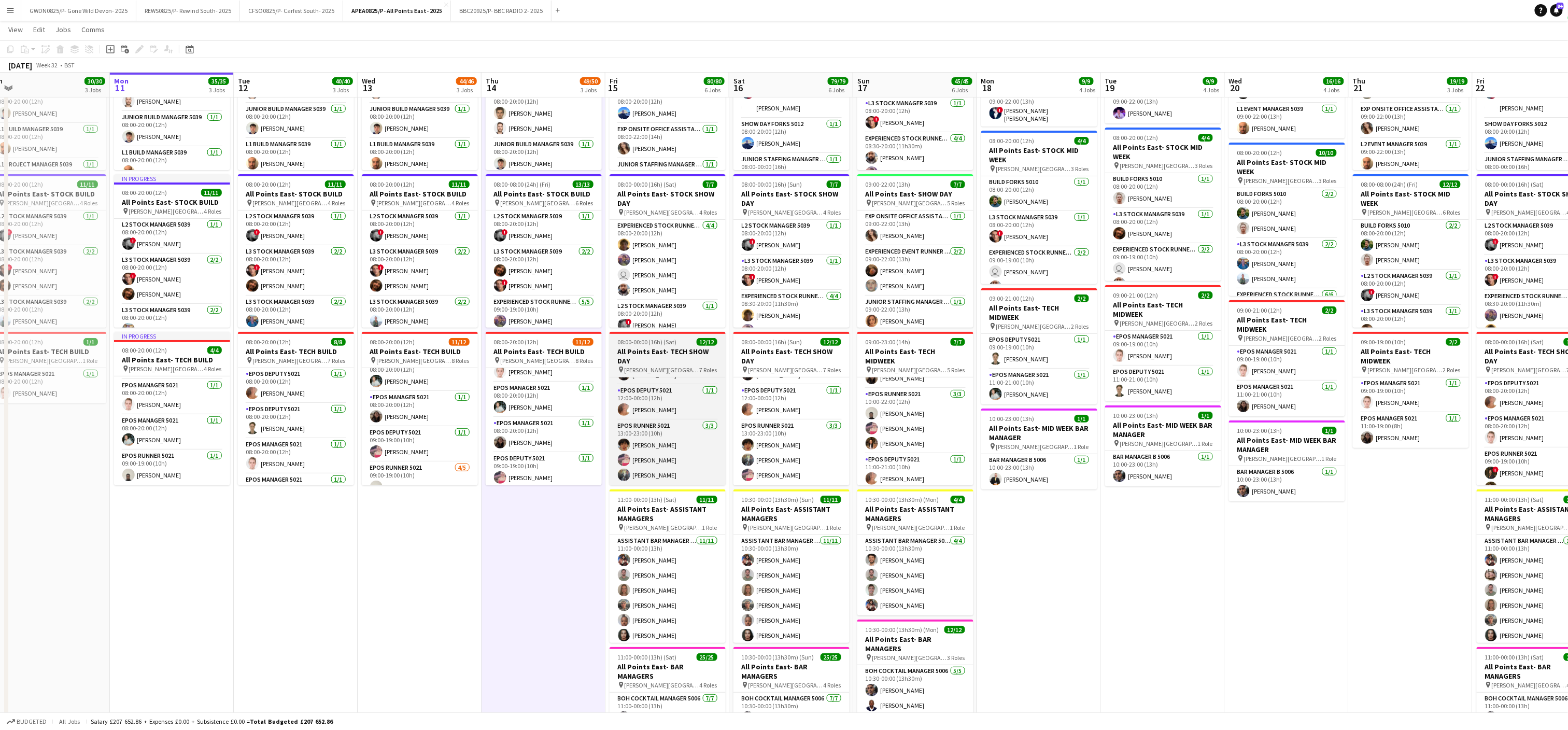
click at [657, 360] on h3 "All Points East- TECH SHOW DAY" at bounding box center [667, 356] width 117 height 19
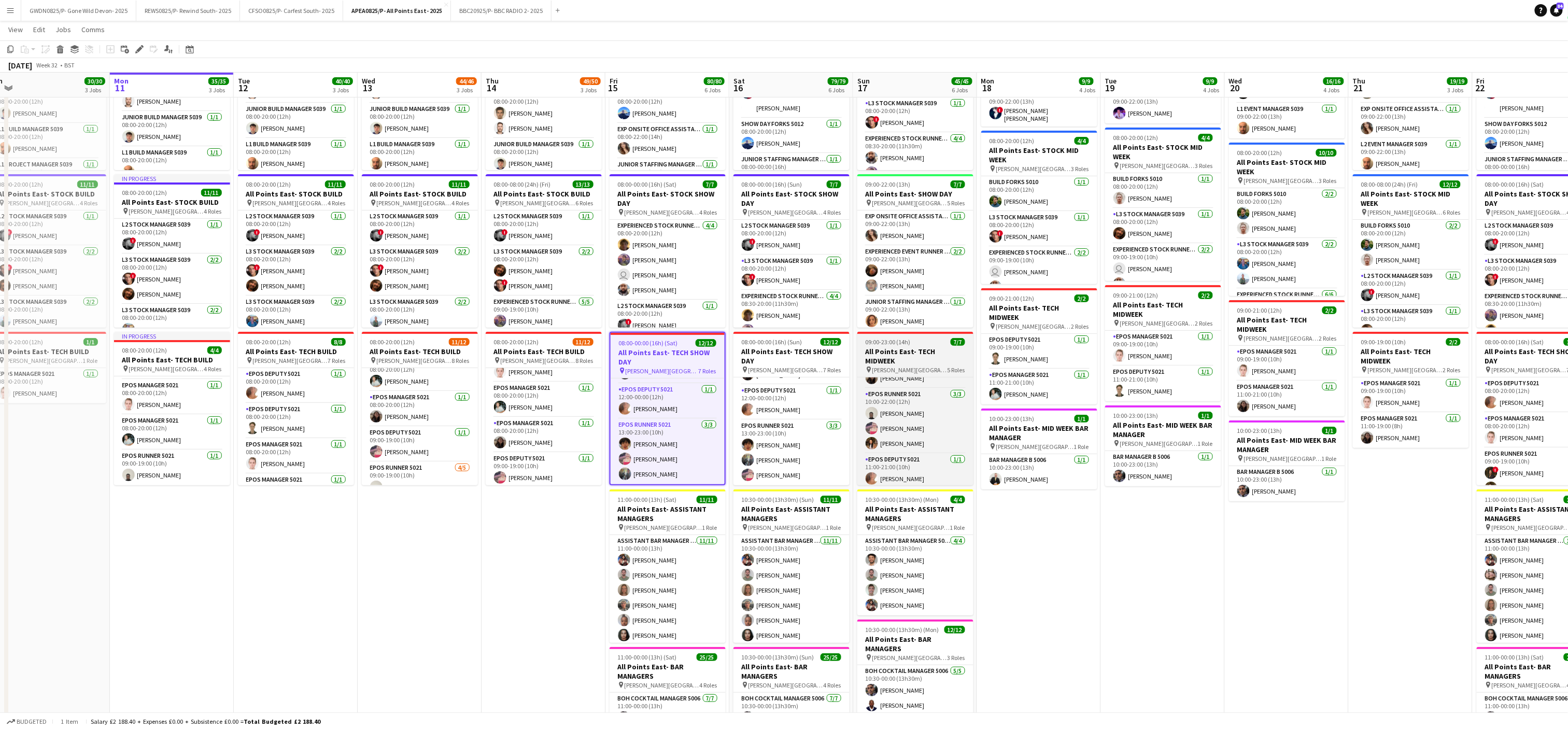
drag, startPoint x: 768, startPoint y: 360, endPoint x: 873, endPoint y: 367, distance: 105.2
click at [769, 360] on h3 "All Points East- TECH SHOW DAY" at bounding box center [791, 356] width 117 height 19
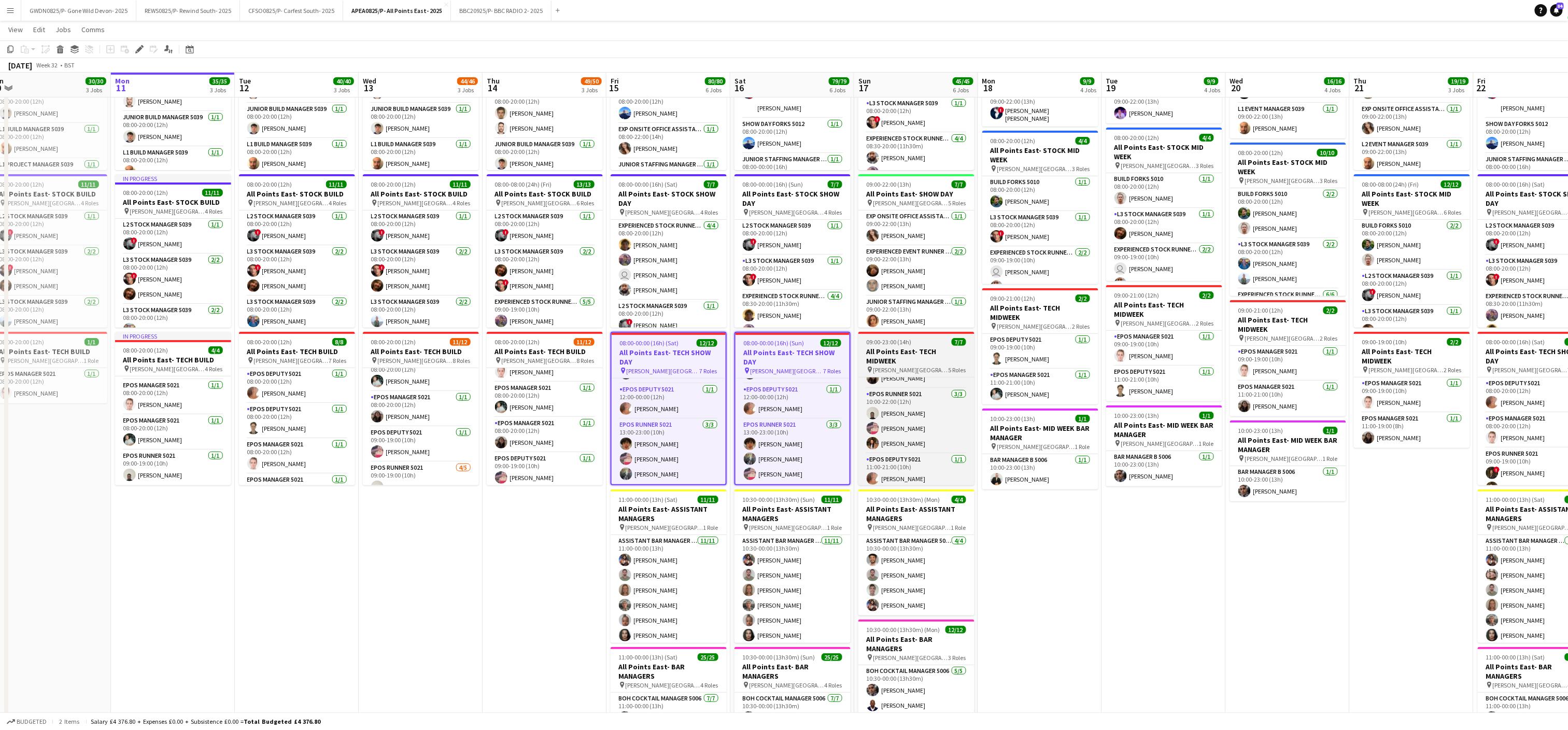
click at [873, 367] on app-job-card "09:00-23:00 (14h) 7/7 All Points East- TECH MIDWEEK pin [PERSON_NAME] [GEOGRAPH…" at bounding box center [916, 408] width 117 height 154
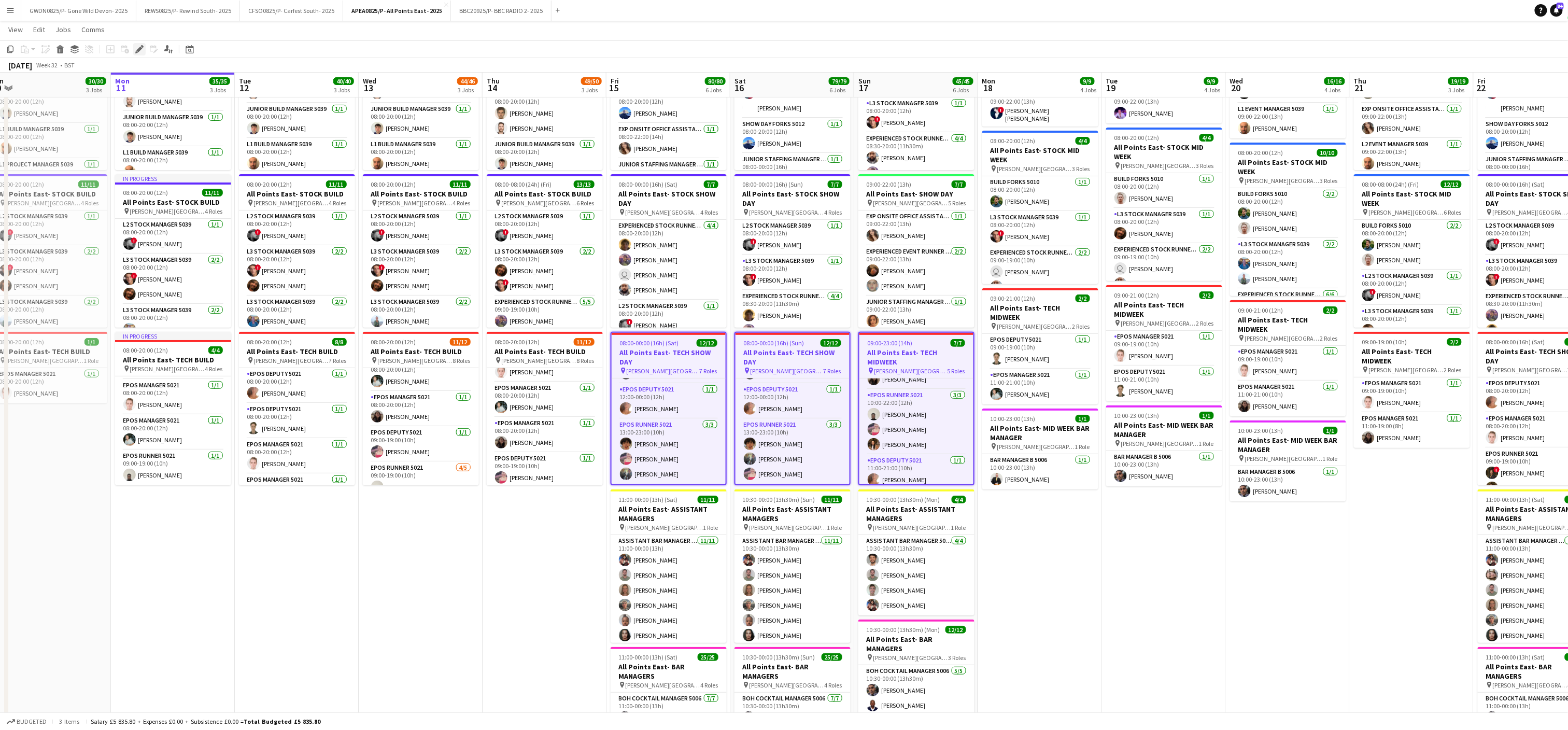
click at [137, 43] on div "Edit" at bounding box center [140, 50] width 13 height 13
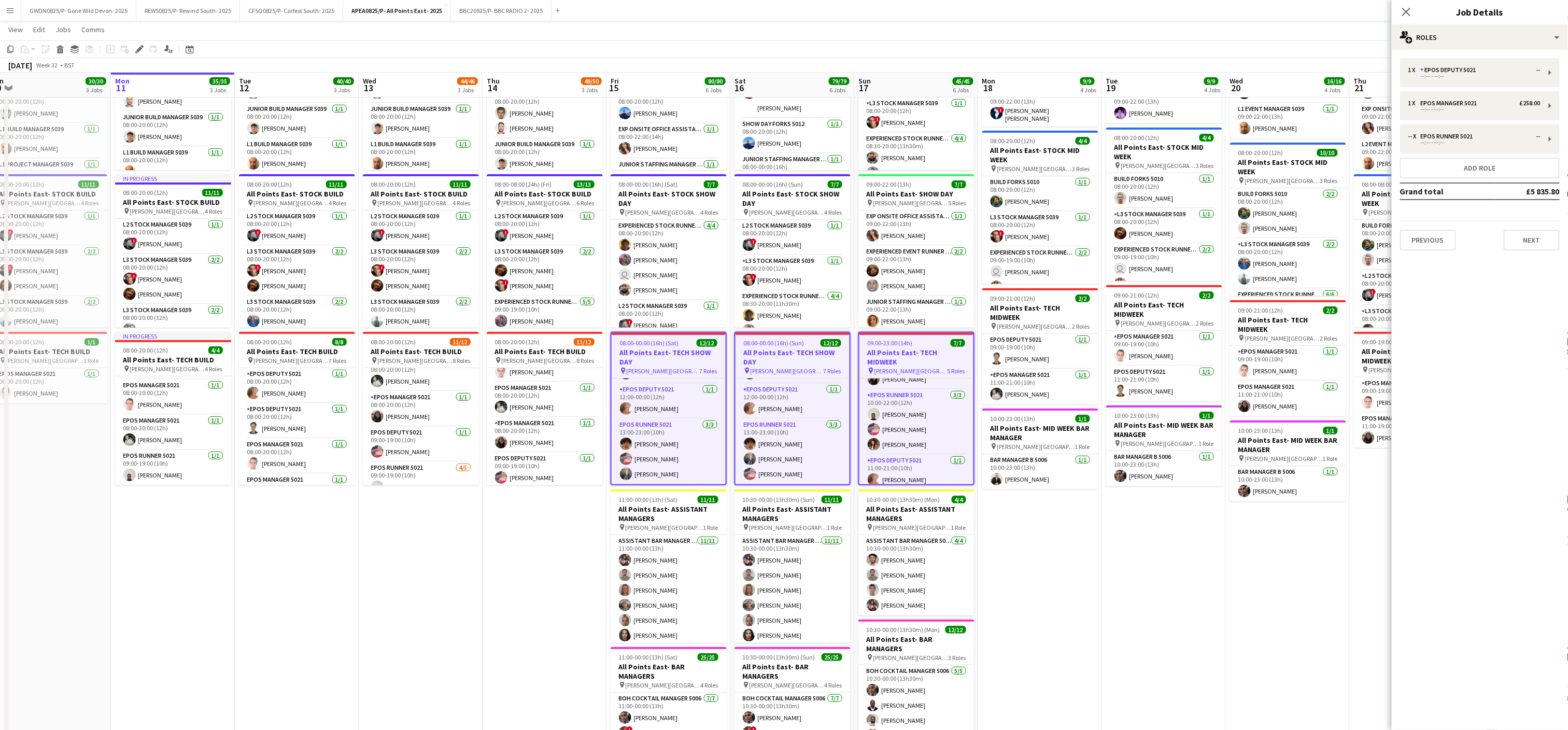
click at [645, 348] on h3 "All Points East- TECH SHOW DAY" at bounding box center [668, 357] width 114 height 19
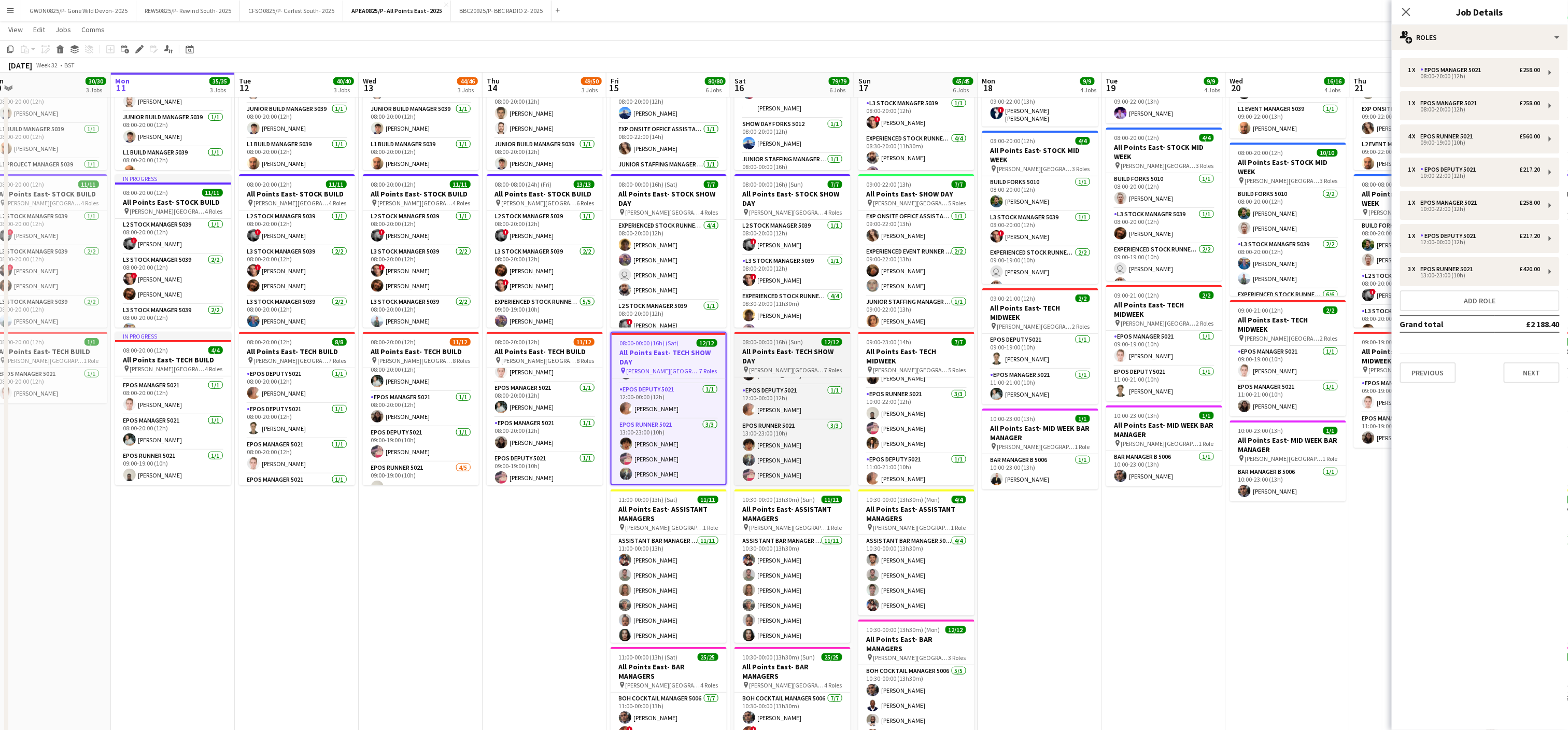
click at [786, 376] on app-job-card "08:00-00:00 (16h) (Sun) 12/12 All Points East- TECH SHOW DAY pin [PERSON_NAME] …" at bounding box center [792, 408] width 117 height 154
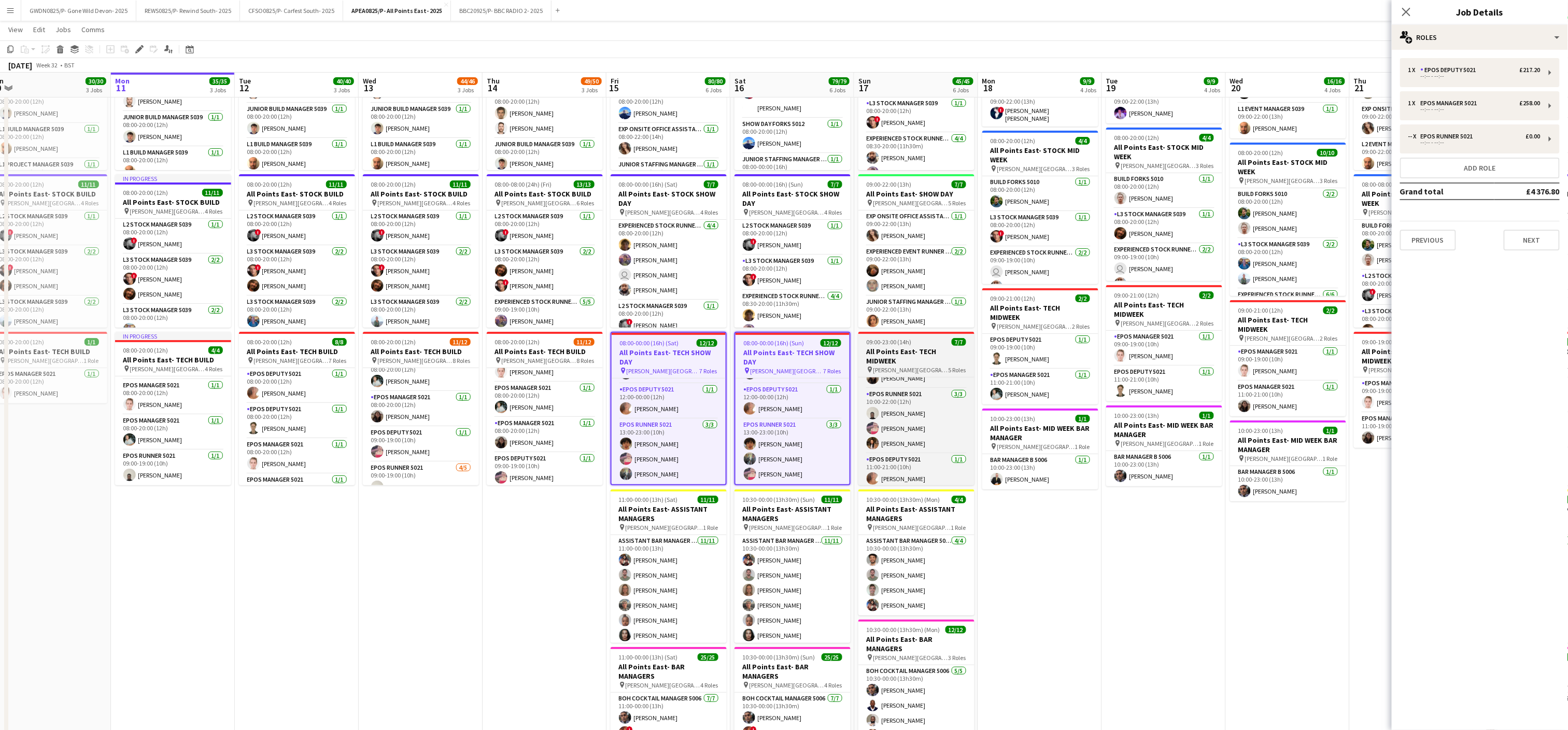
click at [910, 367] on app-job-card "09:00-23:00 (14h) 7/7 All Points East- TECH MIDWEEK pin [PERSON_NAME] [GEOGRAPH…" at bounding box center [916, 408] width 117 height 154
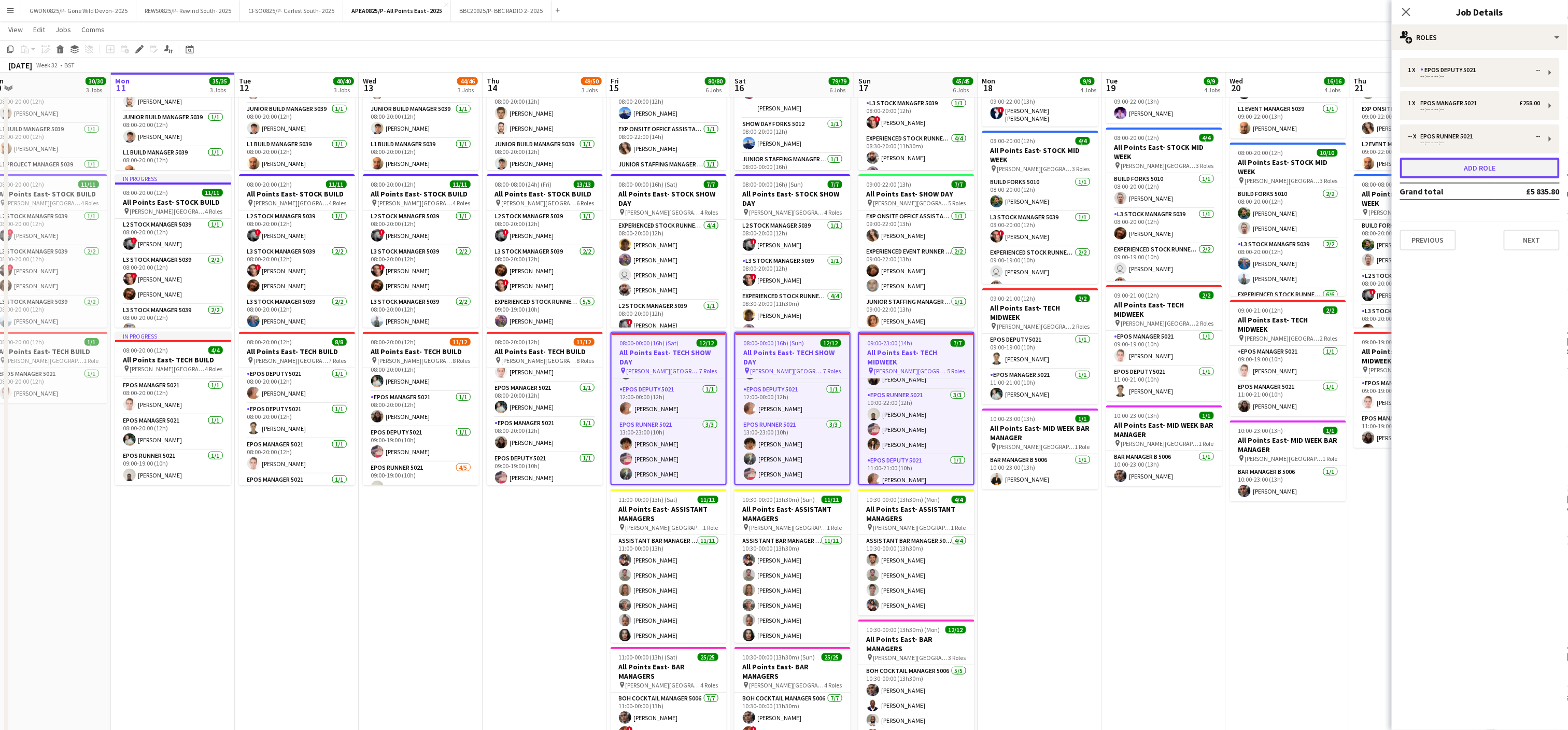
click at [1472, 173] on button "Add role" at bounding box center [1479, 167] width 160 height 21
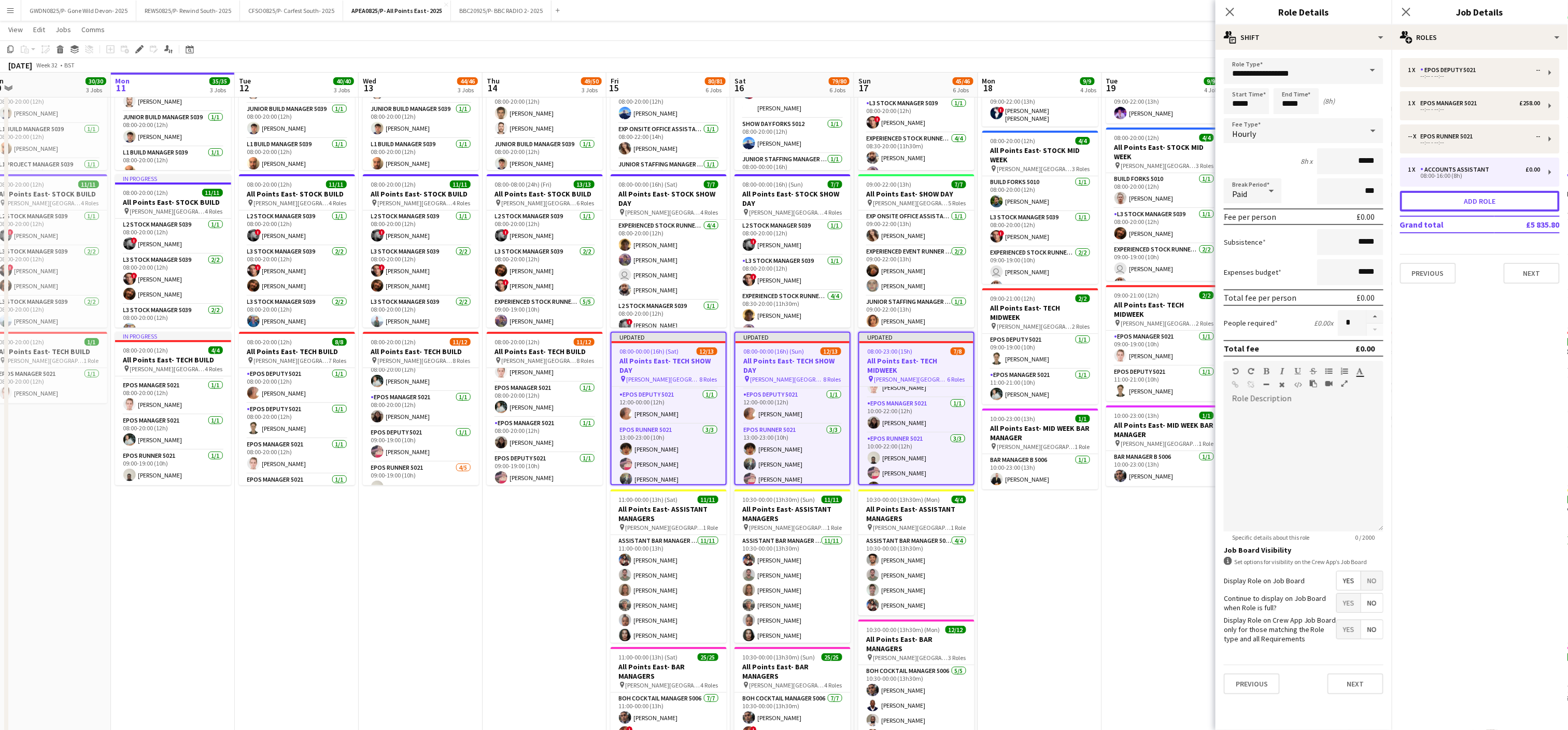
scroll to position [96, 0]
drag, startPoint x: 1321, startPoint y: 70, endPoint x: 461, endPoint y: 74, distance: 860.0
click at [473, 71] on body "Menu Boards Boards Boards All jobs Status Workforce Workforce My Workforce Recr…" at bounding box center [784, 446] width 1568 height 1100
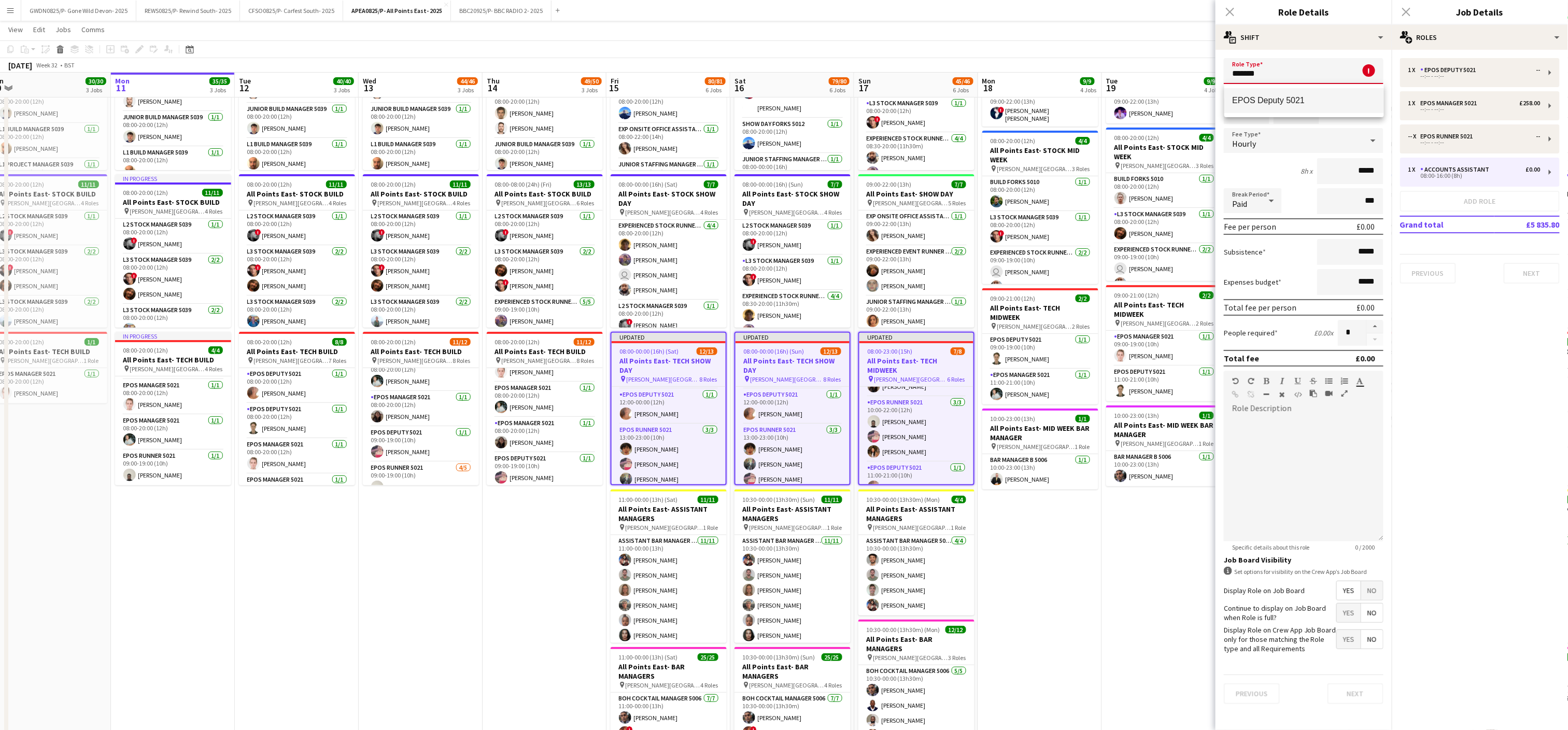
click at [1313, 99] on span "EPOS Deputy 5021" at bounding box center [1304, 100] width 143 height 10
type input "**********"
type input "******"
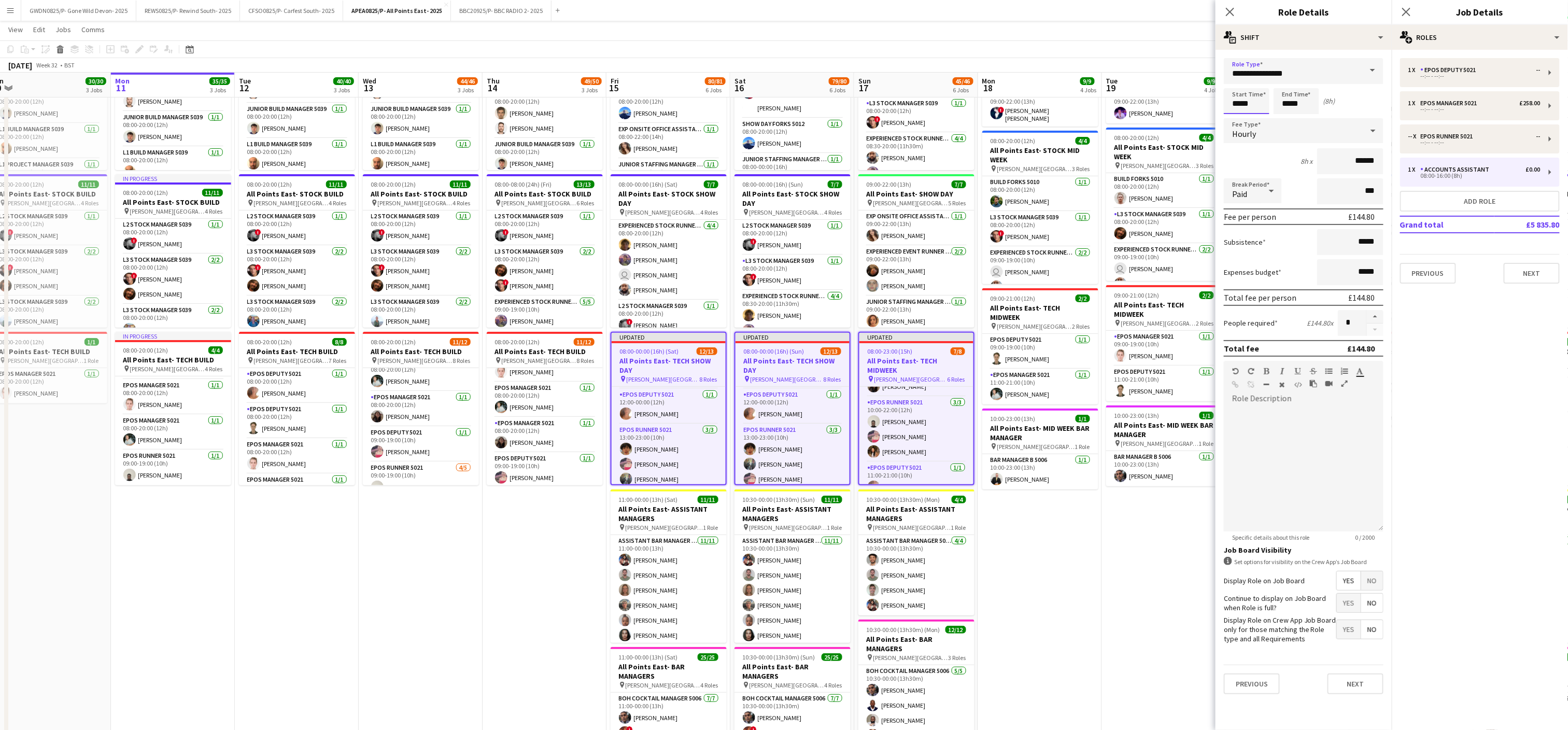
click at [1254, 97] on input "*****" at bounding box center [1246, 101] width 46 height 26
click at [1236, 78] on div at bounding box center [1236, 82] width 21 height 10
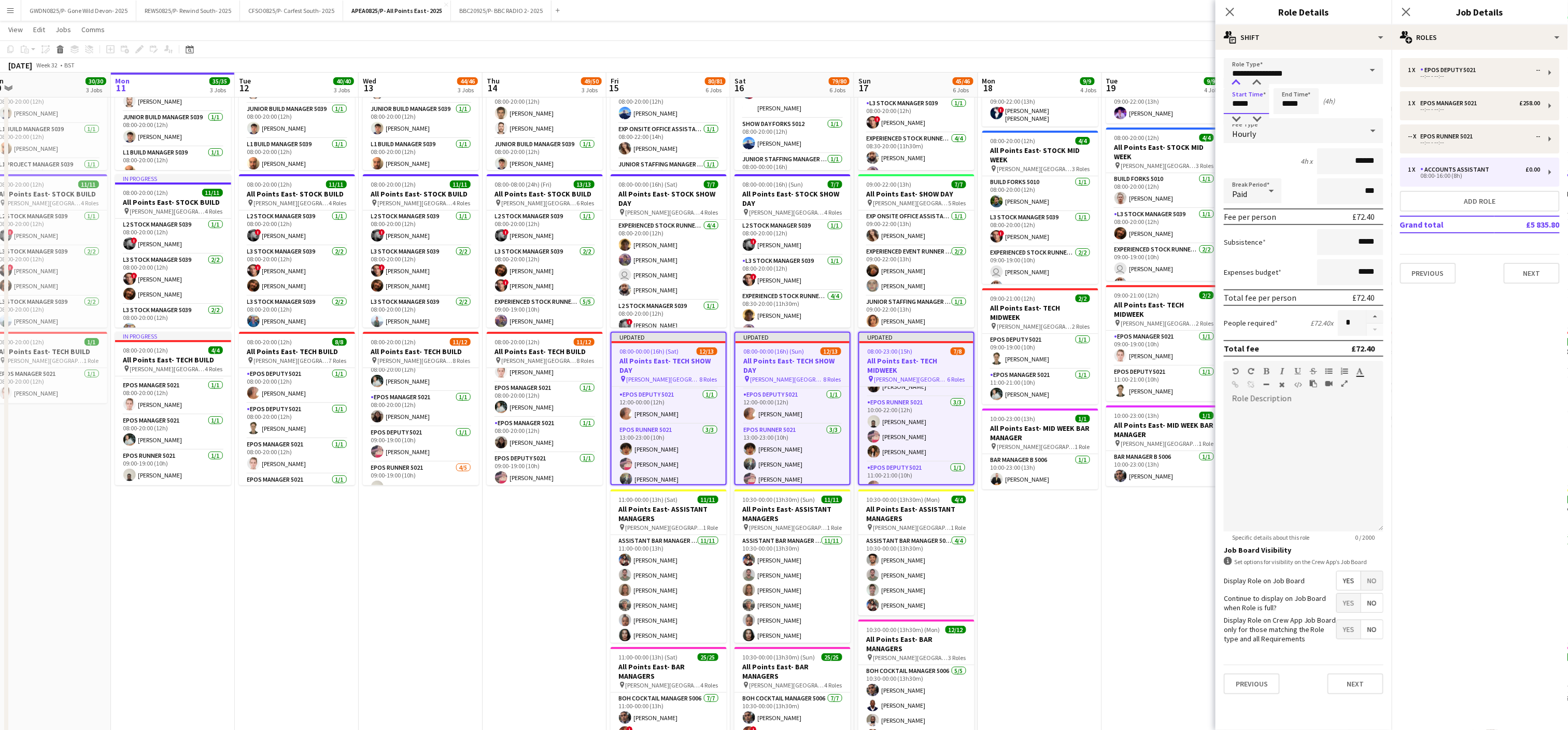
type input "*****"
click at [1236, 78] on div at bounding box center [1236, 82] width 21 height 10
click at [1298, 93] on input "*****" at bounding box center [1296, 101] width 46 height 26
click at [1287, 82] on div at bounding box center [1286, 82] width 21 height 10
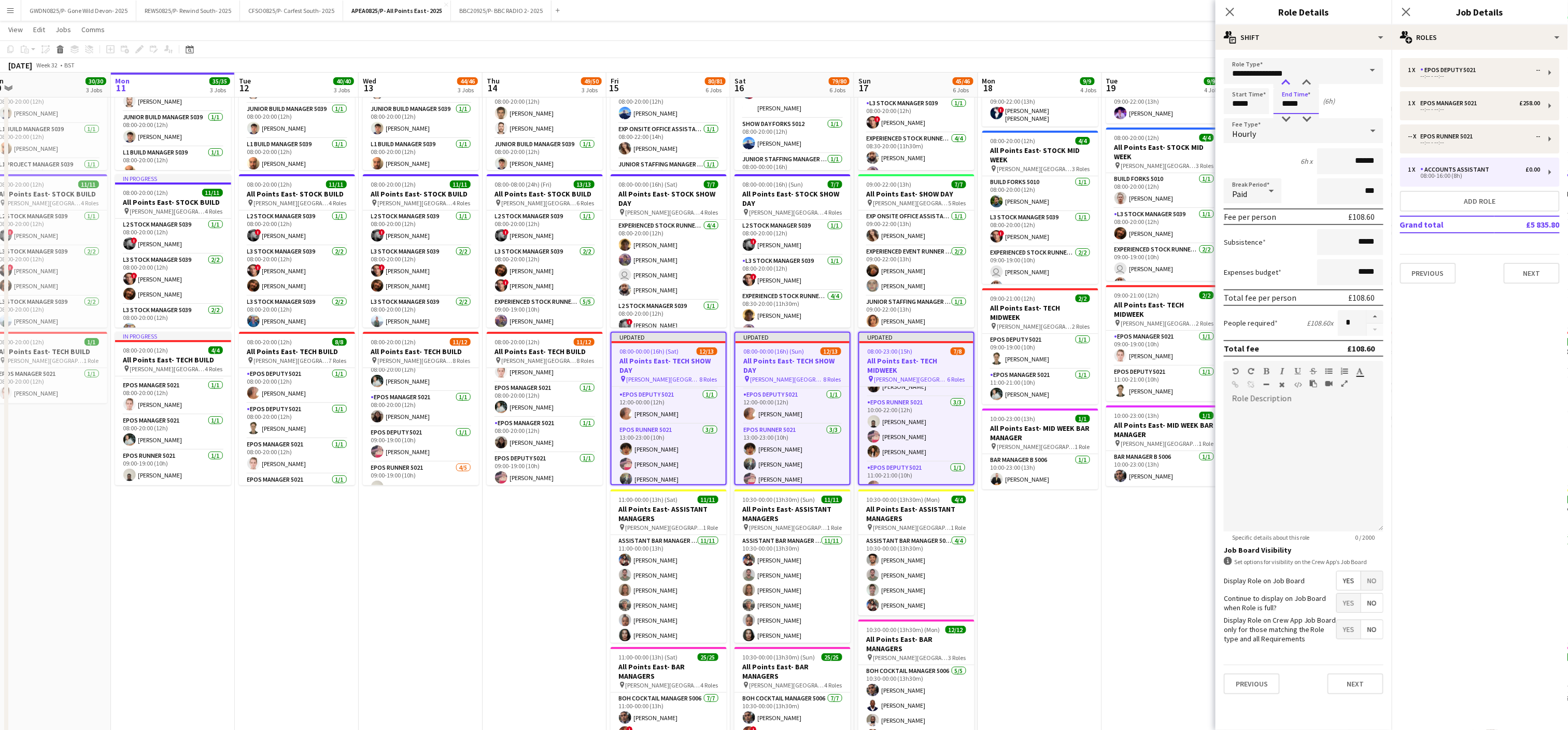
click at [1287, 82] on div at bounding box center [1286, 82] width 21 height 10
type input "*****"
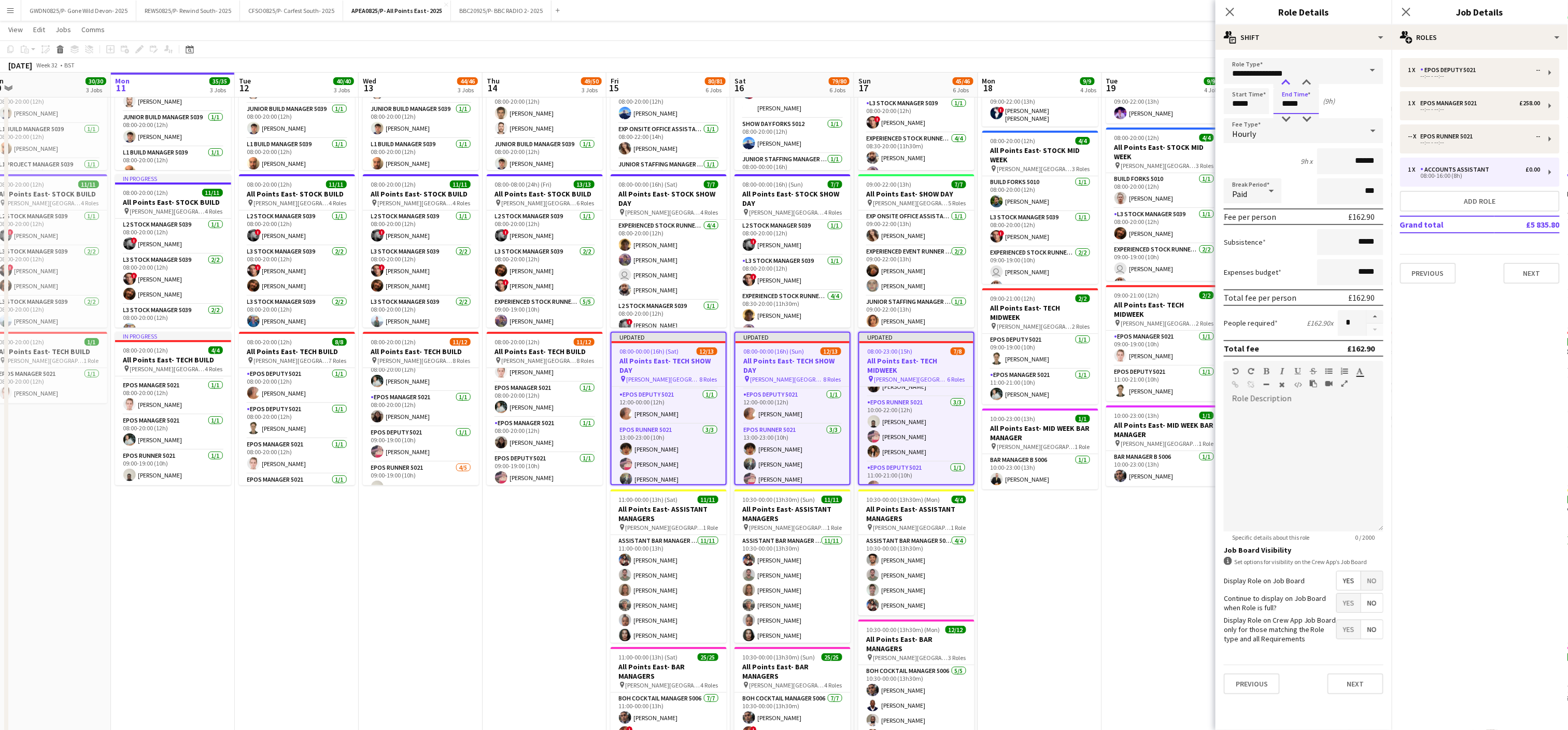
click at [1285, 80] on div at bounding box center [1286, 82] width 21 height 10
click at [1349, 688] on button "Next" at bounding box center [1356, 684] width 56 height 21
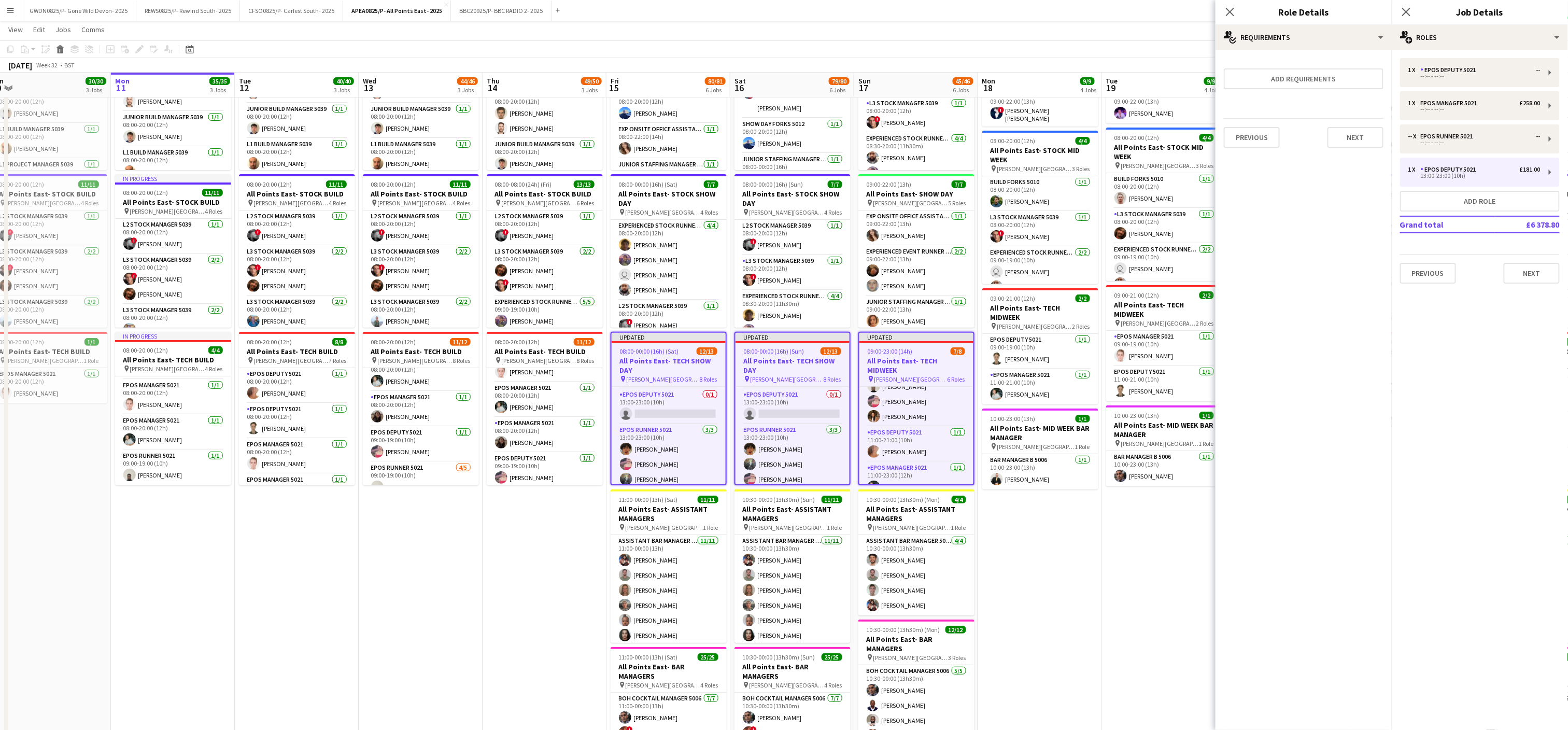
click at [1127, 594] on app-date-cell "08:00-22:00 (14h) 2/2 All Points East- MID WEEK pin [PERSON_NAME] [GEOGRAPHIC_D…" at bounding box center [1163, 496] width 124 height 967
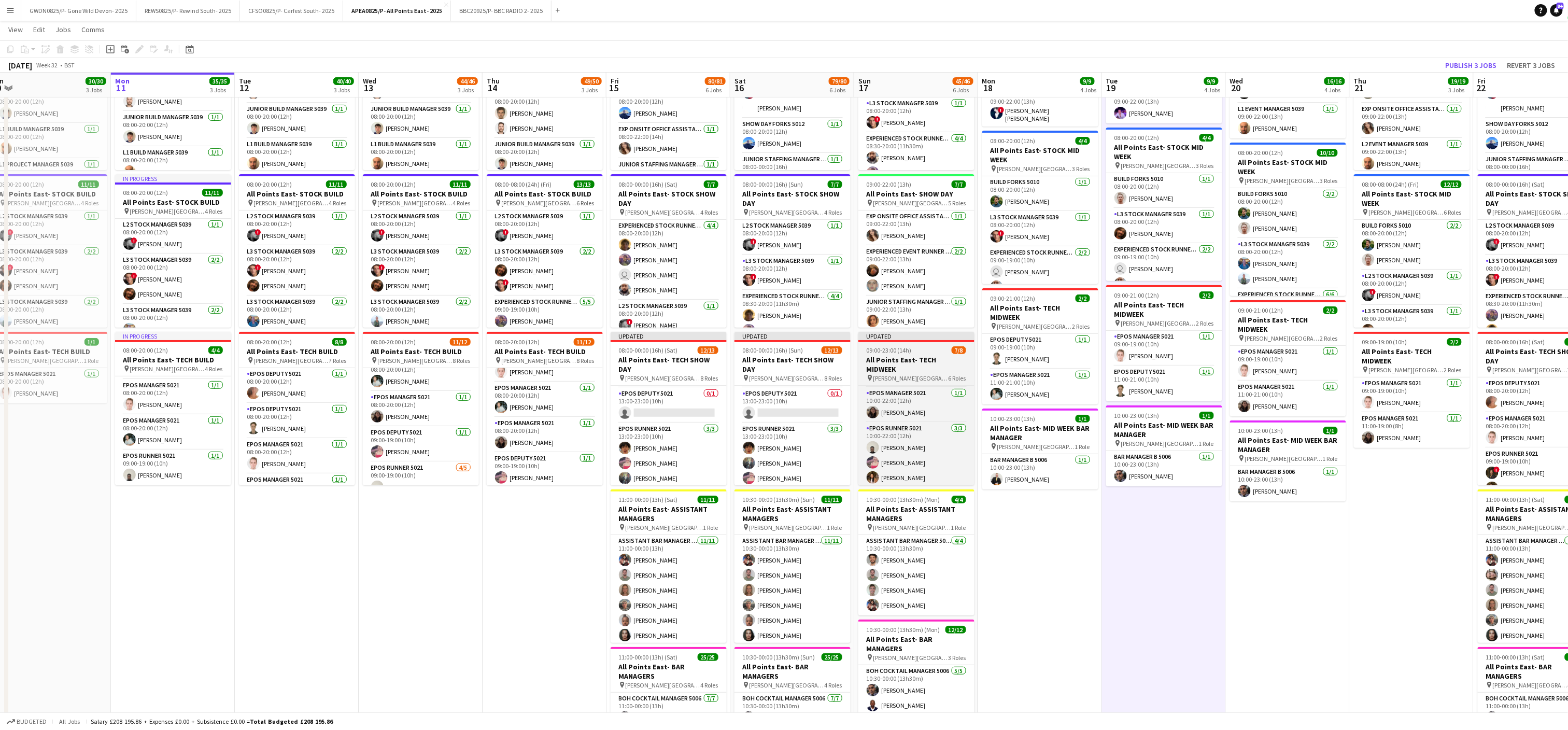
scroll to position [0, 0]
click at [911, 374] on span "[PERSON_NAME][GEOGRAPHIC_DATA]" at bounding box center [910, 378] width 75 height 8
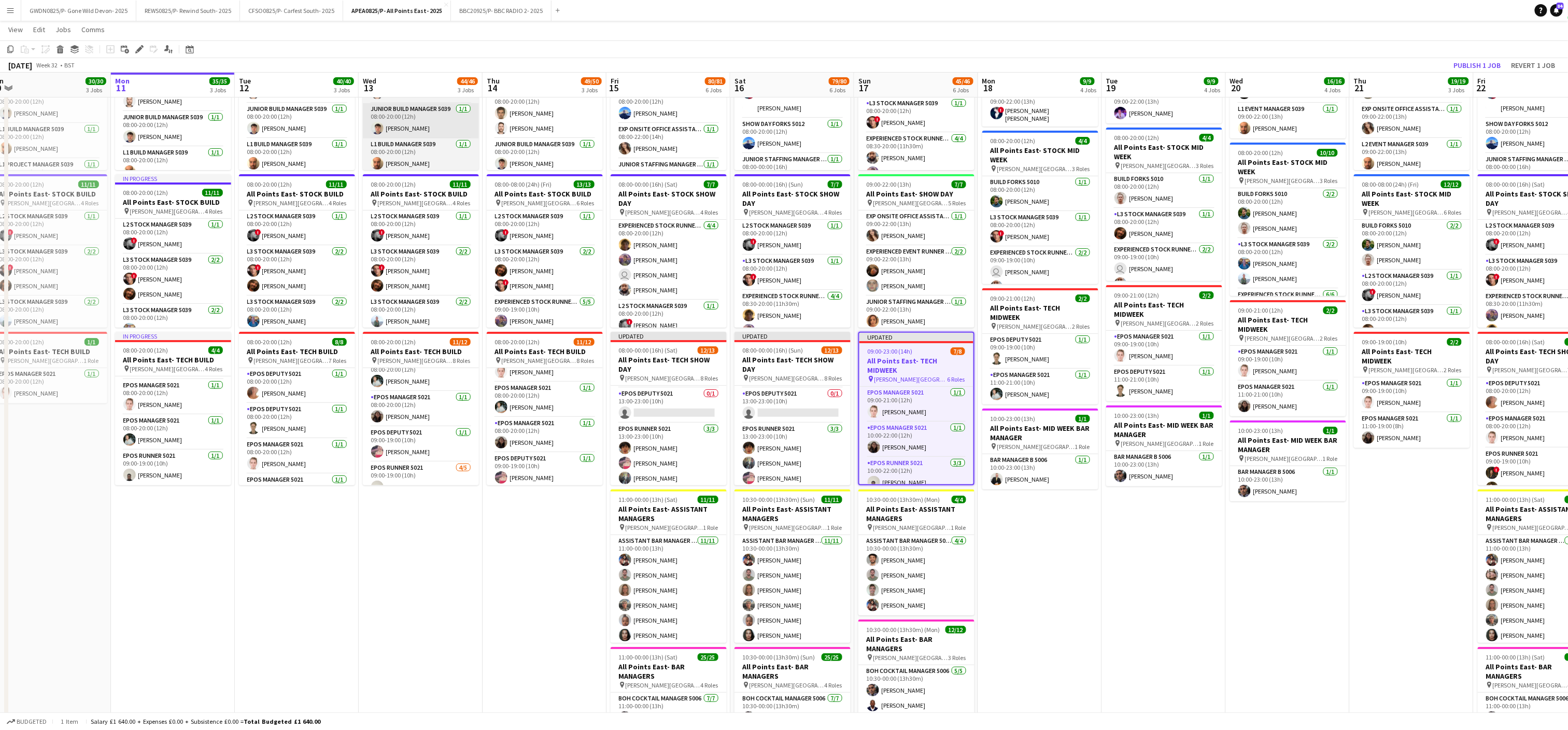
click at [137, 45] on icon "Edit" at bounding box center [139, 49] width 8 height 8
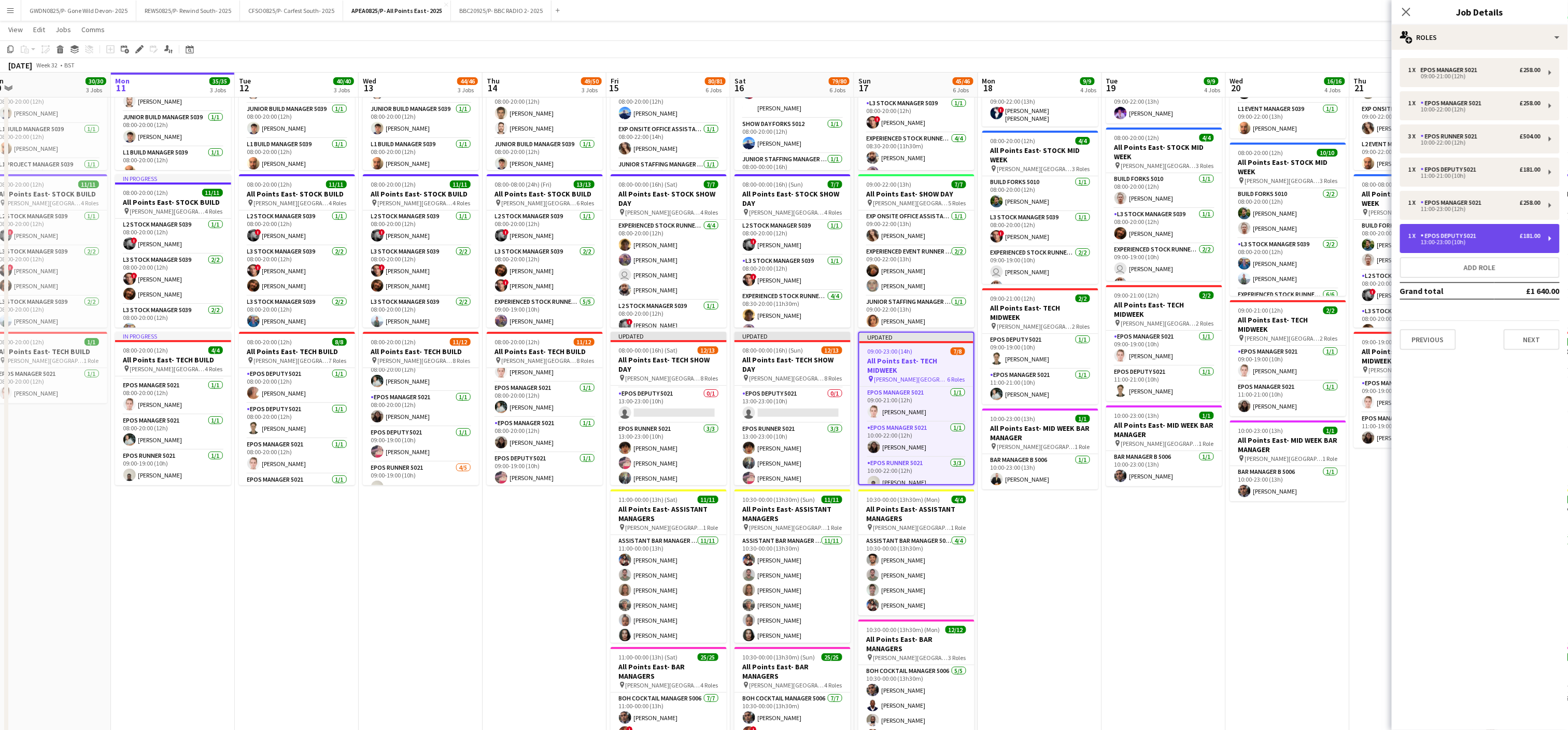
click at [1468, 237] on div "EPOS Deputy 5021" at bounding box center [1451, 236] width 60 height 7
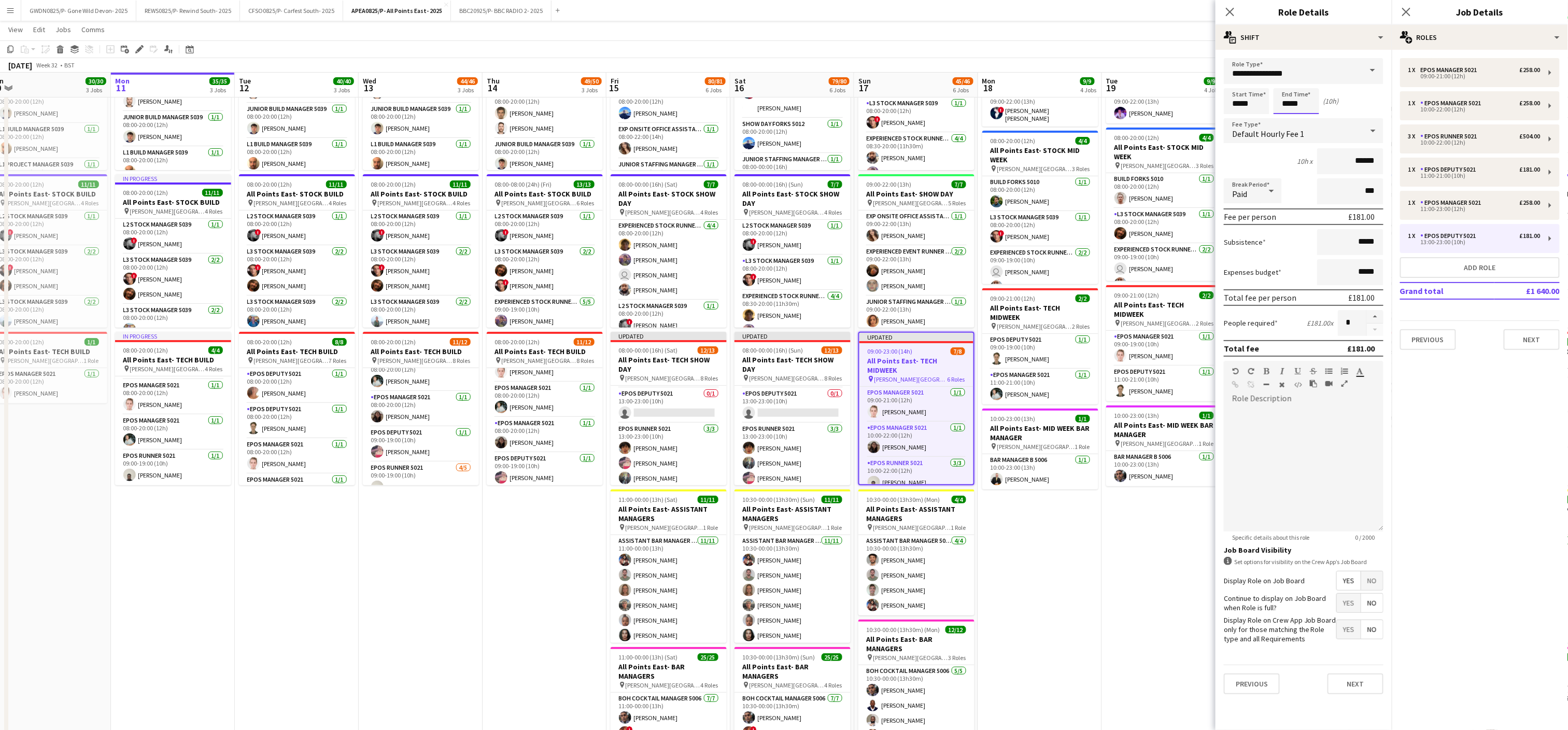
click at [1287, 109] on input "*****" at bounding box center [1296, 101] width 46 height 26
type input "*****"
click at [1285, 117] on div at bounding box center [1286, 118] width 21 height 10
click at [1123, 653] on app-date-cell "08:00-22:00 (14h) 2/2 All Points East- MID WEEK pin [PERSON_NAME] [GEOGRAPHIC_D…" at bounding box center [1163, 496] width 124 height 967
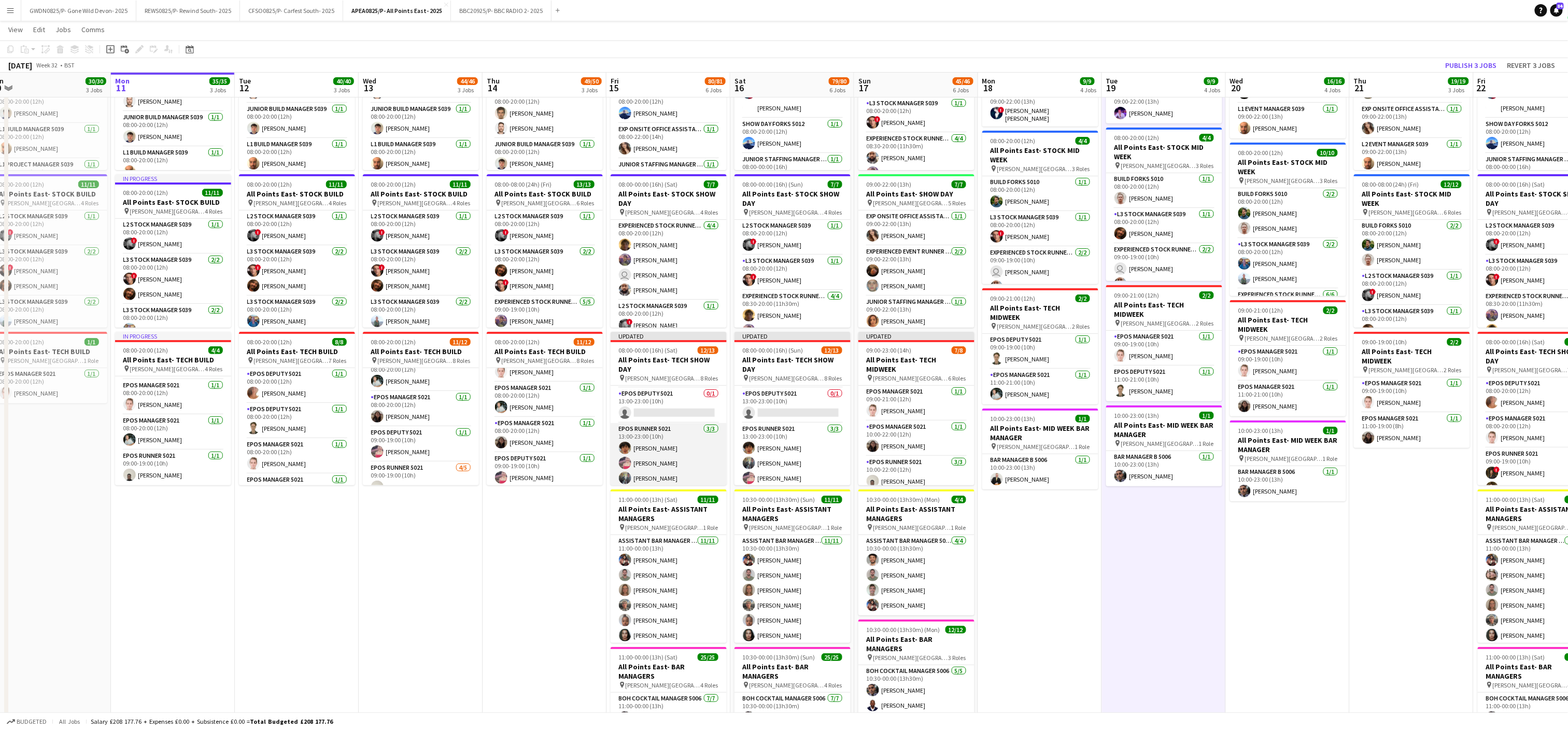
scroll to position [263, 0]
click at [672, 444] on app-card-role "EPOS Runner 5021 [DATE] 13:00-23:00 (10h) [PERSON_NAME] [PERSON_NAME] [PERSON_N…" at bounding box center [668, 453] width 117 height 65
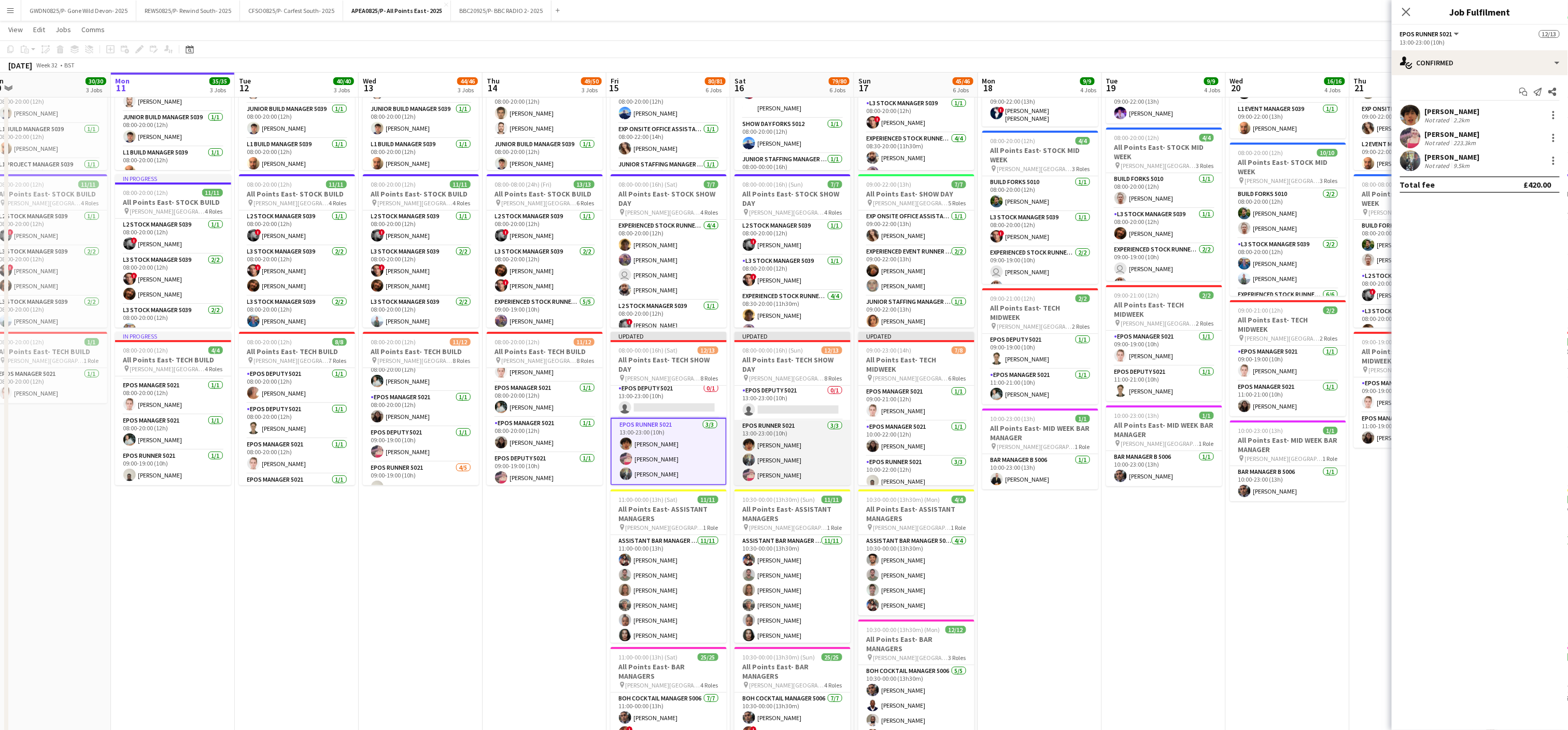
click at [777, 447] on app-card-role "EPOS Runner 5021 [DATE] 13:00-23:00 (10h) [PERSON_NAME] [PERSON_NAME] [PERSON_N…" at bounding box center [792, 453] width 117 height 65
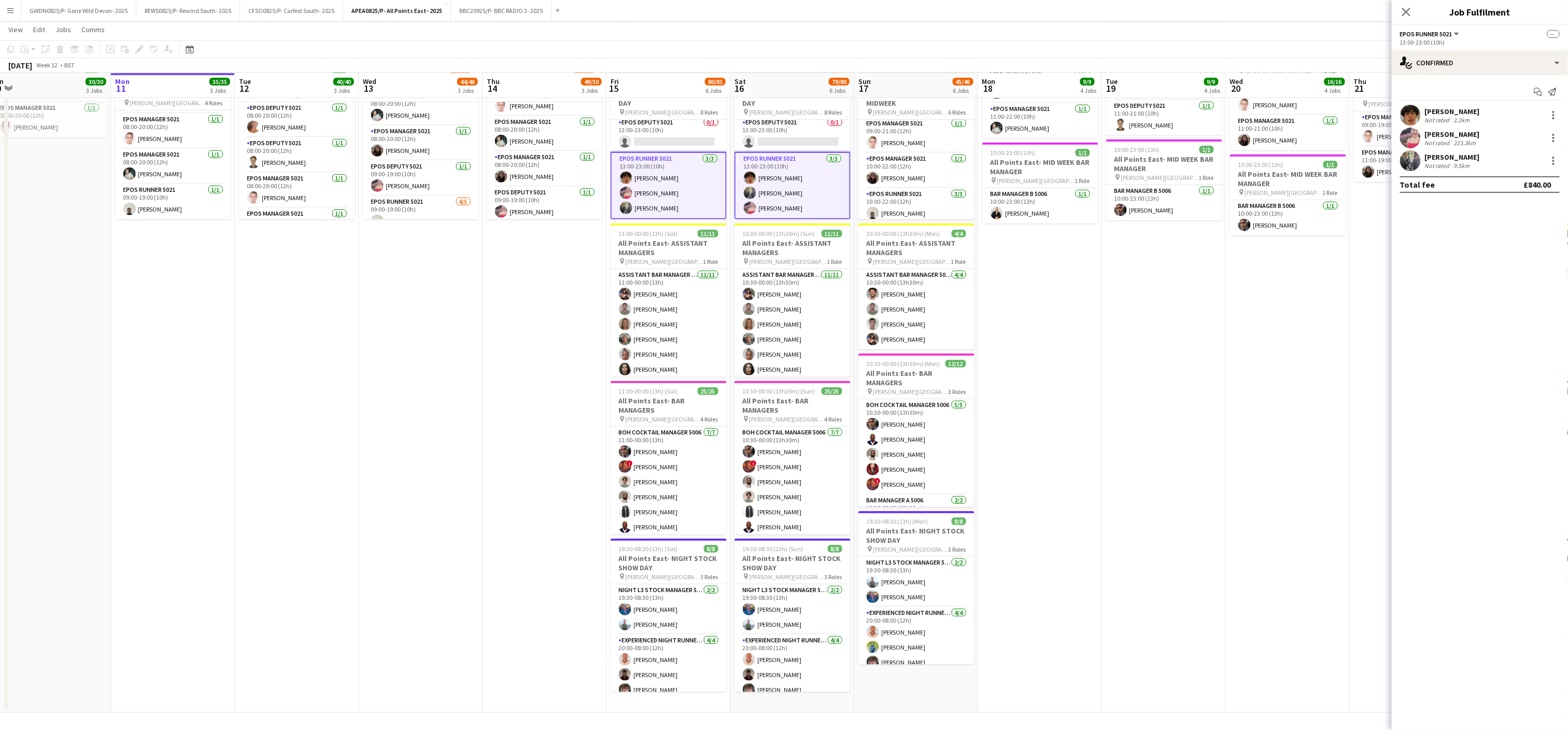
scroll to position [0, 0]
click at [898, 124] on app-card-role "EPOS Runner 5021 [DATE] 10:00-22:00 (12h) [PERSON_NAME] [PERSON_NAME] [PERSON_N…" at bounding box center [916, 119] width 117 height 65
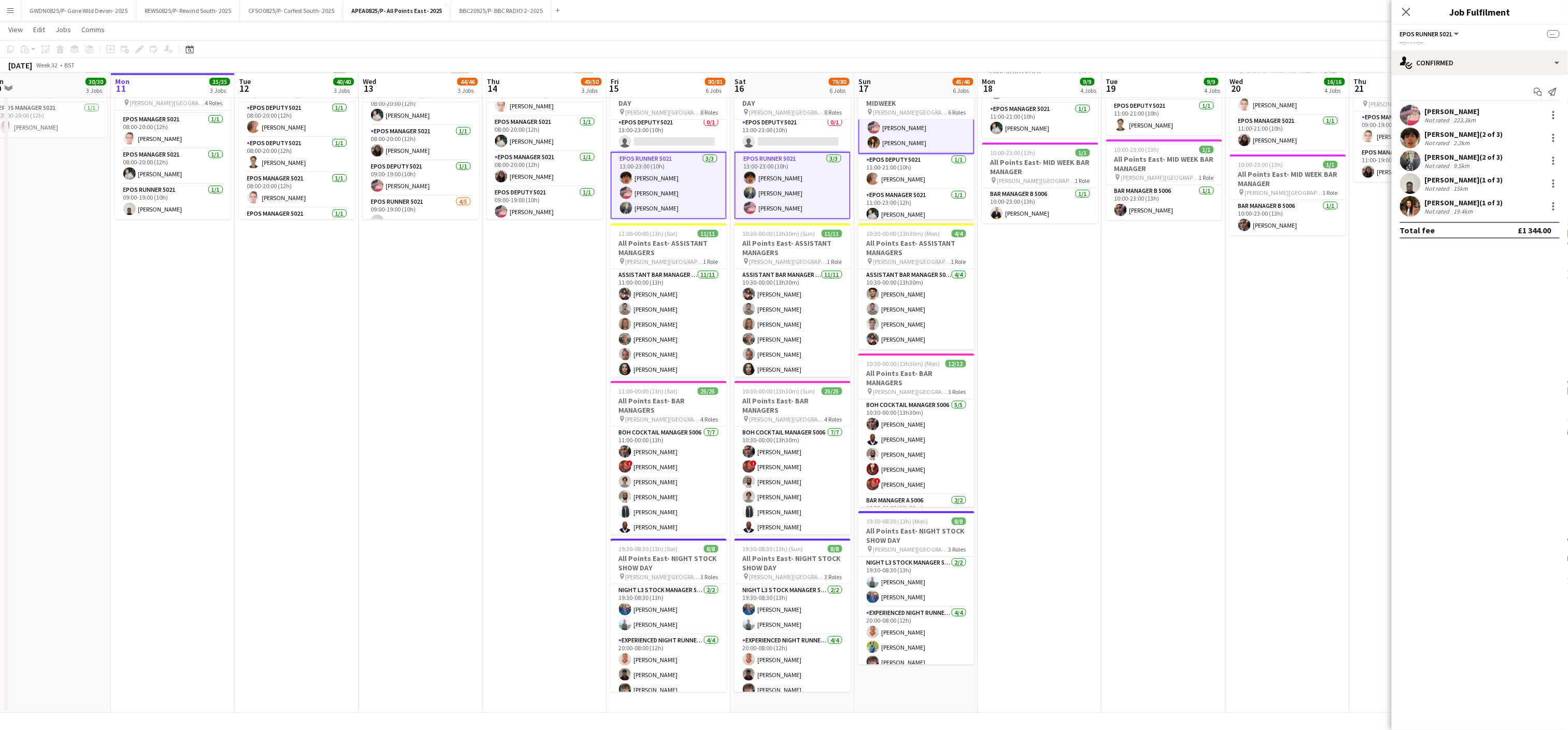
scroll to position [104, 0]
click at [1557, 117] on div at bounding box center [1554, 116] width 13 height 13
drag, startPoint x: 1519, startPoint y: 215, endPoint x: 1134, endPoint y: 402, distance: 428.0
click at [1514, 215] on button "Remove" at bounding box center [1520, 211] width 81 height 25
click at [1138, 413] on app-date-cell "08:00-22:00 (14h) 2/2 All Points East- MID WEEK pin [PERSON_NAME] [GEOGRAPHIC_D…" at bounding box center [1163, 229] width 124 height 967
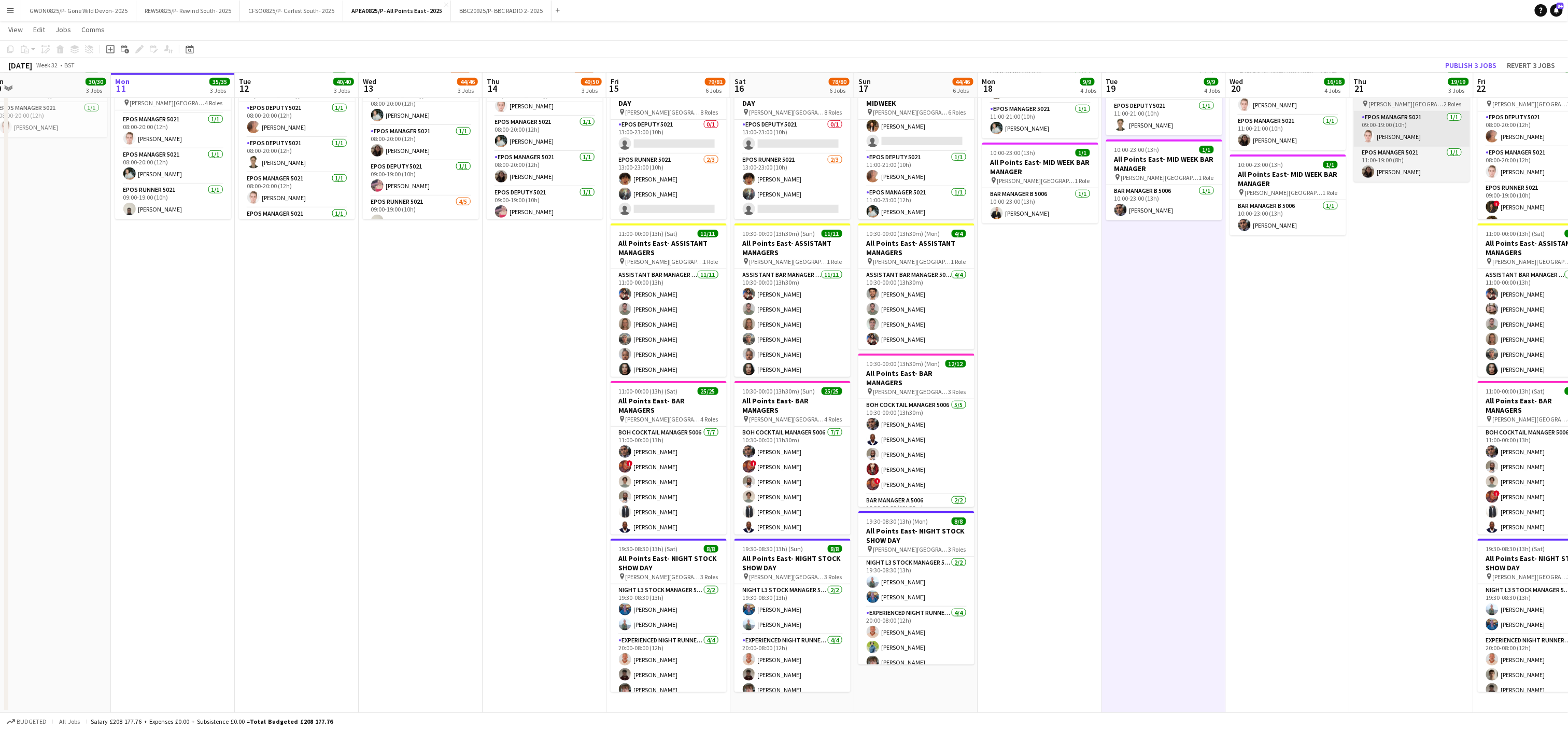
scroll to position [104, 0]
drag, startPoint x: 1457, startPoint y: 61, endPoint x: 1371, endPoint y: 164, distance: 134.2
click at [1457, 62] on button "Publish 3 jobs" at bounding box center [1471, 65] width 60 height 14
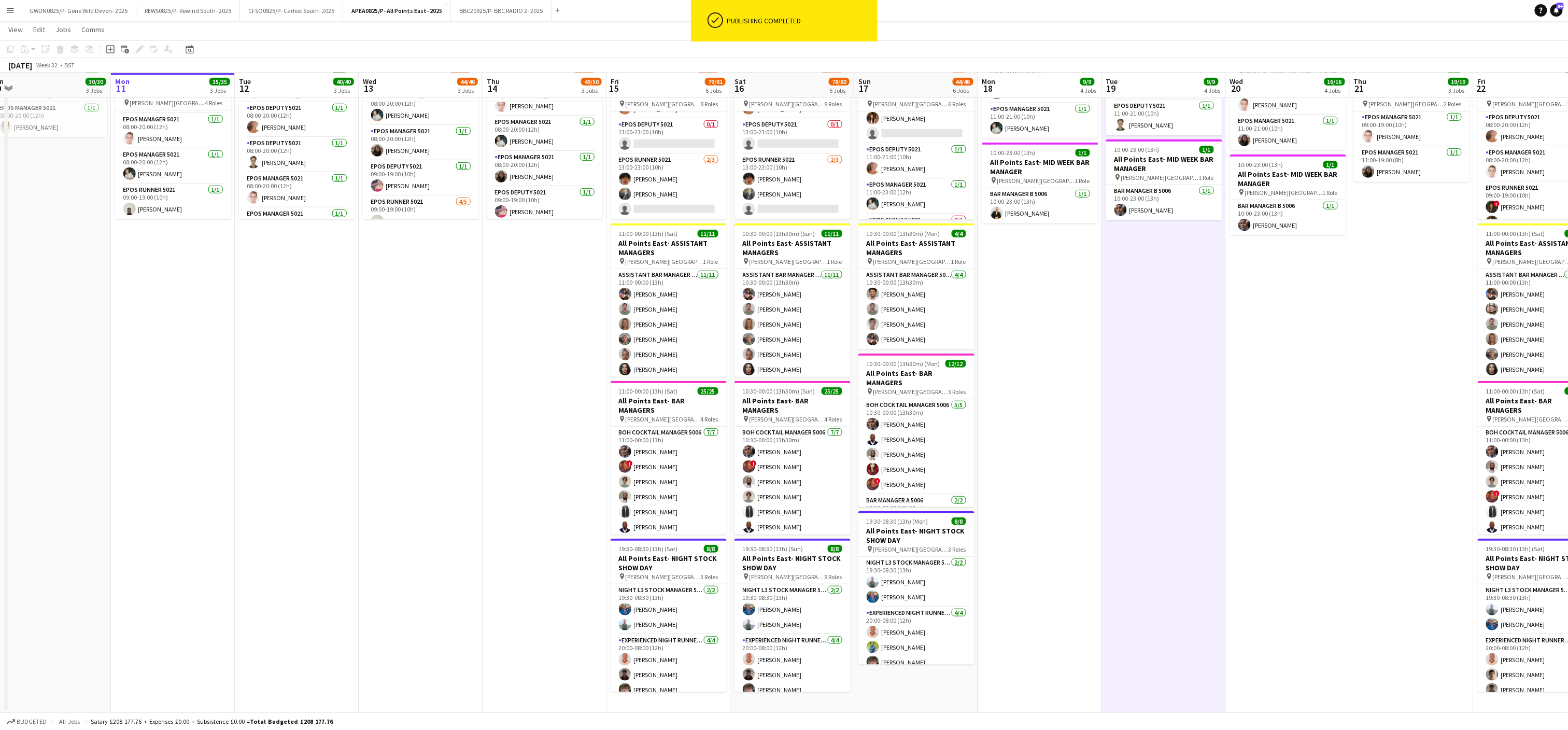
scroll to position [255, 0]
click at [638, 133] on app-card-role "EPOS Deputy 5021 0/1 13:00-23:00 (10h) single-neutral-actions" at bounding box center [668, 136] width 117 height 35
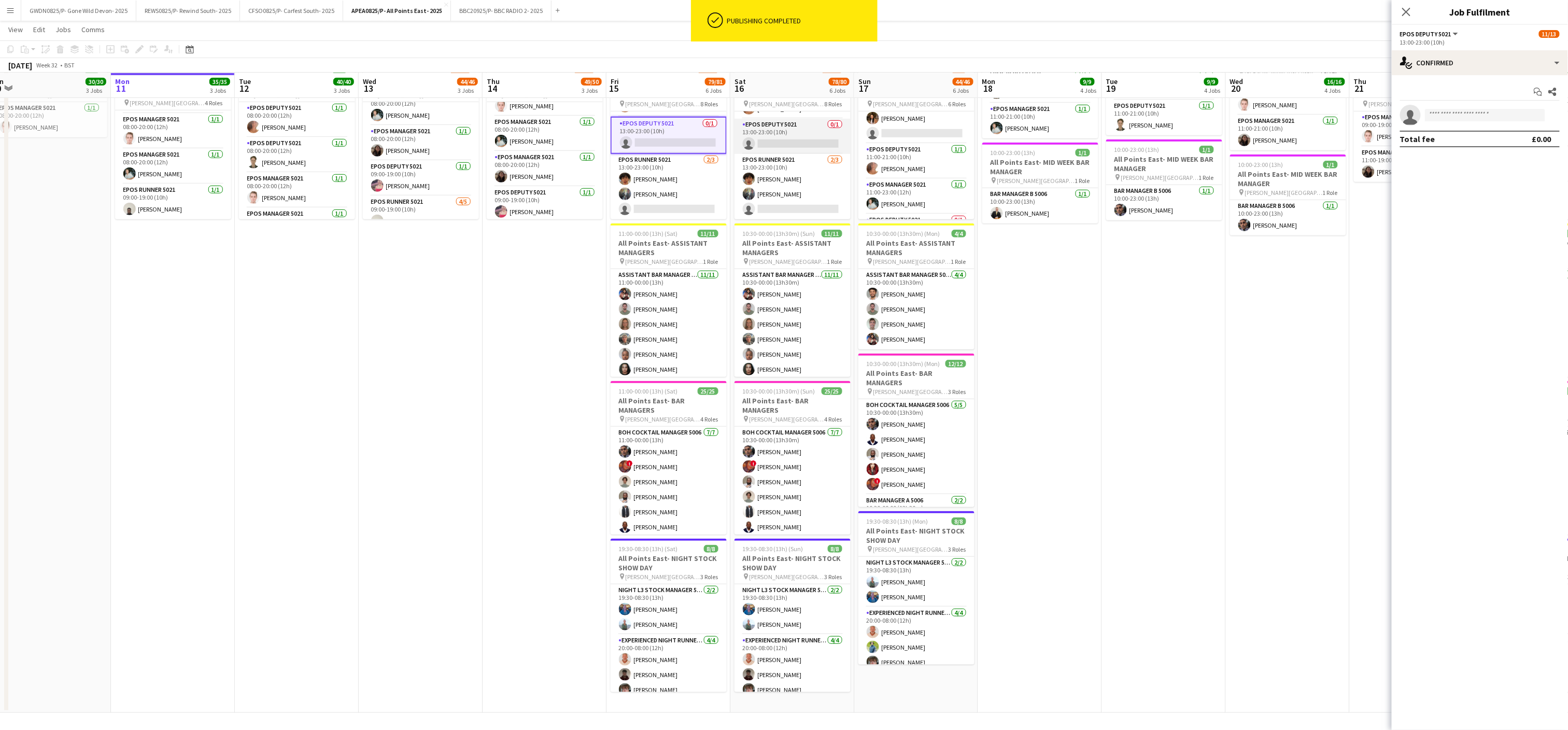
click at [765, 137] on app-card-role "EPOS Deputy 5021 0/1 13:00-23:00 (10h) single-neutral-actions" at bounding box center [792, 136] width 117 height 35
click at [913, 206] on app-card-role "EPOS Deputy 5021 0/1 13:00-22:00 (9h) single-neutral-actions" at bounding box center [916, 206] width 117 height 35
click at [1464, 115] on input at bounding box center [1485, 116] width 120 height 13
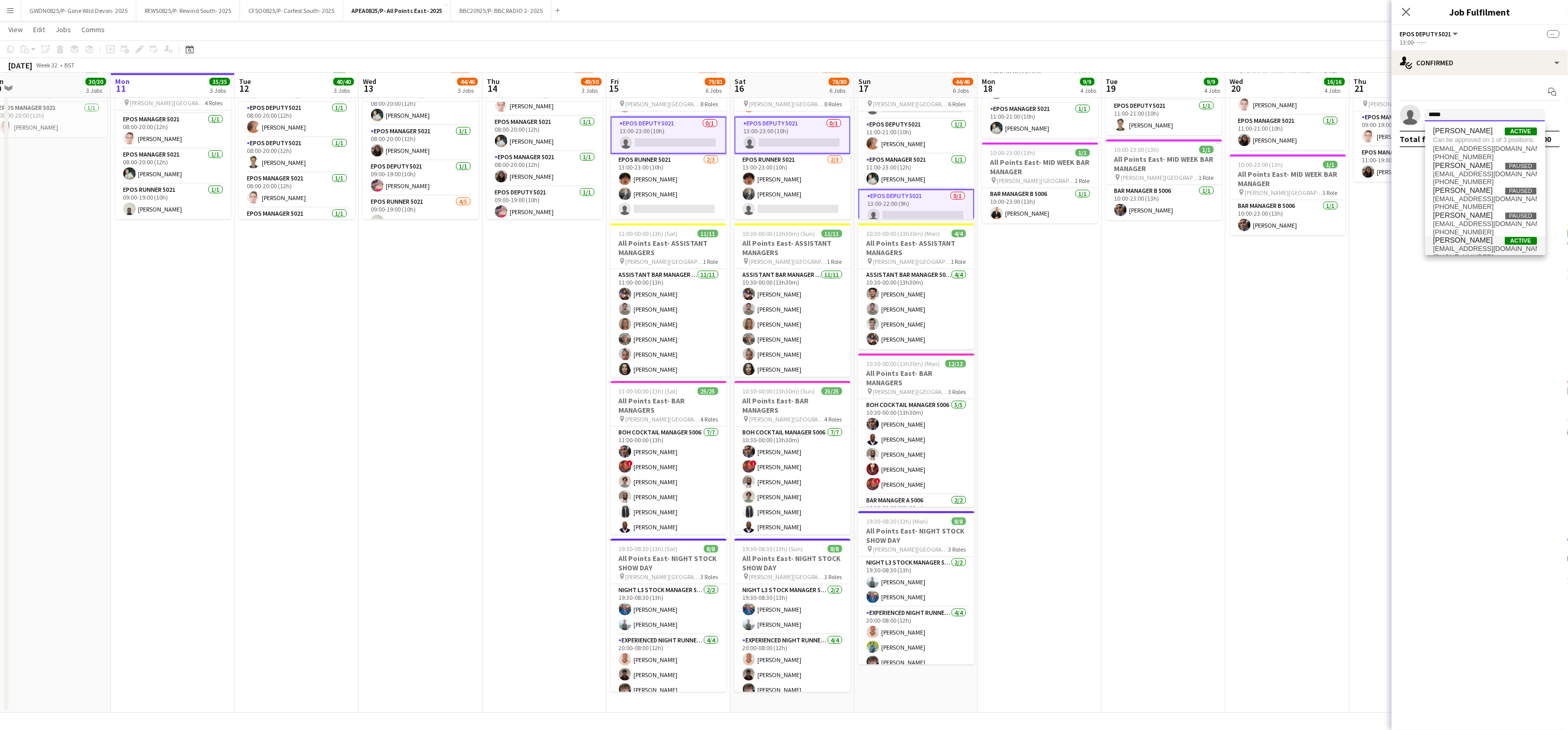
type input "*****"
click at [1474, 245] on span "[PERSON_NAME]" at bounding box center [1464, 240] width 60 height 9
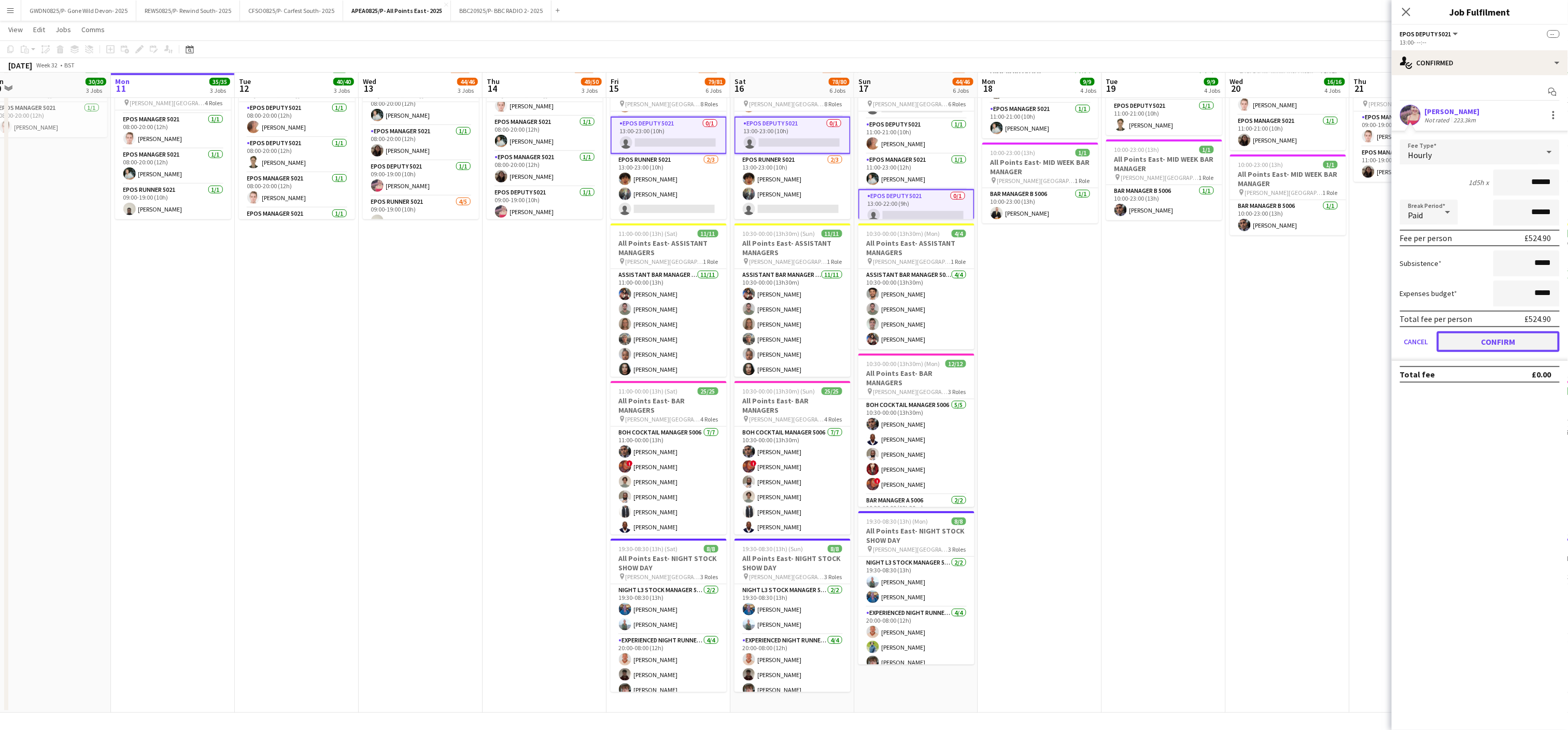
click at [1502, 336] on button "Confirm" at bounding box center [1498, 342] width 123 height 21
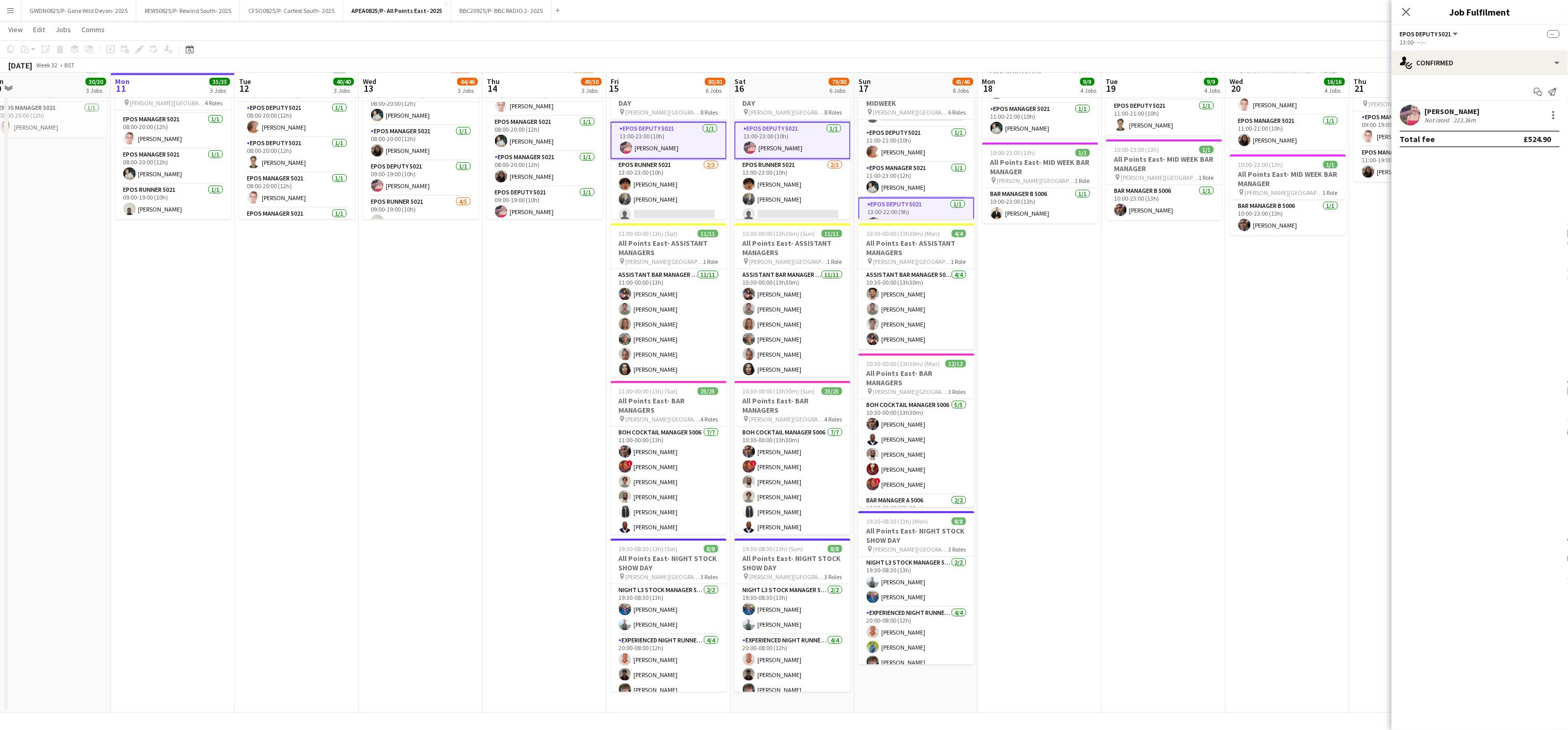
click at [1282, 342] on app-date-cell "08:00-22:00 (14h) 3/3 All Points East- MID WEEK pin [PERSON_NAME] [GEOGRAPHIC_D…" at bounding box center [1287, 229] width 124 height 967
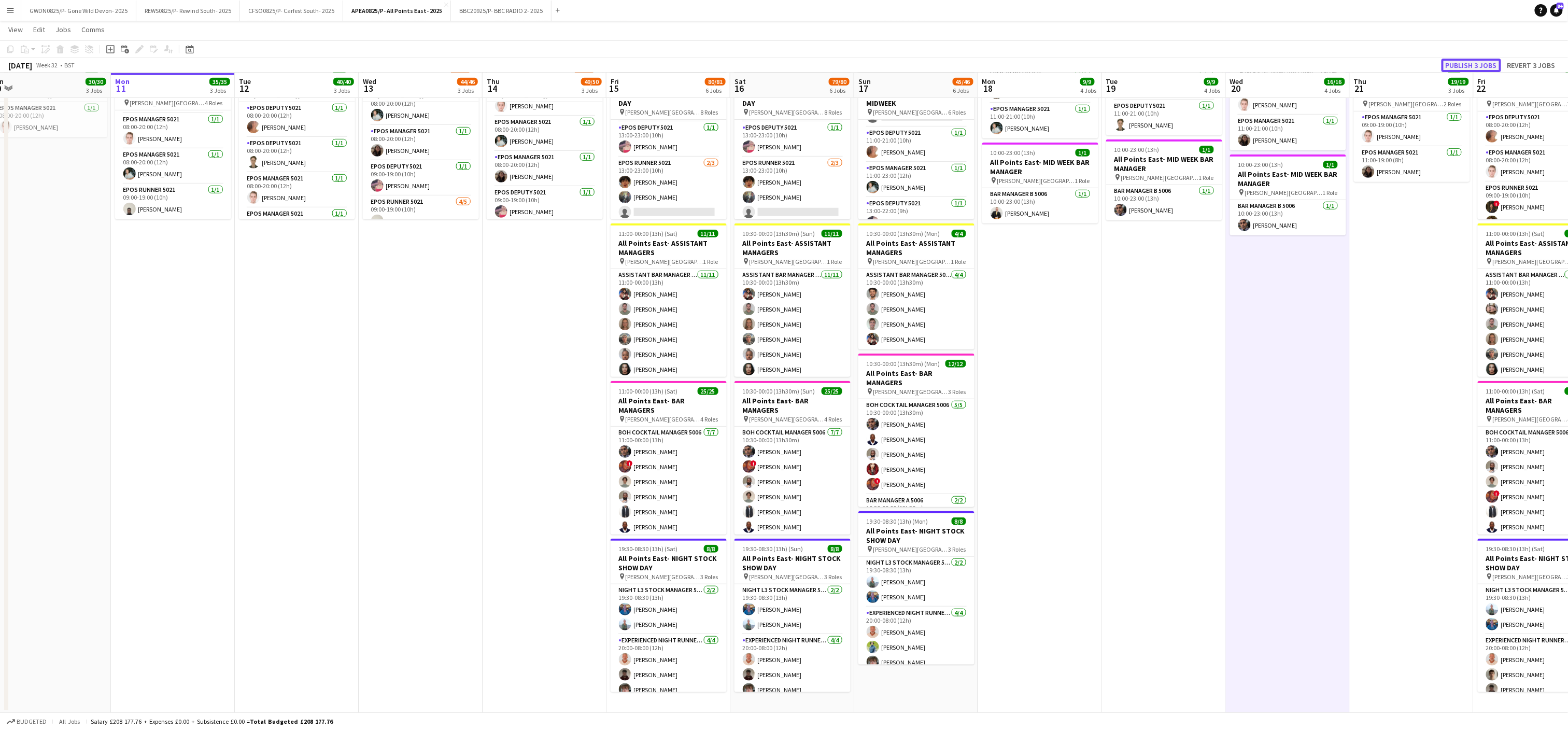
click at [1470, 64] on button "Publish 3 jobs" at bounding box center [1471, 65] width 60 height 14
click at [664, 88] on app-board-header-date "Fri 15 80/81 6 Jobs" at bounding box center [668, 86] width 124 height 25
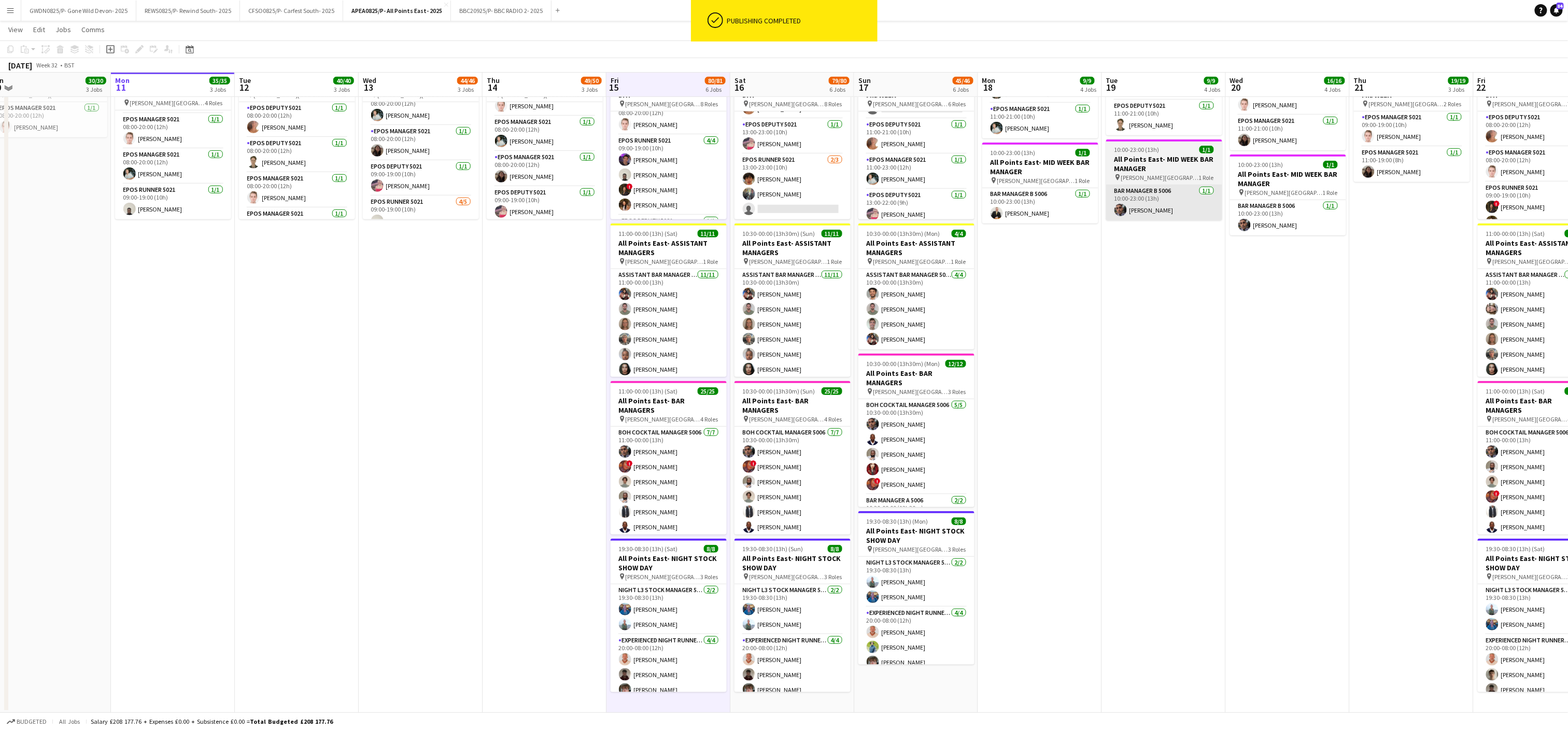
scroll to position [266, 0]
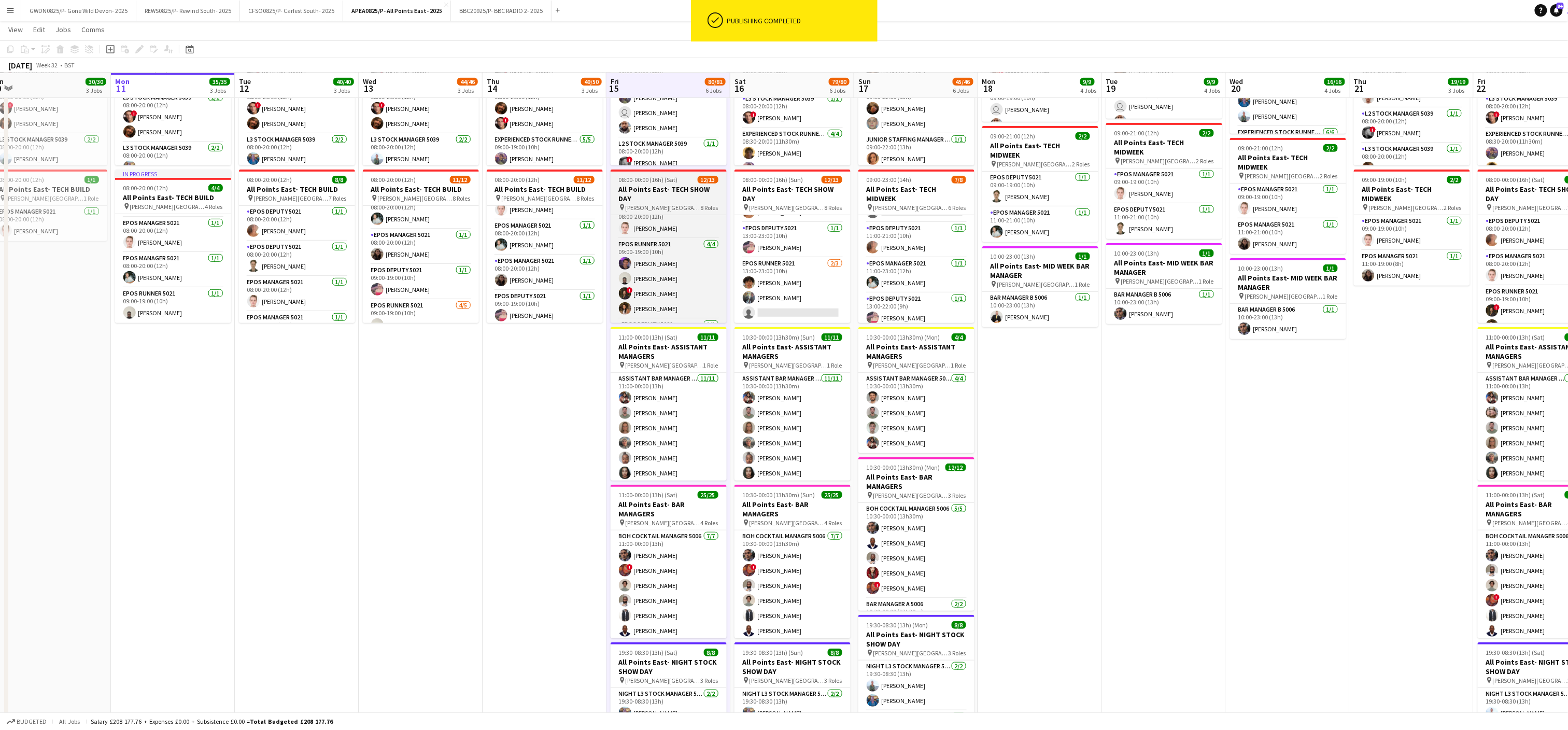
click at [676, 193] on h3 "All Points East- TECH SHOW DAY" at bounding box center [668, 193] width 117 height 19
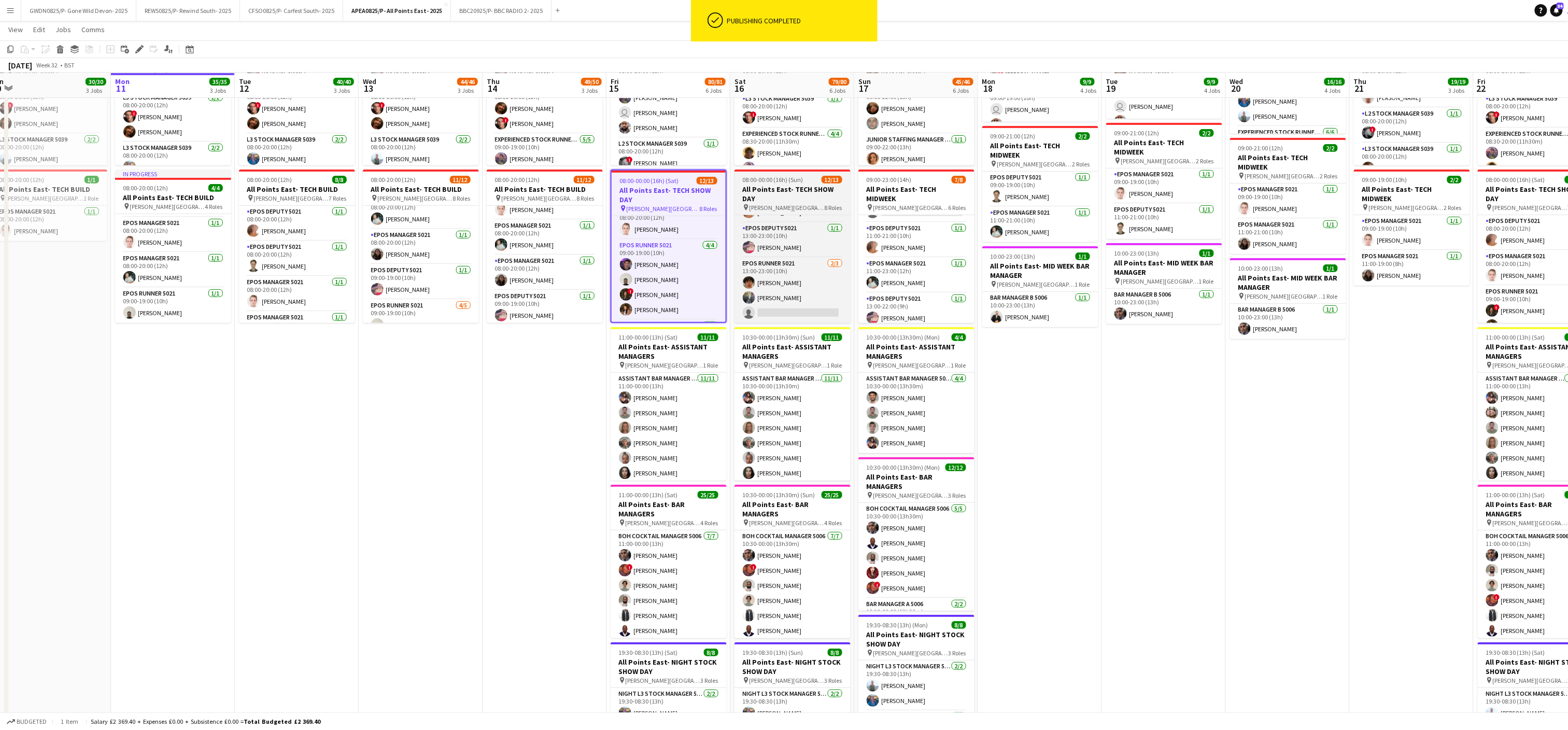
click at [761, 203] on div "pin [PERSON_NAME] [GEOGRAPHIC_DATA] 8 Roles" at bounding box center [792, 207] width 117 height 8
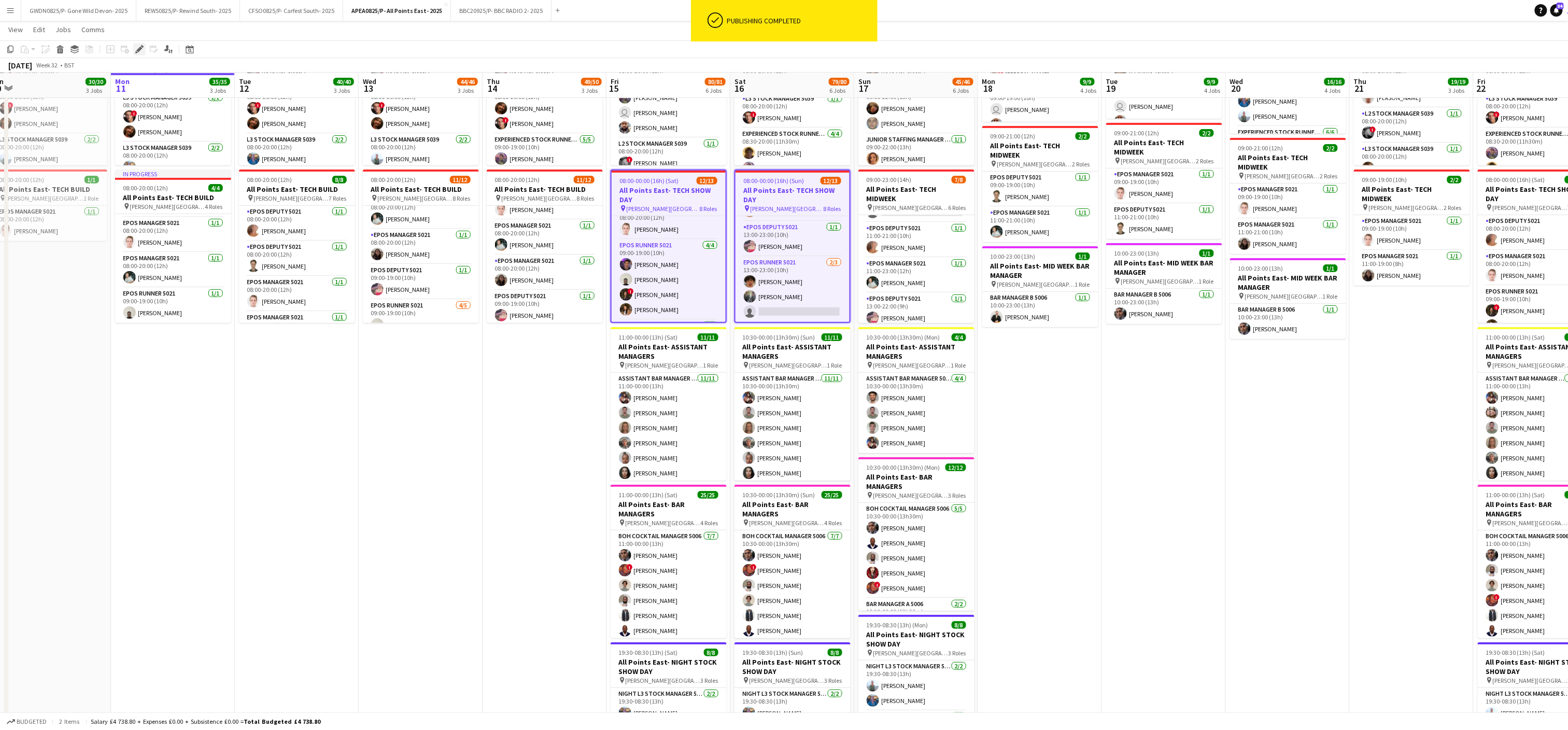
click at [139, 48] on icon at bounding box center [139, 50] width 5 height 5
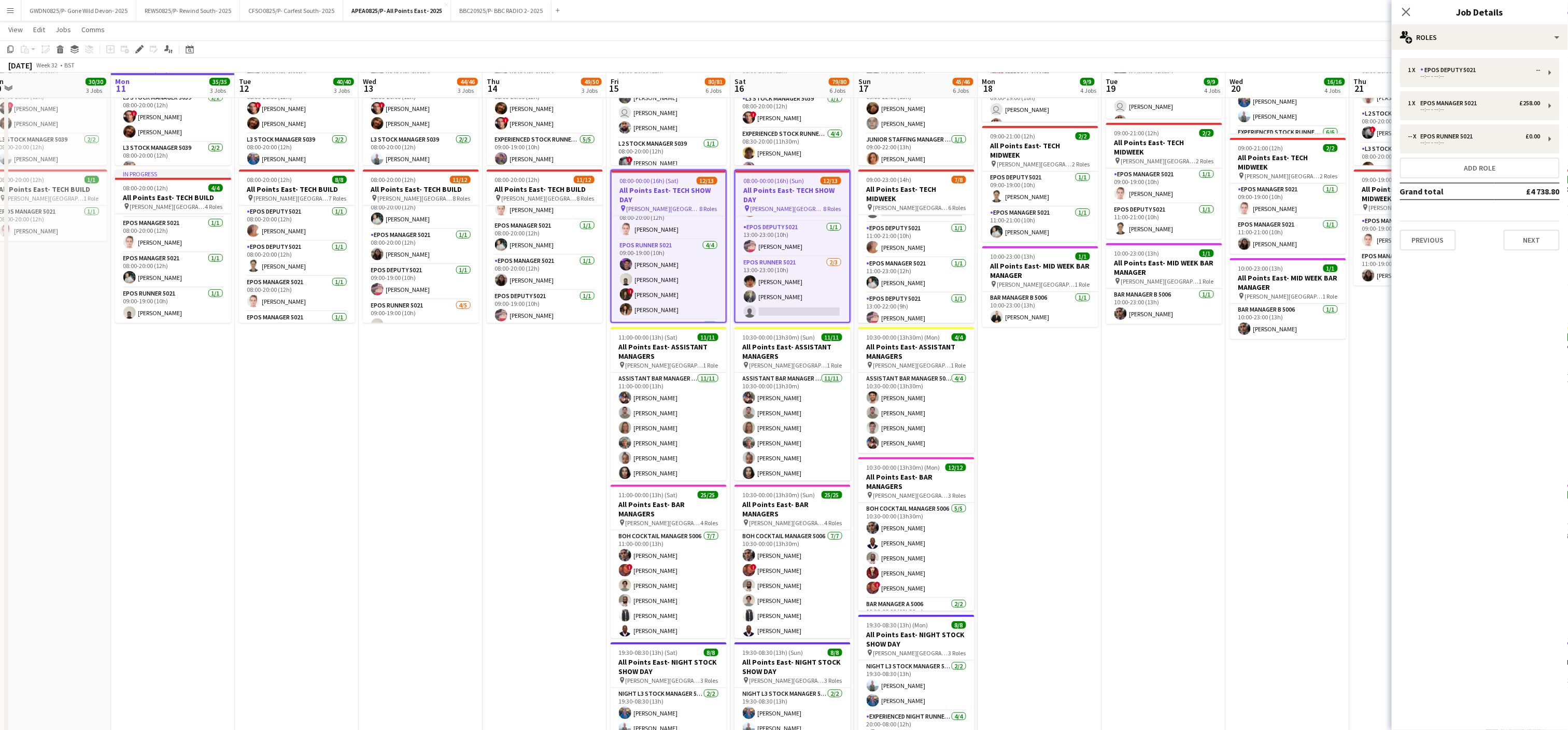
click at [648, 182] on span "08:00-00:00 (16h) (Sat)" at bounding box center [649, 181] width 59 height 8
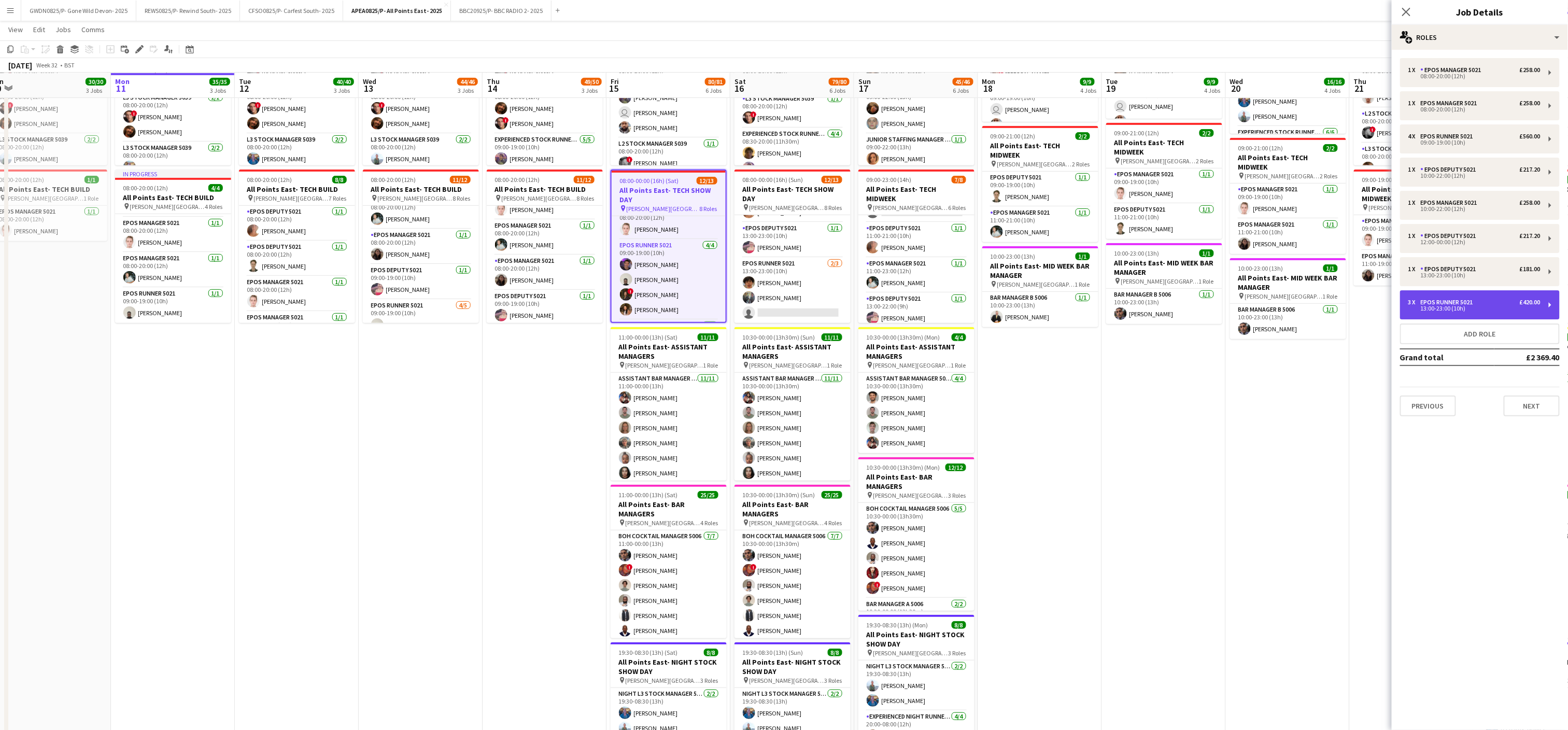
click at [1470, 309] on div "13:00-23:00 (10h)" at bounding box center [1474, 309] width 132 height 5
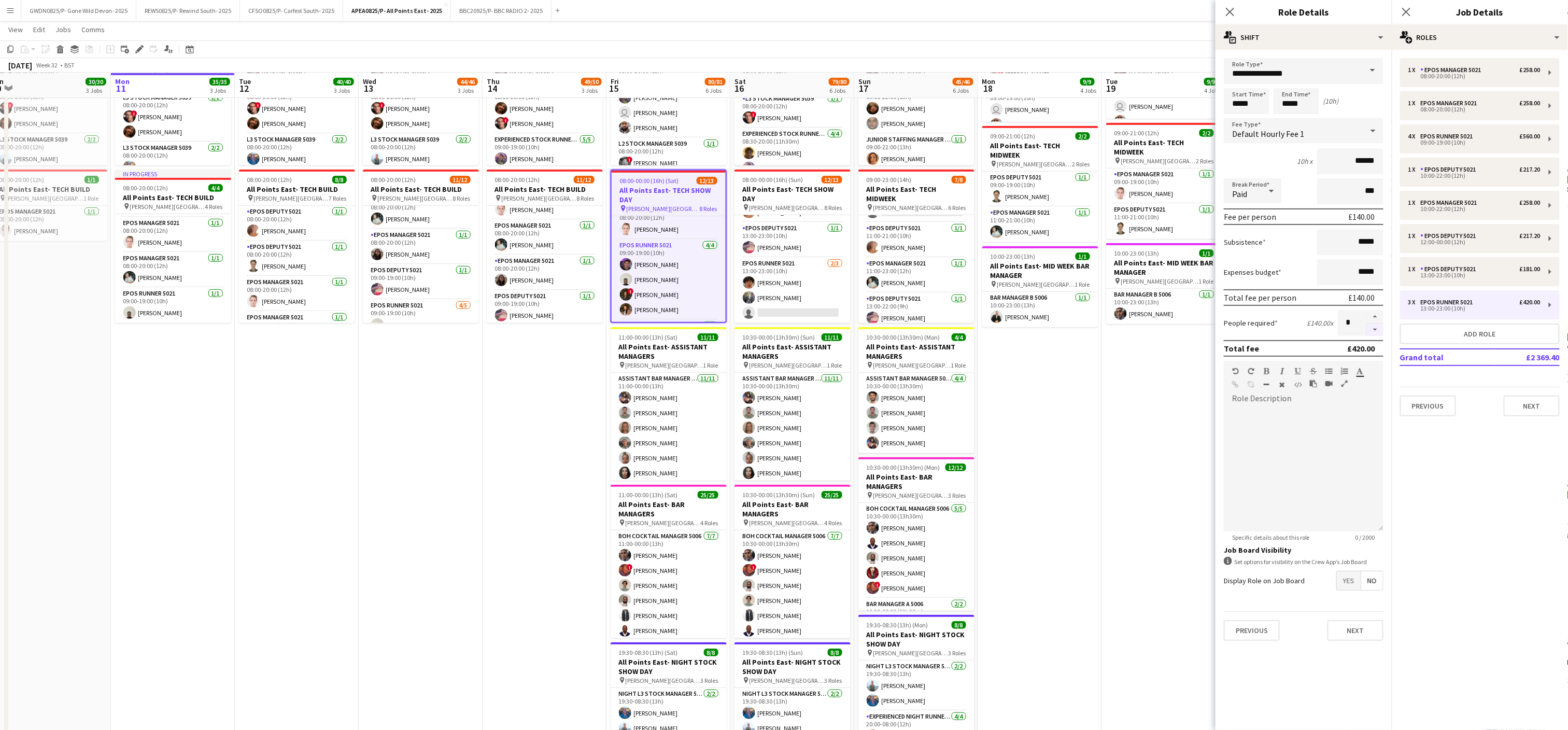
click at [1380, 324] on button "button" at bounding box center [1376, 330] width 16 height 13
type input "*"
click at [804, 195] on h3 "All Points East- TECH SHOW DAY" at bounding box center [792, 193] width 117 height 19
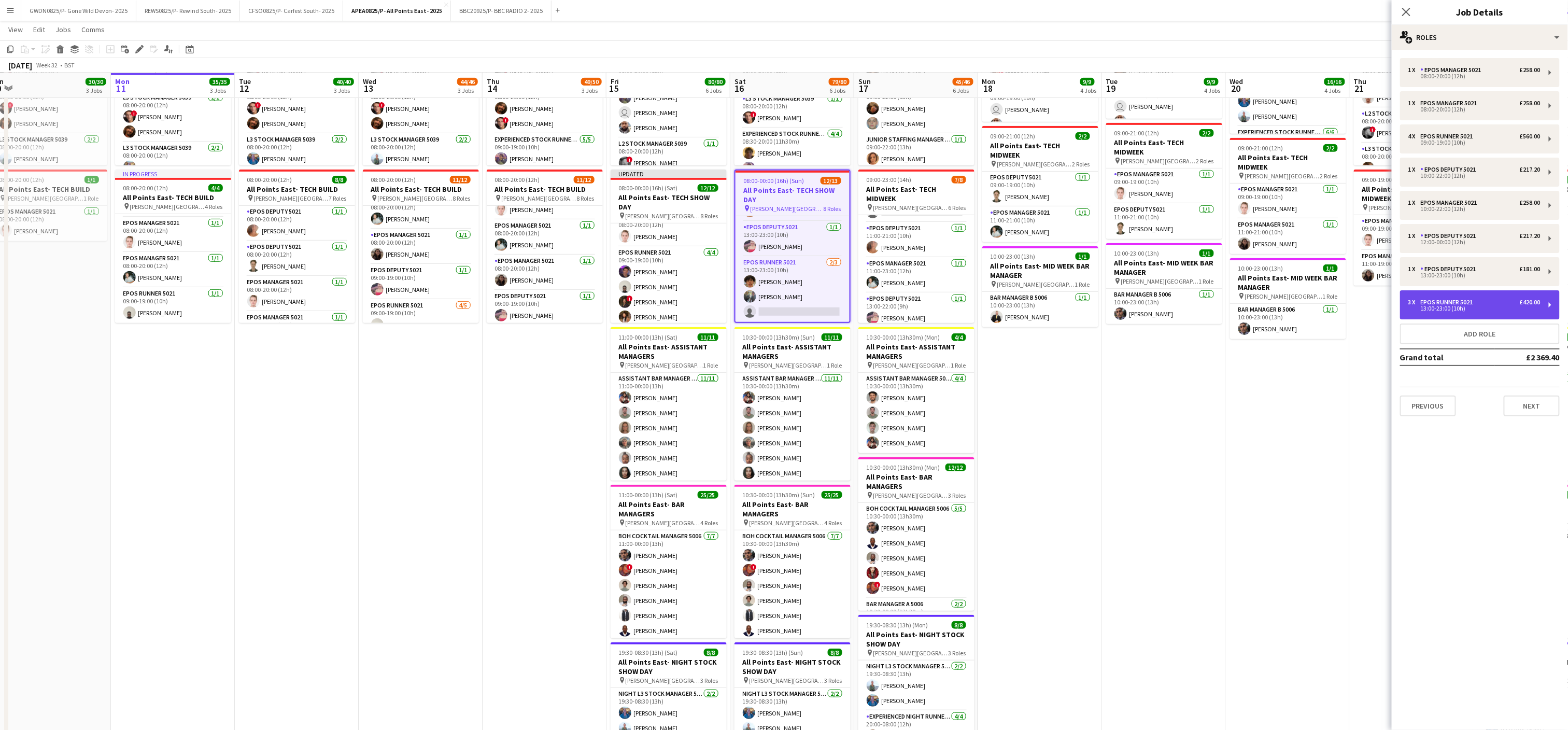
click at [1464, 303] on div "EPOS Runner 5021" at bounding box center [1449, 303] width 57 height 7
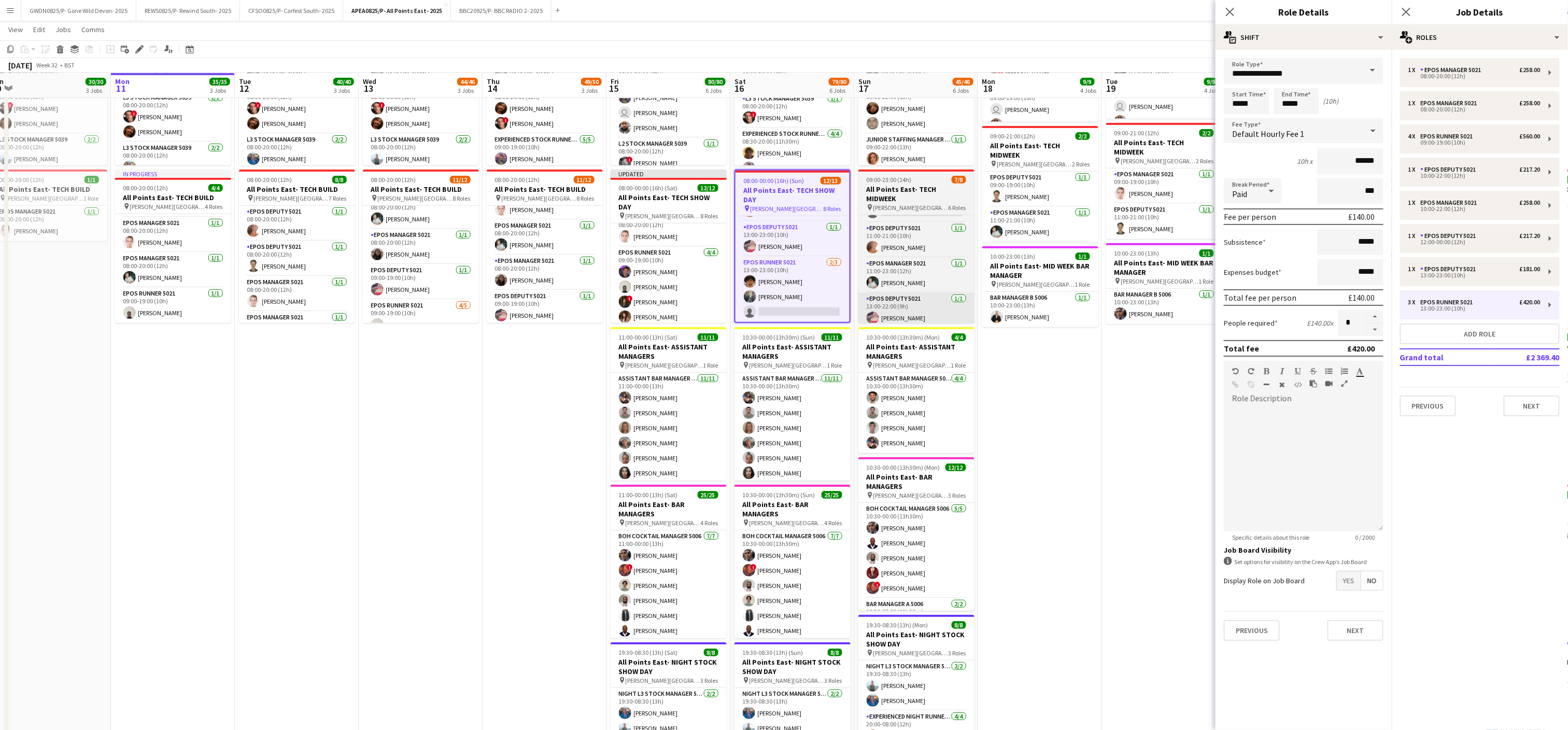
drag, startPoint x: 1379, startPoint y: 332, endPoint x: 928, endPoint y: 309, distance: 451.6
click at [1378, 332] on button "button" at bounding box center [1376, 330] width 16 height 13
type input "*"
click at [893, 204] on span "[PERSON_NAME][GEOGRAPHIC_DATA]" at bounding box center [910, 208] width 75 height 8
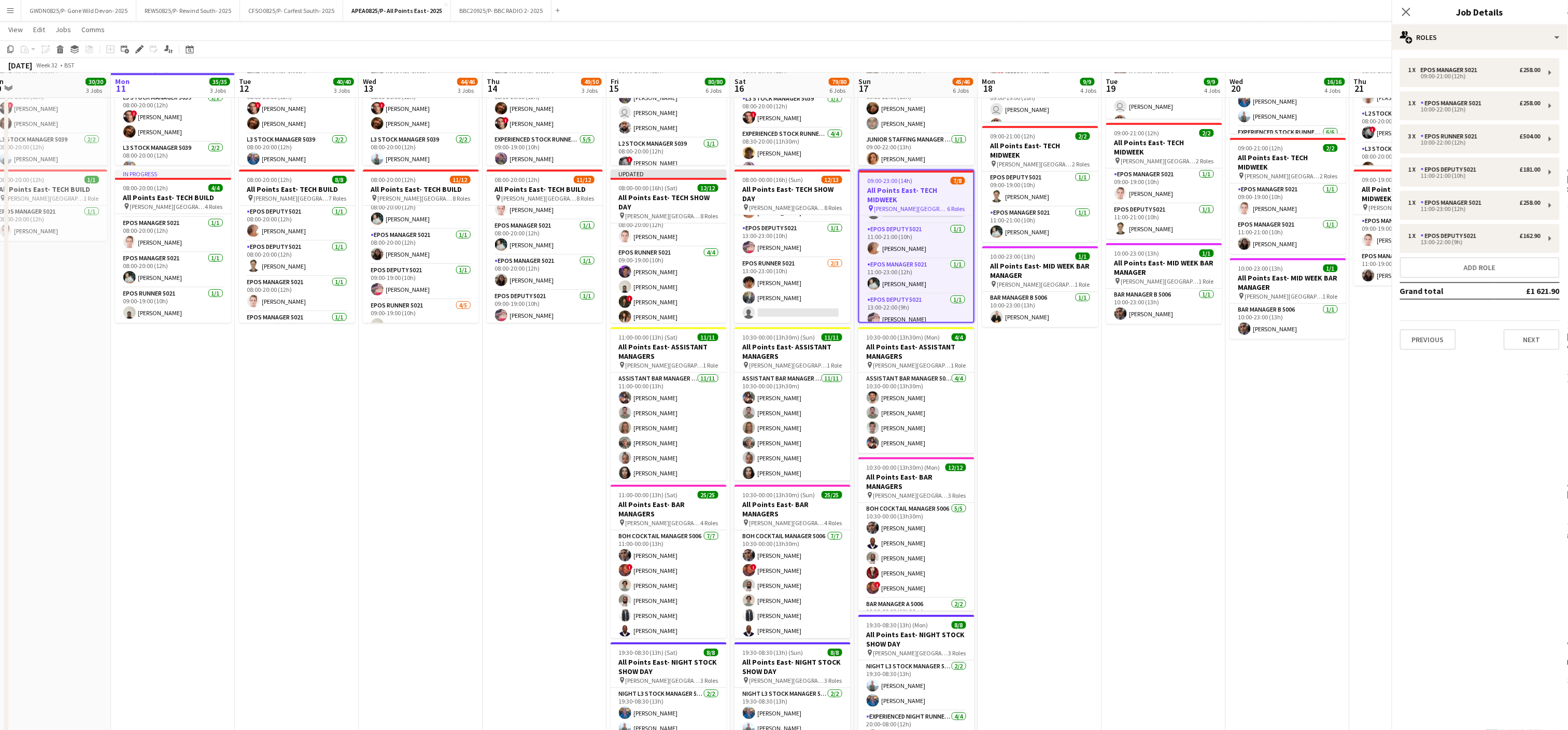
scroll to position [248, 0]
click at [1485, 201] on div "EPOS Manager 5021" at bounding box center [1453, 202] width 65 height 7
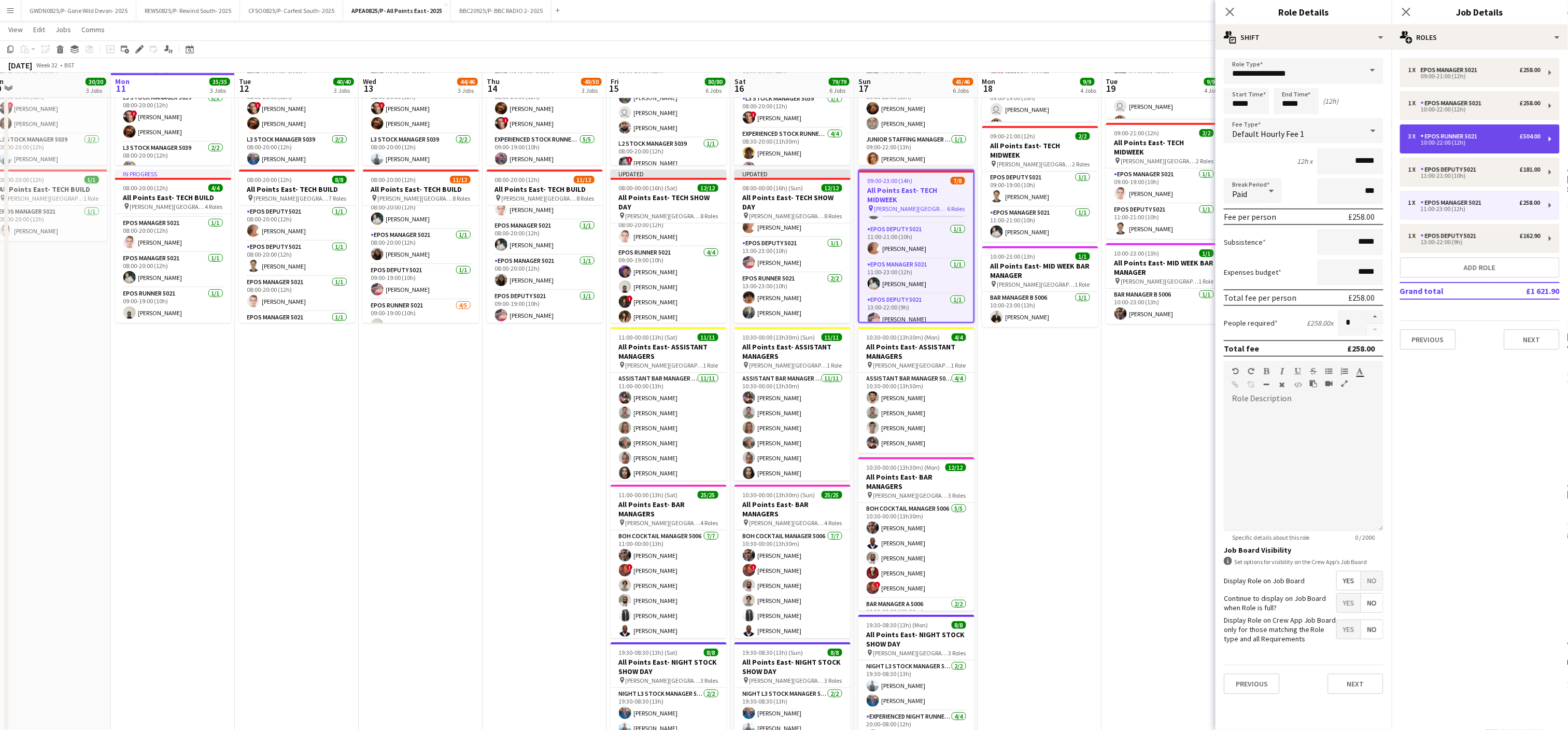
click at [1455, 141] on div "10:00-22:00 (12h)" at bounding box center [1474, 143] width 132 height 5
type input "**********"
type input "*****"
type input "******"
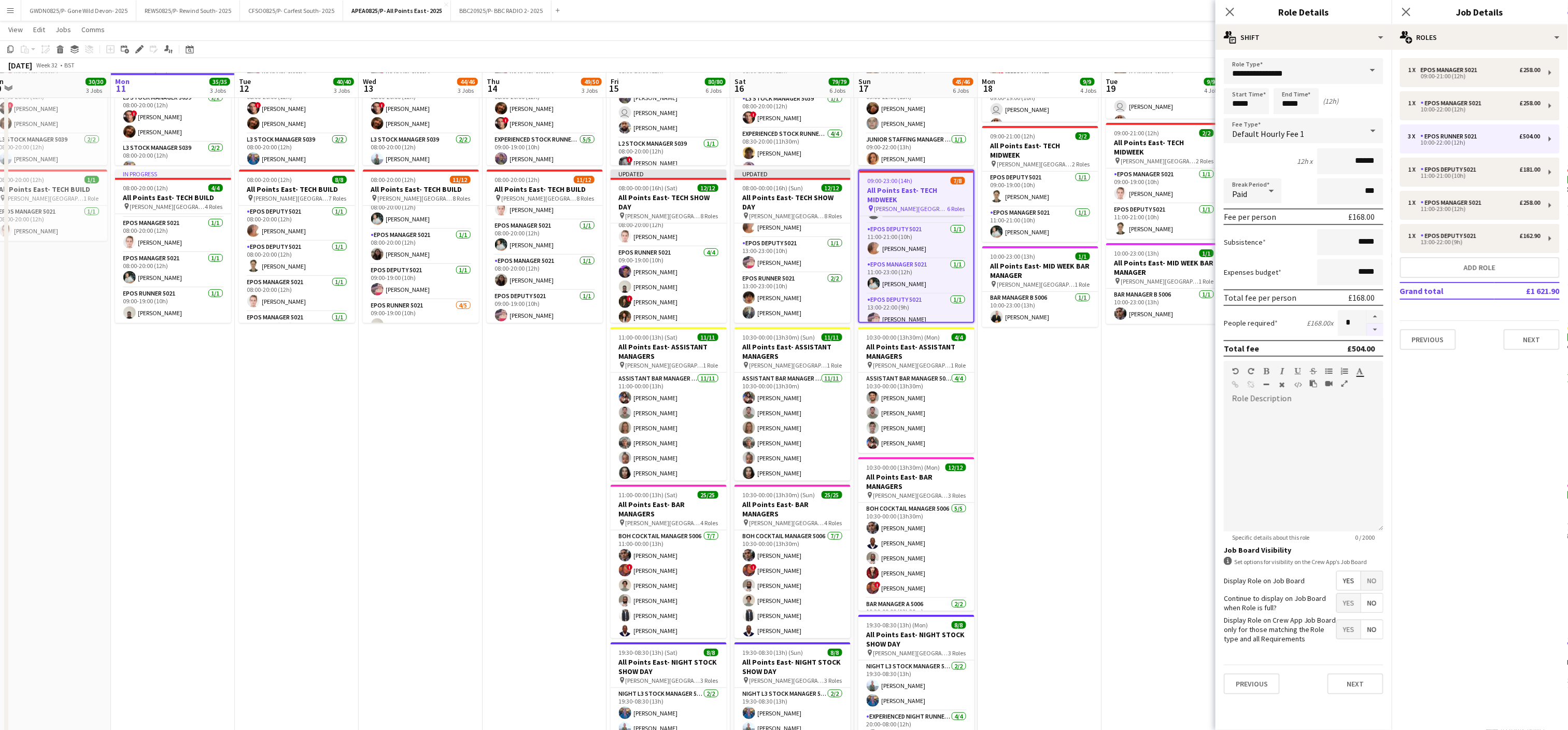
click at [1379, 332] on button "button" at bounding box center [1376, 330] width 16 height 13
type input "*"
click at [1471, 247] on div "1 x EPOS Deputy 5021 £162.90 13:00-22:00 (9h)" at bounding box center [1479, 239] width 160 height 29
type input "**********"
type input "*****"
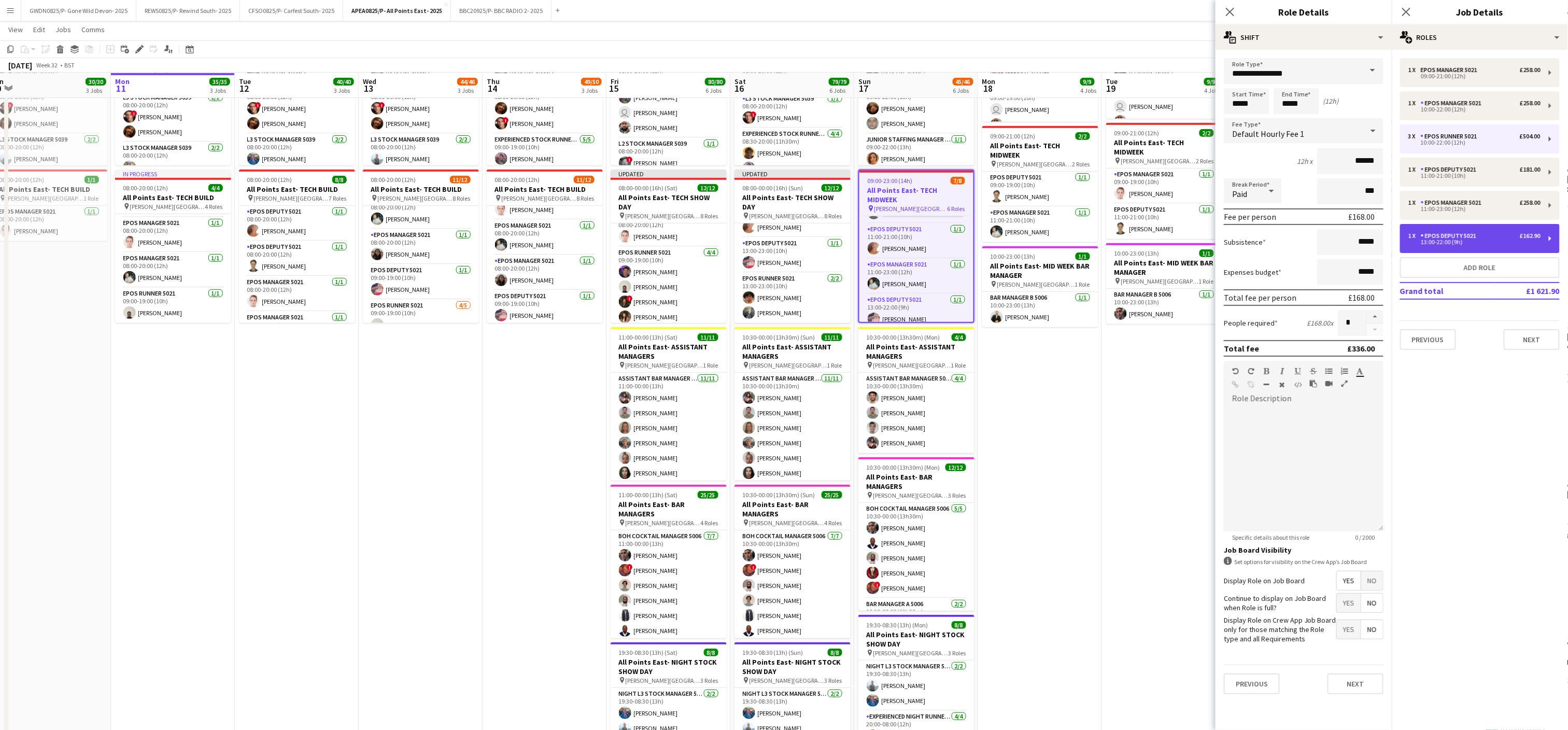
type input "******"
type input "*"
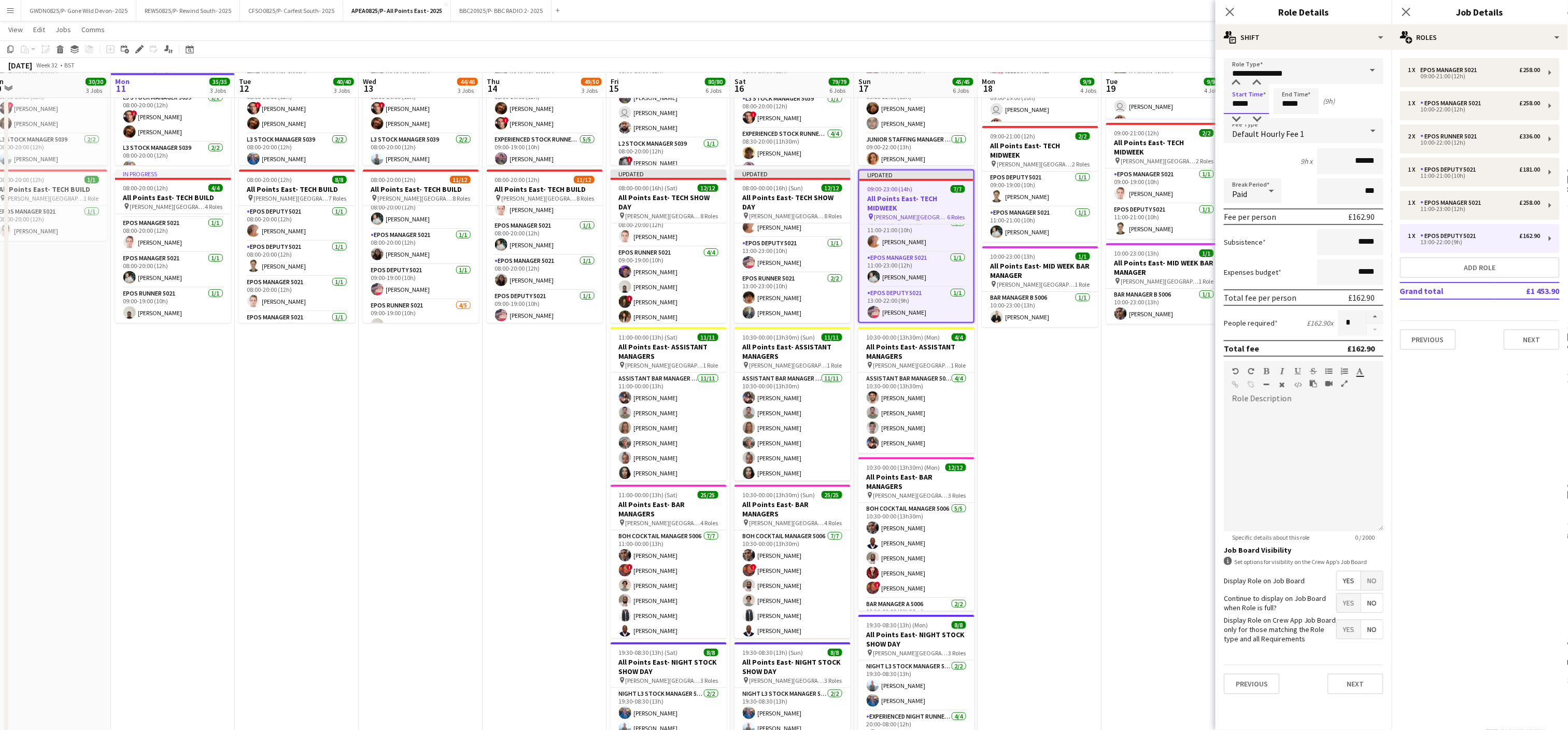
drag, startPoint x: 1226, startPoint y: 104, endPoint x: 1235, endPoint y: 106, distance: 9.2
click at [1227, 104] on input "*****" at bounding box center [1246, 101] width 46 height 26
click at [1237, 120] on div at bounding box center [1236, 118] width 21 height 10
type input "*****"
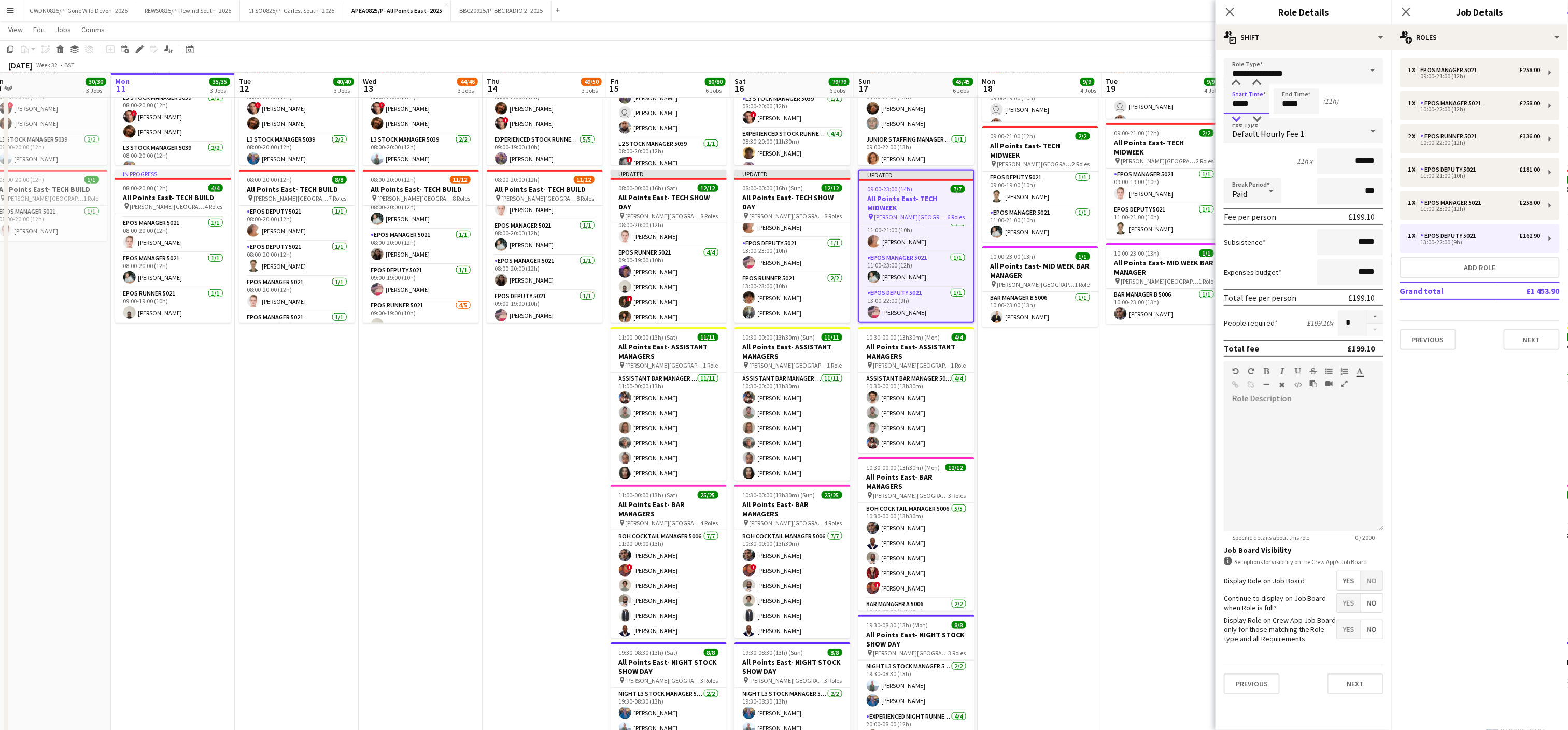
click at [1237, 120] on div at bounding box center [1236, 118] width 21 height 10
click at [1129, 416] on app-date-cell "08:00-22:00 (14h) 2/2 All Points East- MID WEEK pin [PERSON_NAME] [GEOGRAPHIC_D…" at bounding box center [1163, 333] width 124 height 967
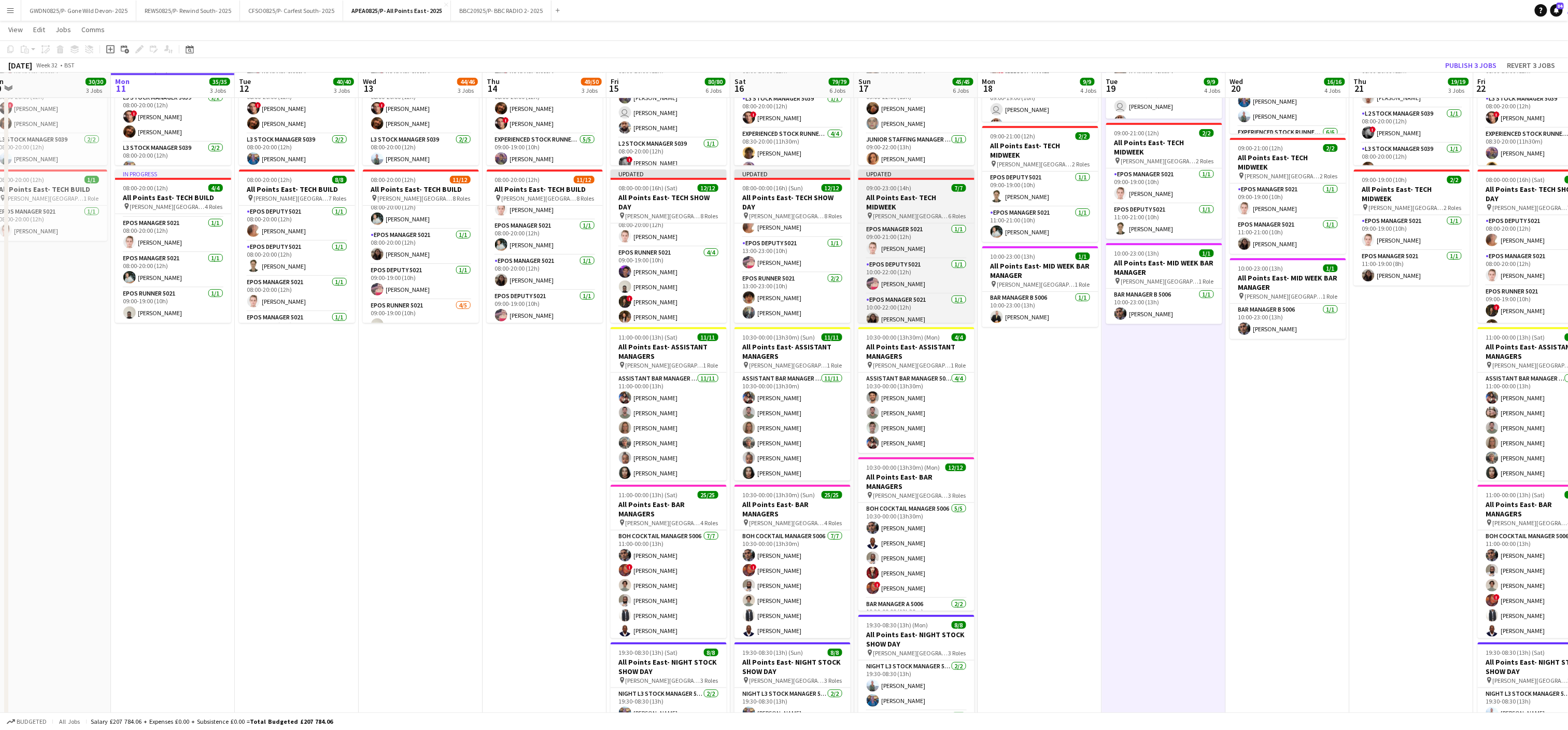
scroll to position [122, 0]
click at [894, 198] on h3 "All Points East- TECH MIDWEEK" at bounding box center [916, 202] width 117 height 19
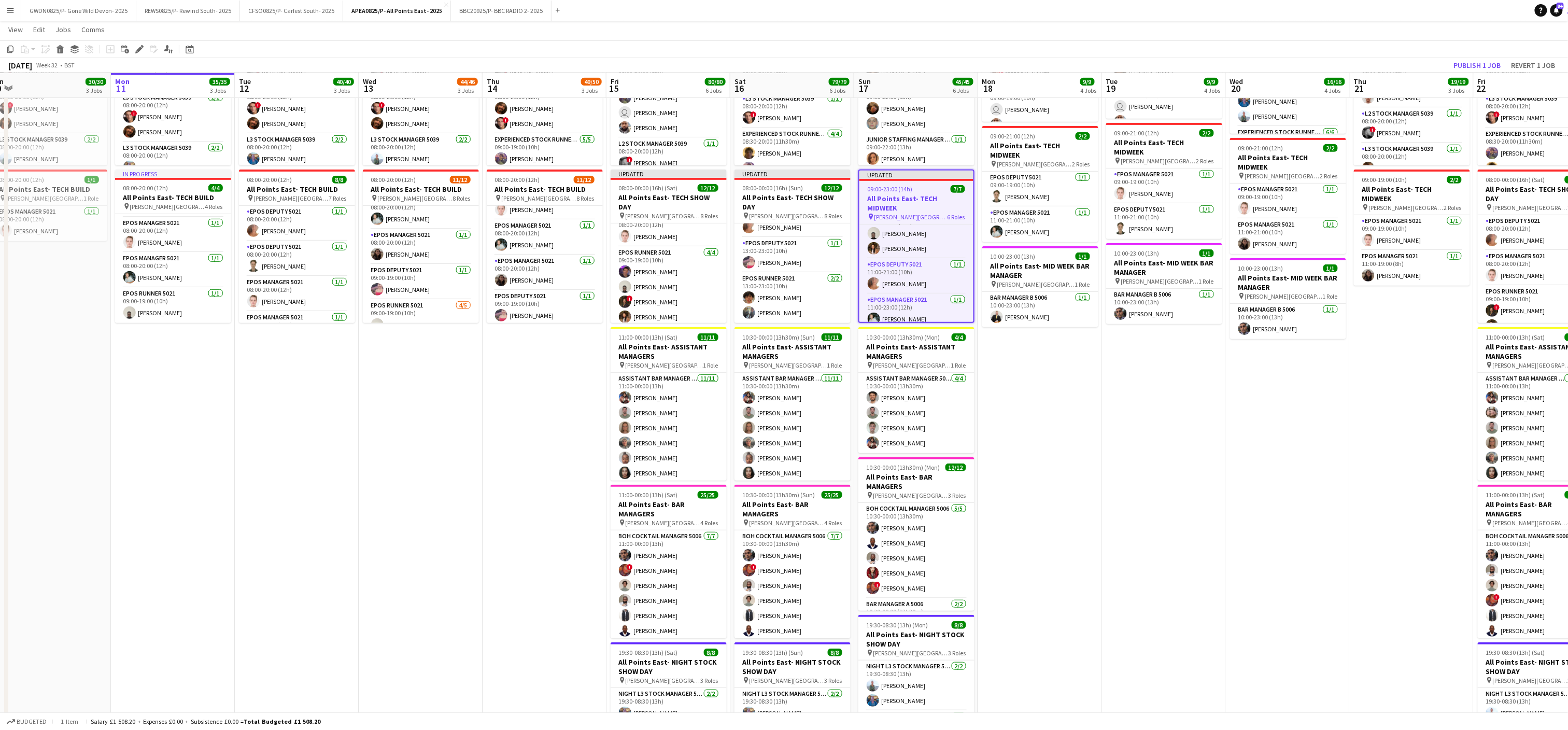
click at [131, 51] on div "Add job Add linked Job Edit Edit linked Job Applicants" at bounding box center [135, 50] width 79 height 13
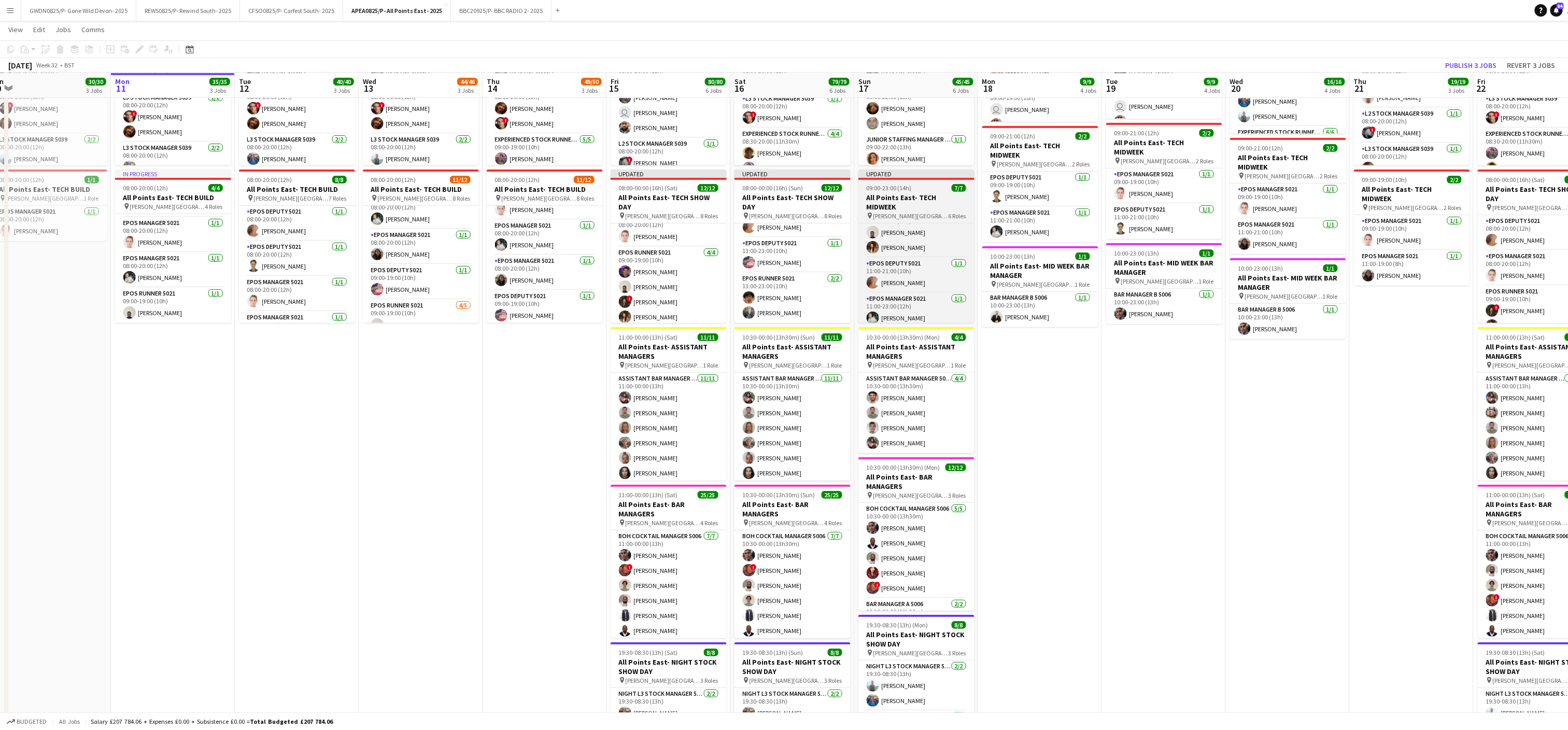
click at [873, 193] on h3 "All Points East- TECH MIDWEEK" at bounding box center [916, 202] width 117 height 19
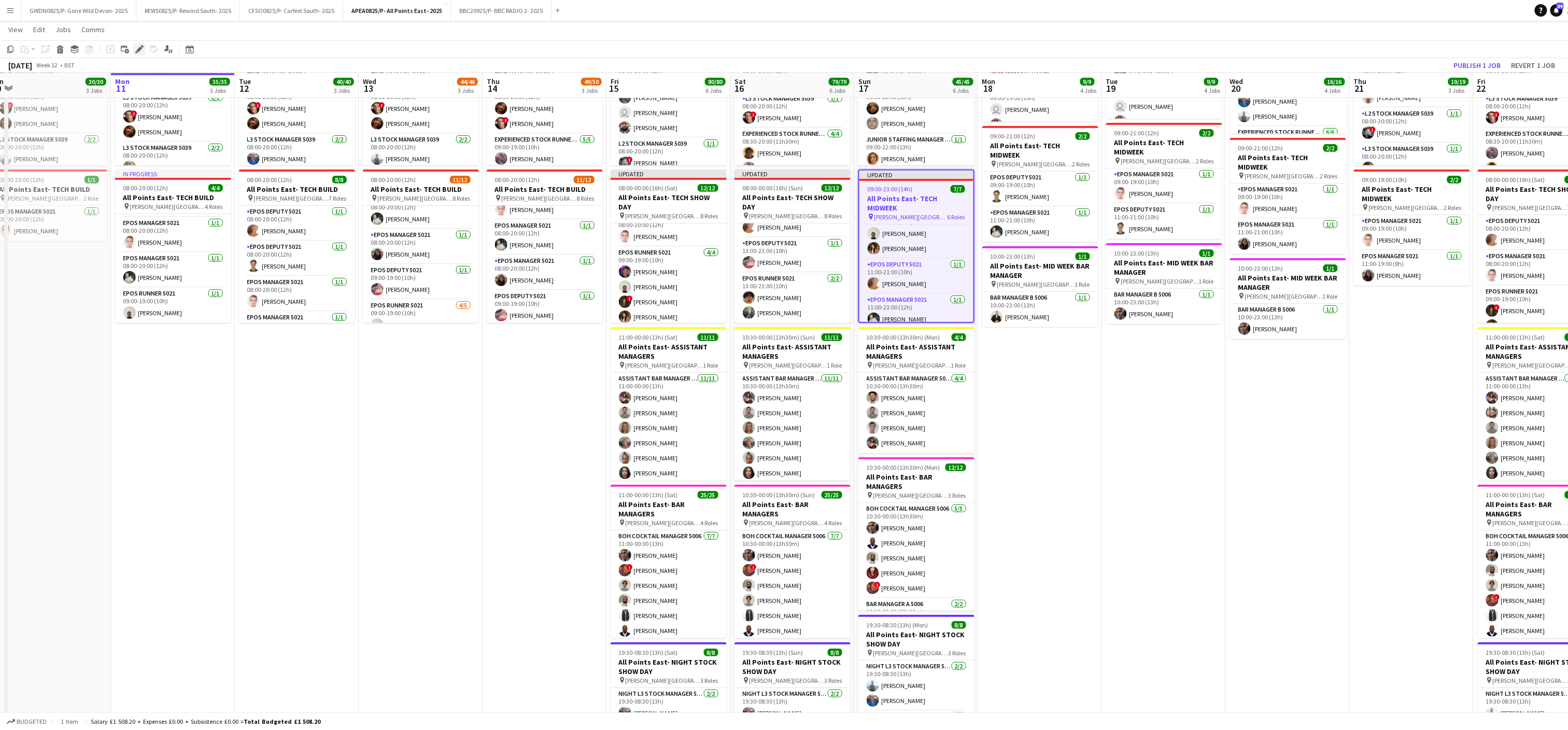
click at [139, 51] on icon "Edit" at bounding box center [139, 49] width 8 height 8
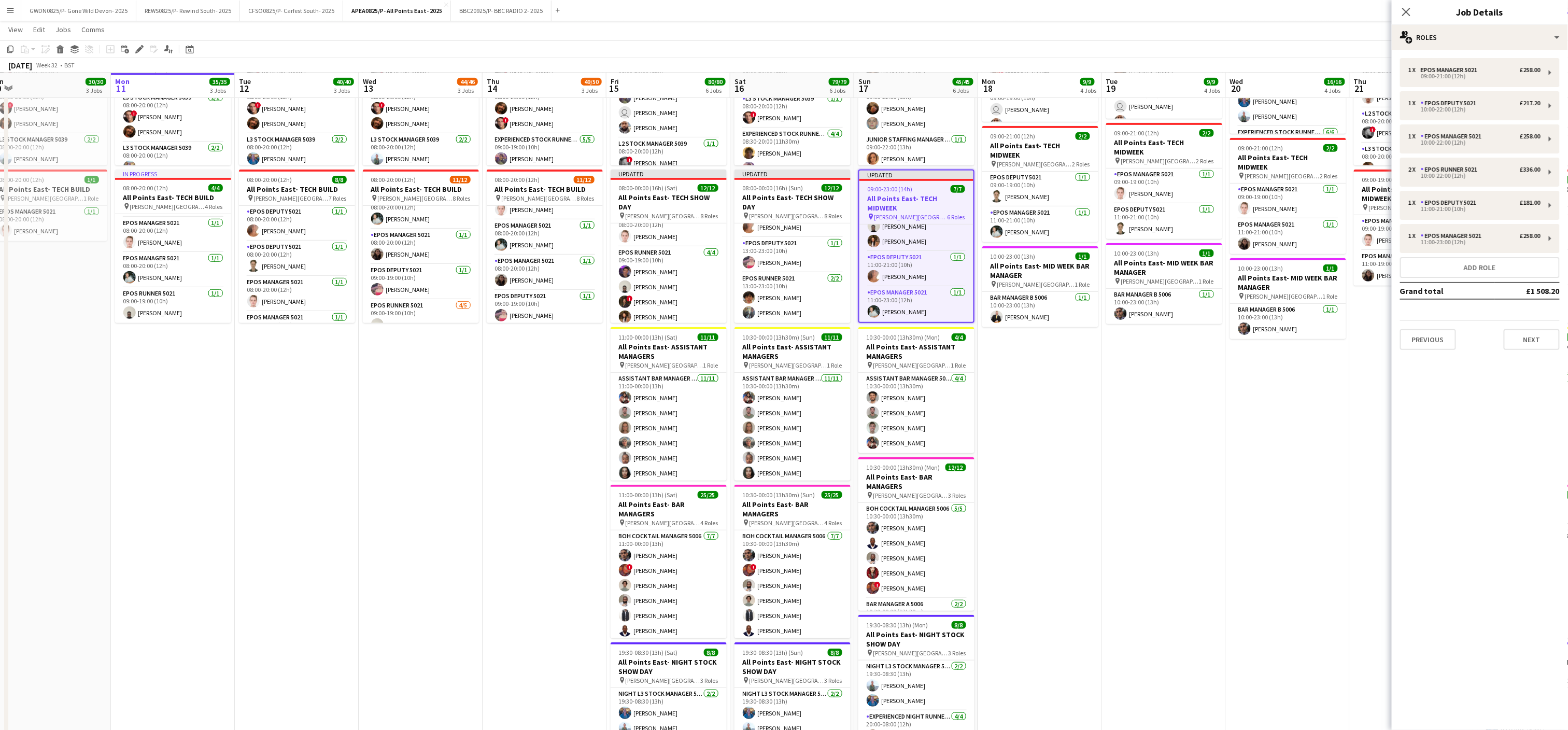
scroll to position [91, 0]
click at [1474, 213] on div "1 x EPOS Deputy 5021 £181.00 11:00-21:00 (10h)" at bounding box center [1479, 205] width 160 height 29
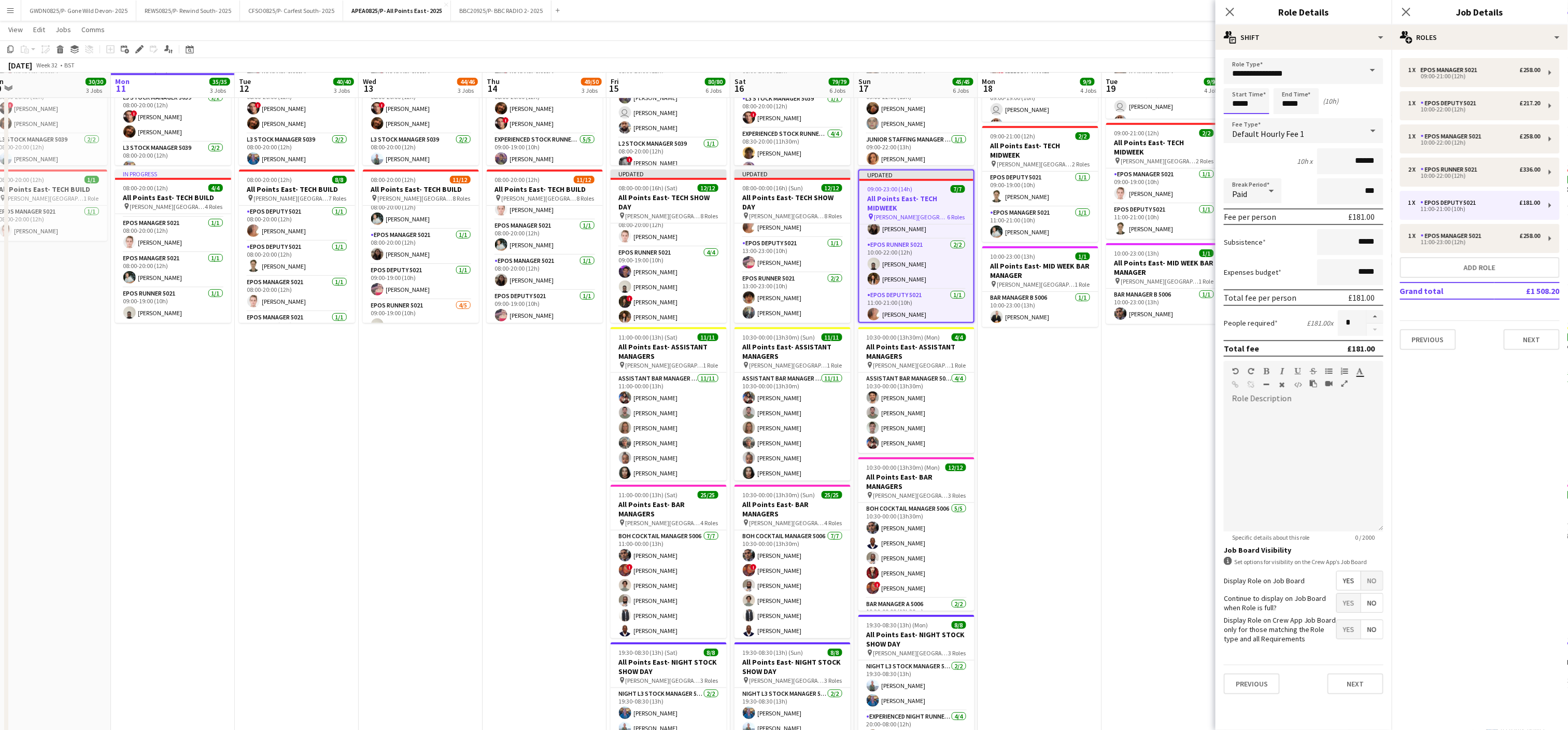
click at [1239, 103] on input "*****" at bounding box center [1246, 101] width 46 height 26
type input "*****"
click at [1232, 117] on div at bounding box center [1236, 118] width 21 height 10
drag, startPoint x: 1298, startPoint y: 98, endPoint x: 1289, endPoint y: 89, distance: 12.7
click at [1296, 94] on input "*****" at bounding box center [1296, 101] width 46 height 26
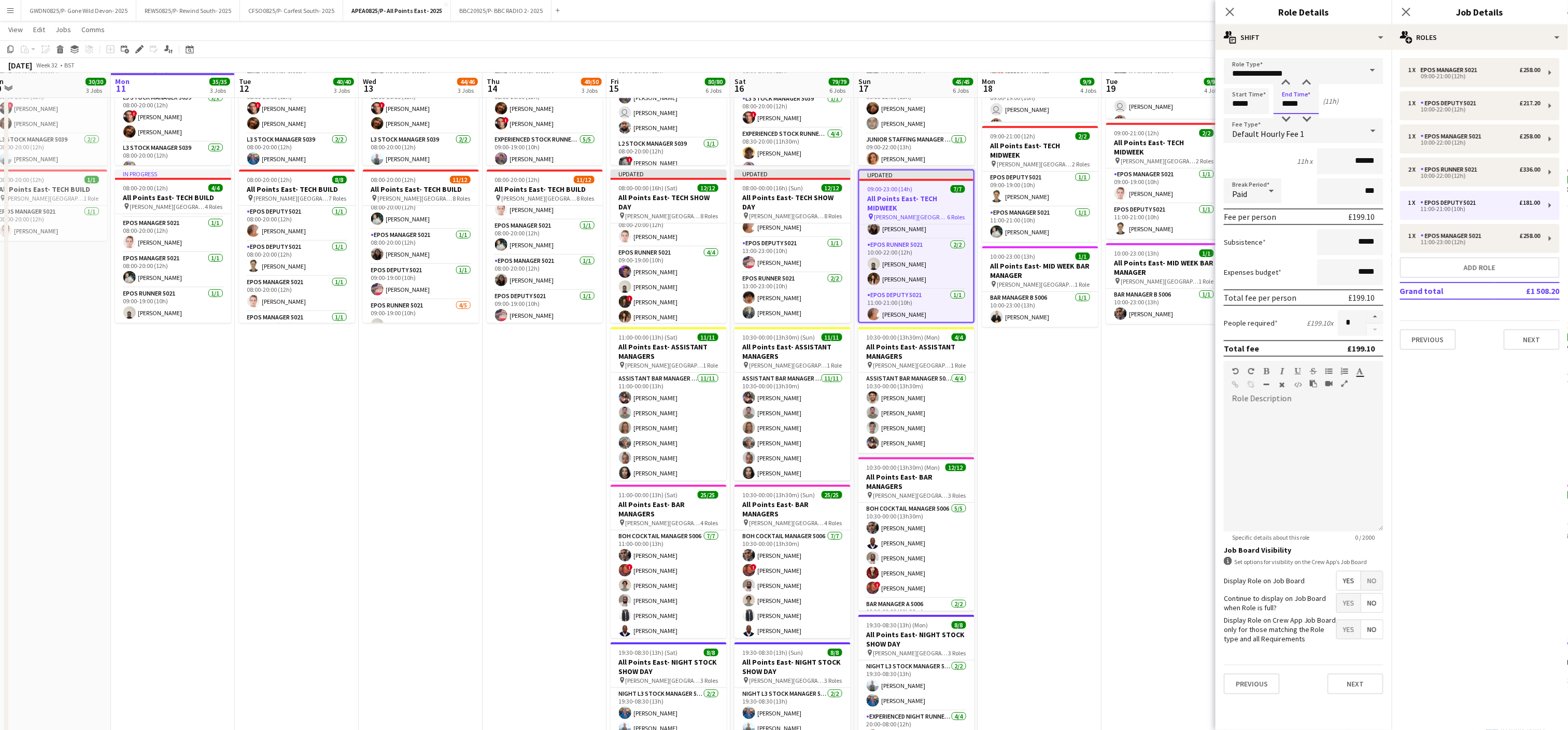
type input "*****"
click at [1288, 85] on div at bounding box center [1286, 82] width 21 height 10
click at [1123, 448] on app-date-cell "08:00-22:00 (14h) 2/2 All Points East- MID WEEK pin [PERSON_NAME] [GEOGRAPHIC_D…" at bounding box center [1163, 333] width 124 height 967
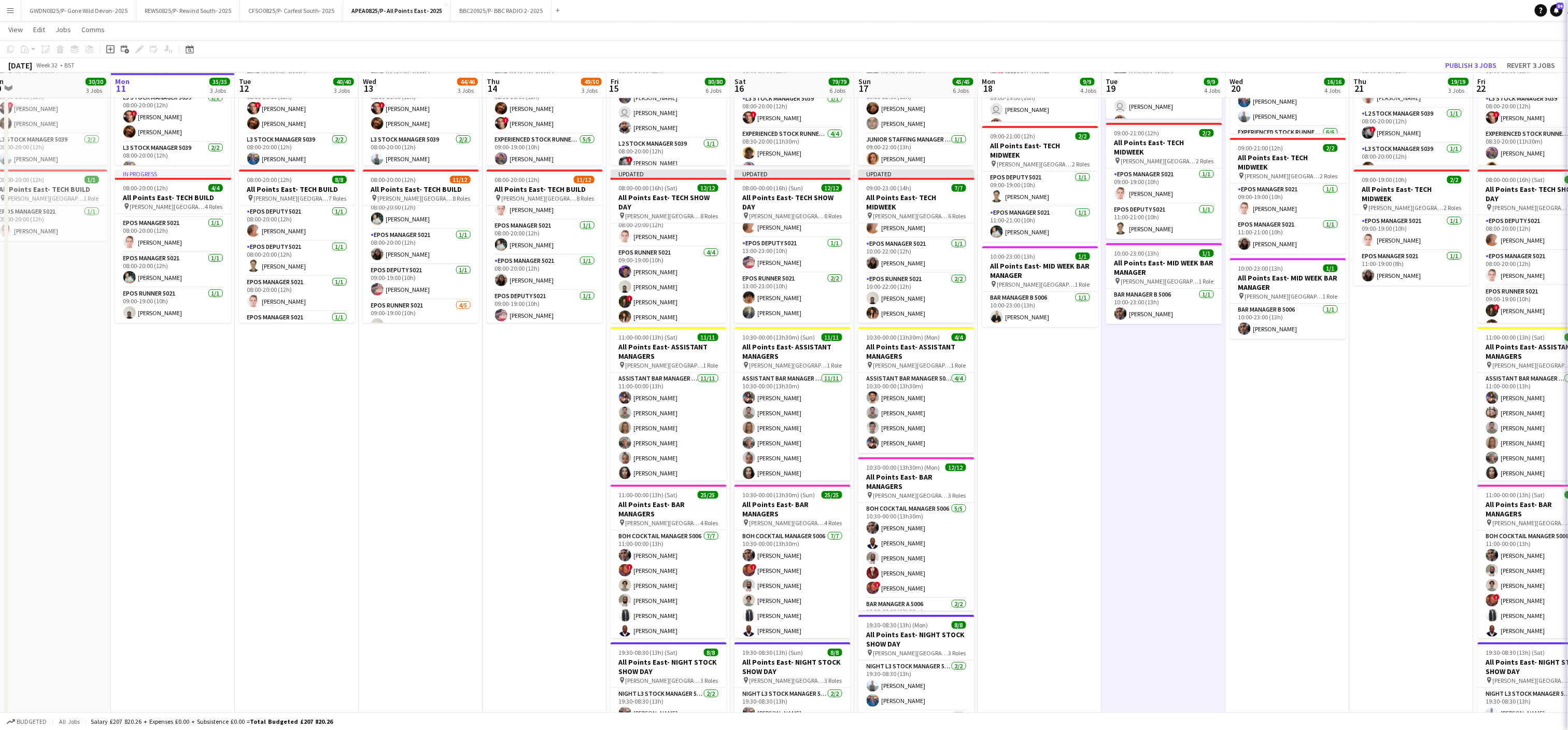
scroll to position [122, 0]
click at [1469, 72] on div "[DATE] Week 32 • BST Publish 3 jobs Revert 3 jobs" at bounding box center [784, 65] width 1568 height 14
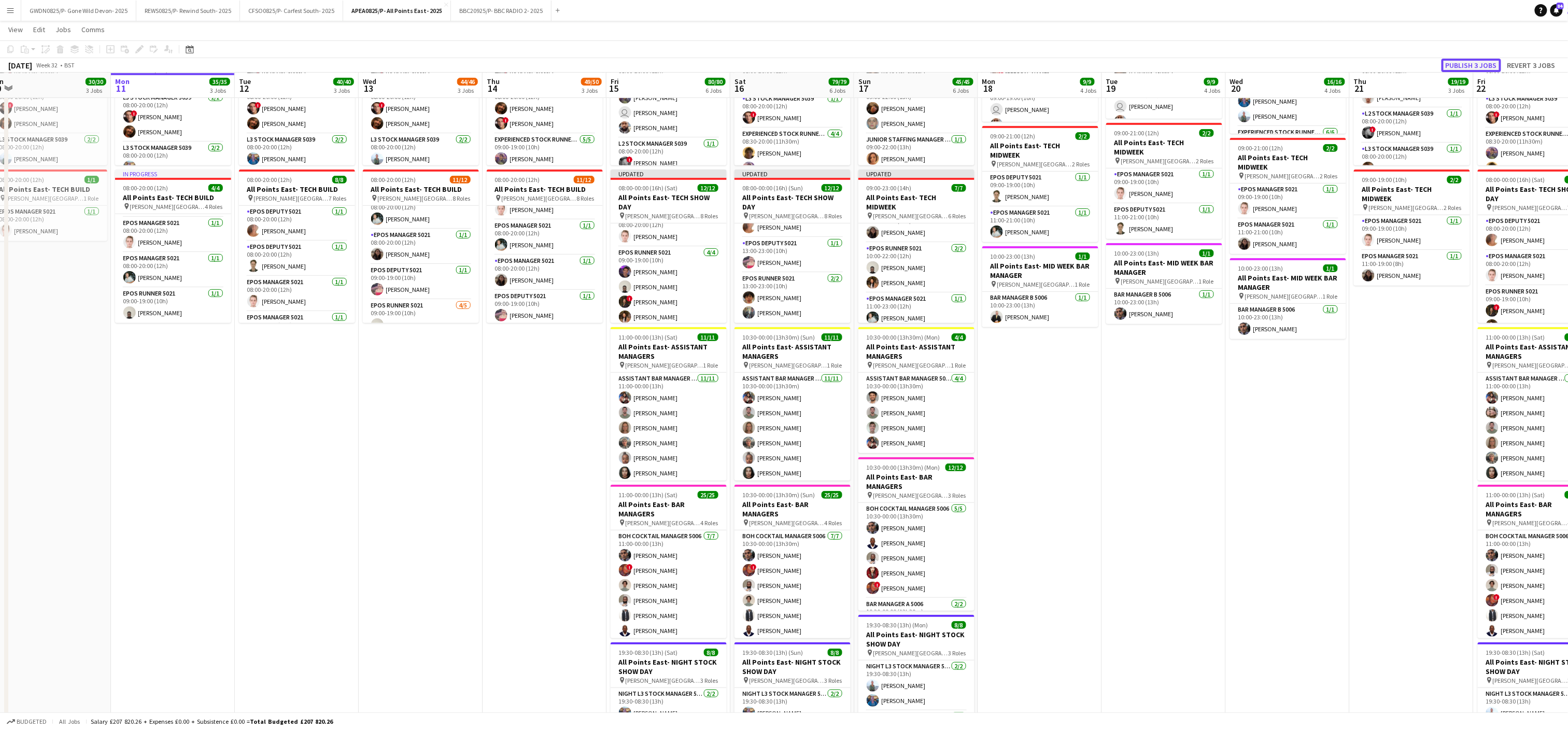
click at [1468, 70] on button "Publish 3 jobs" at bounding box center [1471, 65] width 60 height 14
click at [1076, 468] on app-date-cell "08:00-22:00 (14h) 2/2 All Points East- MID WEEK pin [PERSON_NAME] [GEOGRAPHIC_D…" at bounding box center [1040, 333] width 124 height 967
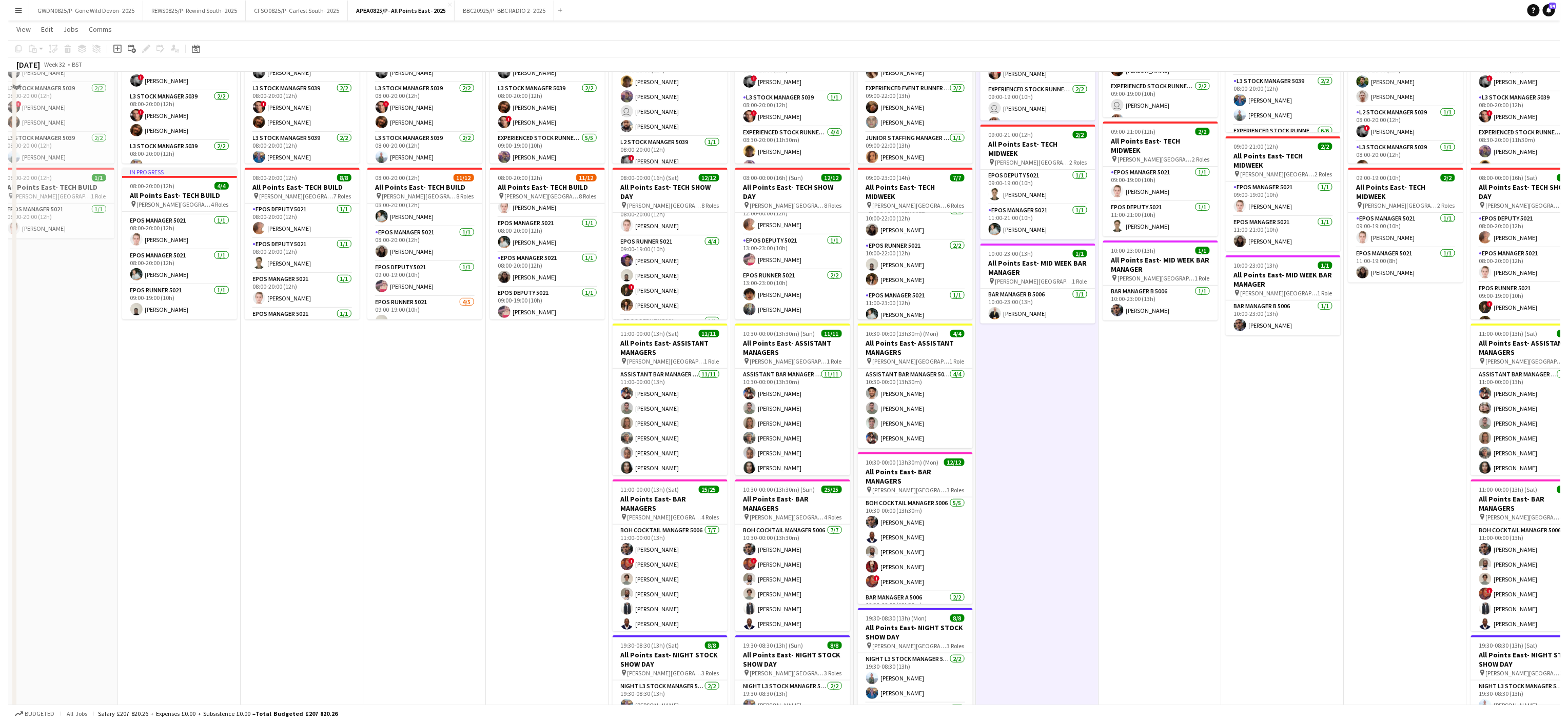
scroll to position [0, 0]
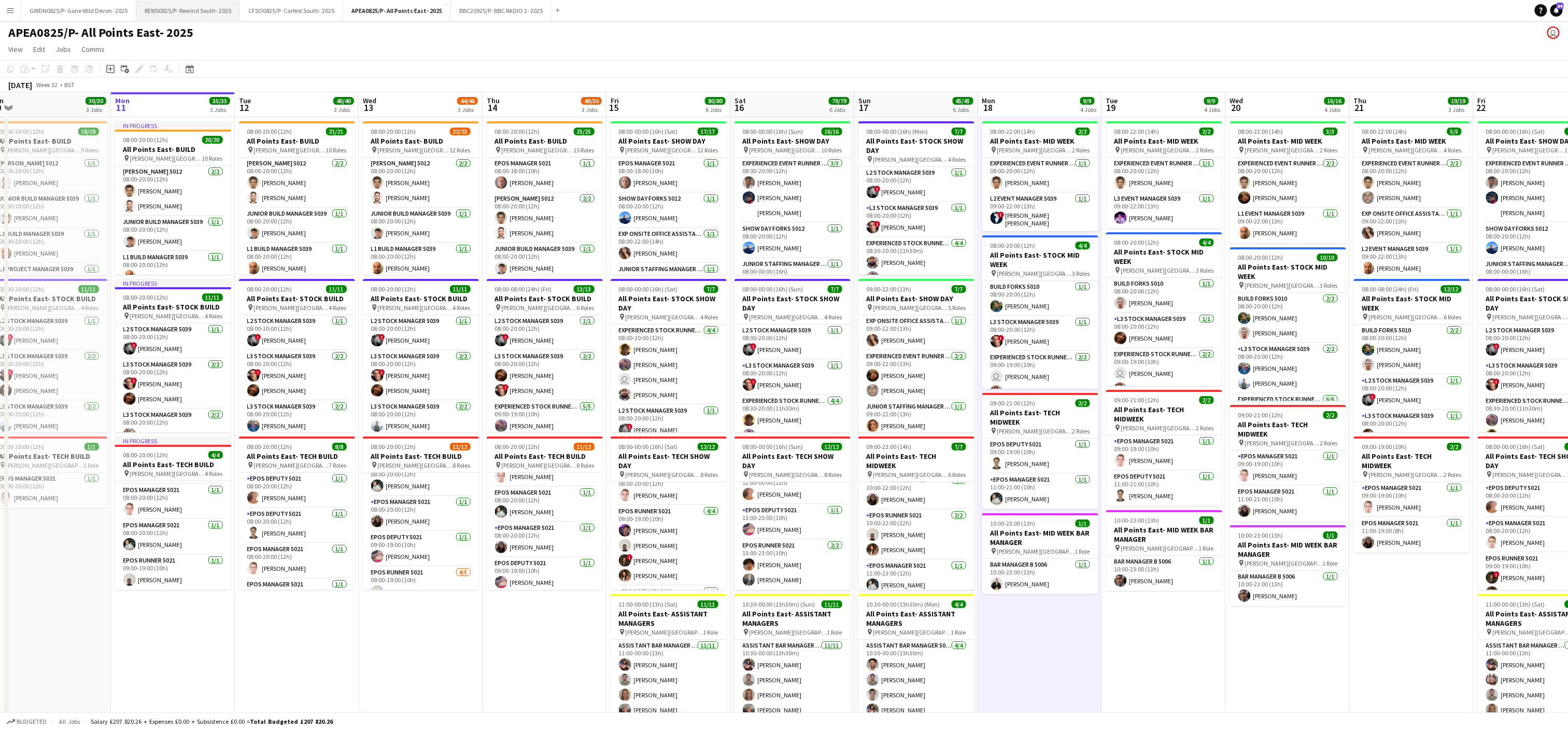
click at [185, 13] on button "REWS0825/P- Rewind South- 2025 Close" at bounding box center [188, 11] width 104 height 20
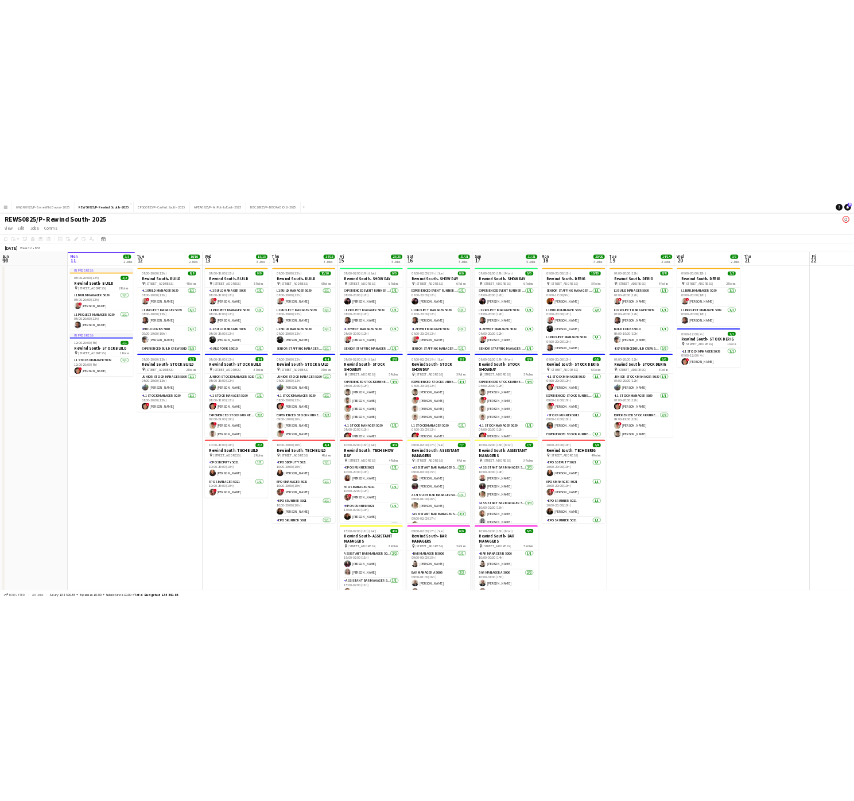
scroll to position [0, 285]
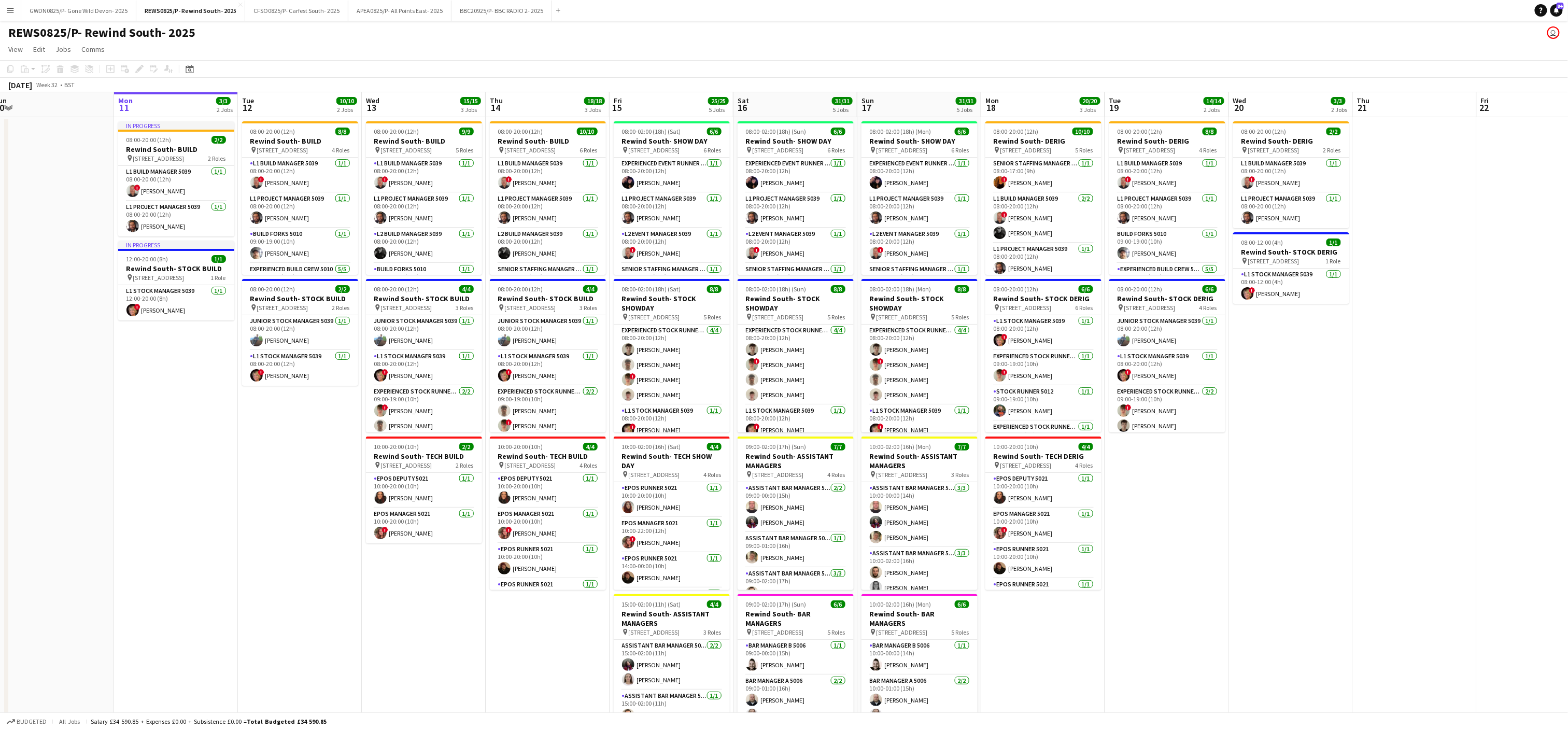
drag, startPoint x: 1280, startPoint y: 404, endPoint x: 1270, endPoint y: 406, distance: 10.2
click at [1270, 406] on app-calendar-viewport "Fri 8 Sat 9 Sun 10 Mon 11 3/3 2 Jobs Tue 12 10/10 2 Jobs Wed 13 15/15 3 Jobs Th…" at bounding box center [784, 509] width 1568 height 834
